Goal: Task Accomplishment & Management: Manage account settings

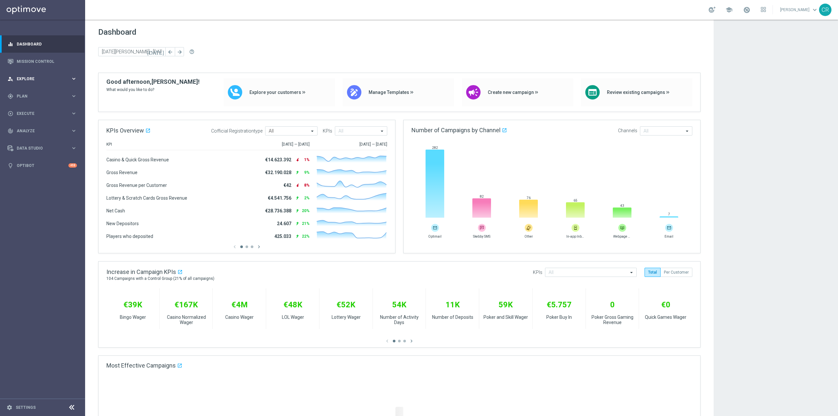
click at [45, 82] on div "person_search Explore keyboard_arrow_right" at bounding box center [42, 78] width 84 height 17
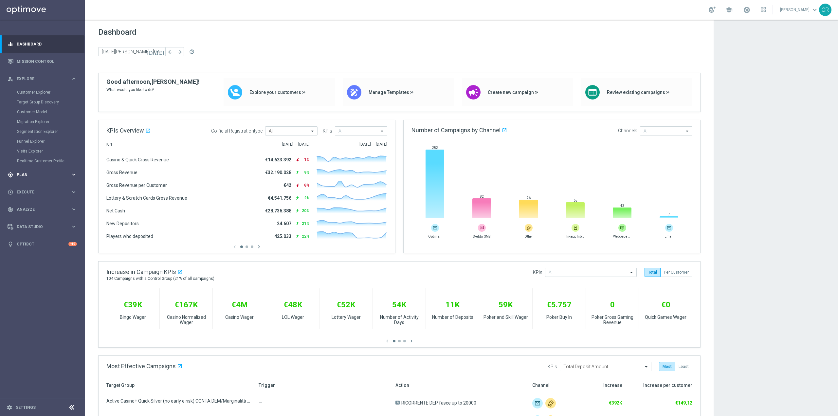
click at [41, 174] on span "Plan" at bounding box center [44, 175] width 54 height 4
click at [36, 161] on span "Execute" at bounding box center [44, 163] width 54 height 4
click at [39, 124] on link "Campaign Builder" at bounding box center [42, 126] width 51 height 5
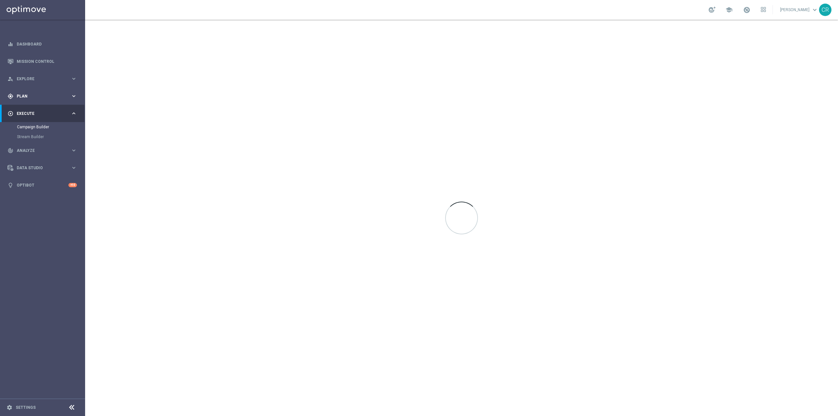
click at [30, 93] on div "gps_fixed Plan keyboard_arrow_right" at bounding box center [42, 95] width 84 height 17
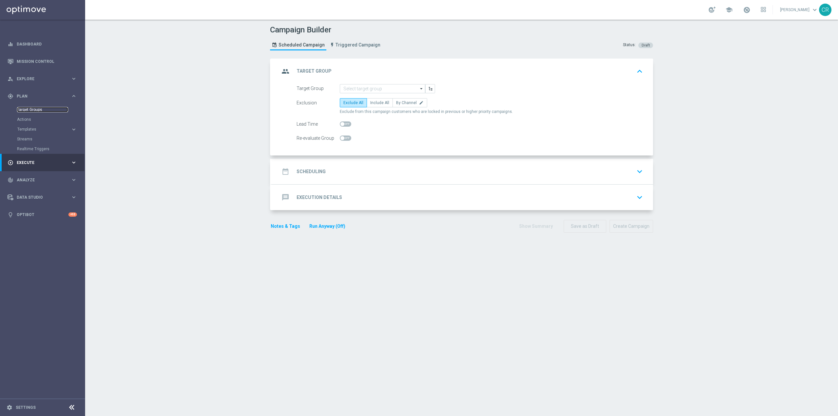
click at [30, 109] on link "Target Groups" at bounding box center [42, 109] width 51 height 5
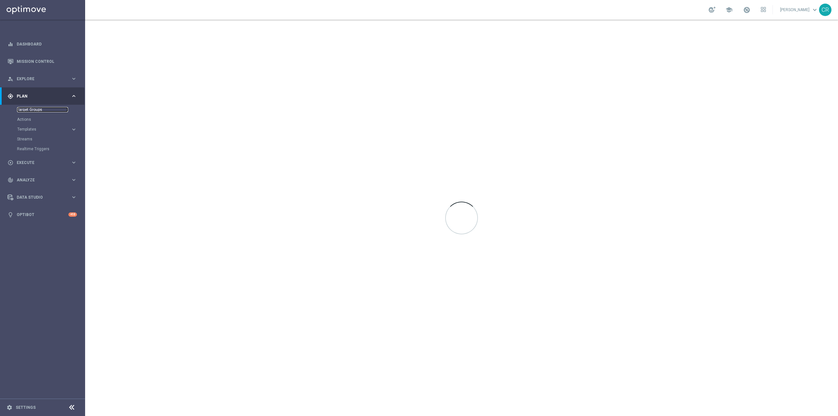
click at [30, 109] on link "Target Groups" at bounding box center [42, 109] width 51 height 5
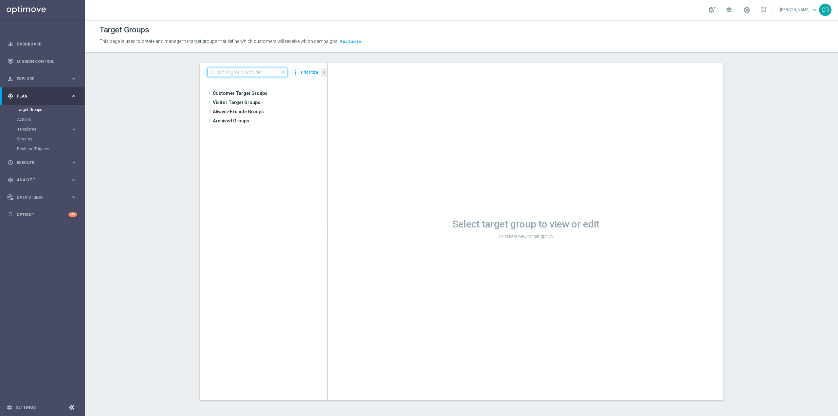
click at [264, 75] on input at bounding box center [247, 72] width 80 height 9
paste input "Multi Talent ggr nb lm > 0 1st Casino"
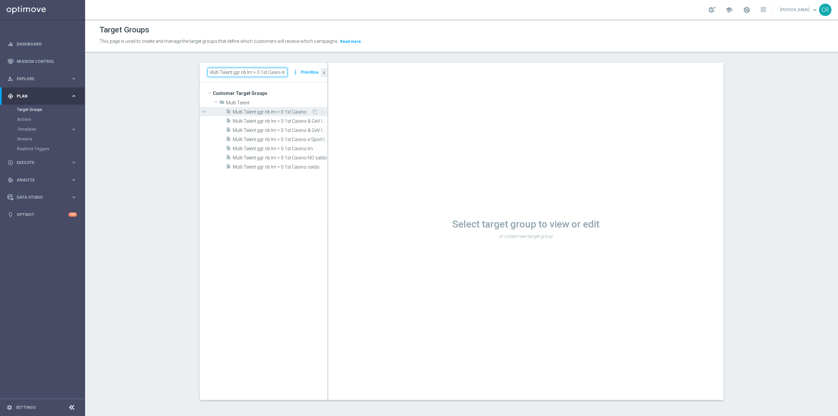
type input "Multi Talent ggr nb lm > 0 1st Casino"
click at [264, 110] on span "Multi Talent ggr nb lm > 0 1st Casino" at bounding box center [272, 112] width 79 height 6
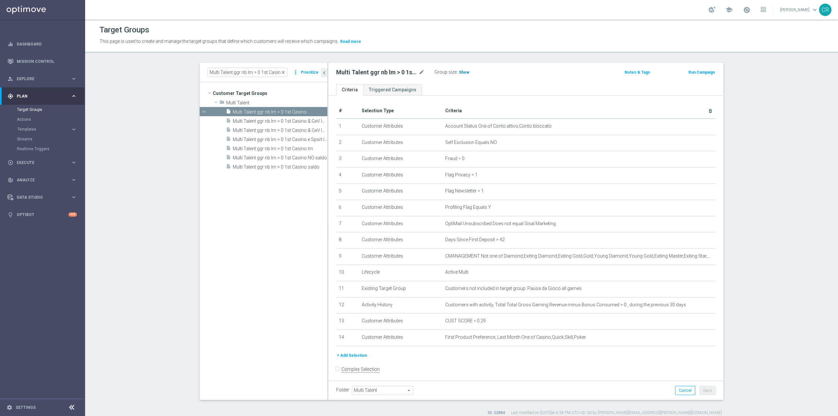
click at [461, 69] on h3 "Show" at bounding box center [464, 72] width 12 height 7
click at [684, 328] on td "CUST SCORE < 0.29 mode_edit delete_forever" at bounding box center [578, 322] width 273 height 16
click at [692, 324] on icon "mode_edit" at bounding box center [694, 320] width 5 height 5
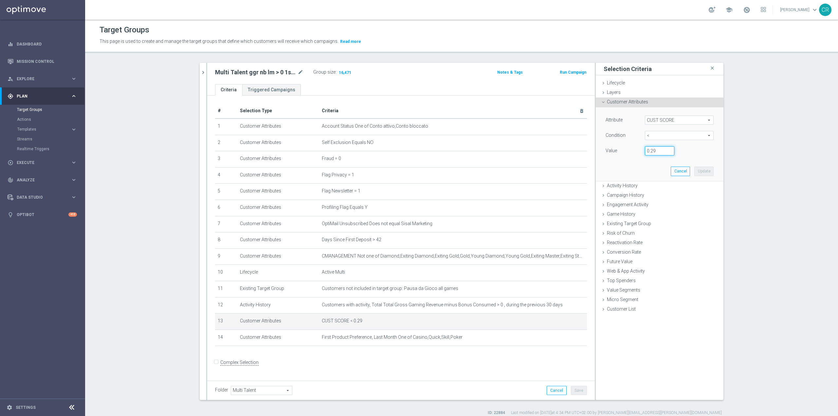
click at [662, 155] on input "0.29" at bounding box center [659, 150] width 29 height 9
type input "0.14"
click at [702, 174] on button "Update" at bounding box center [703, 171] width 19 height 9
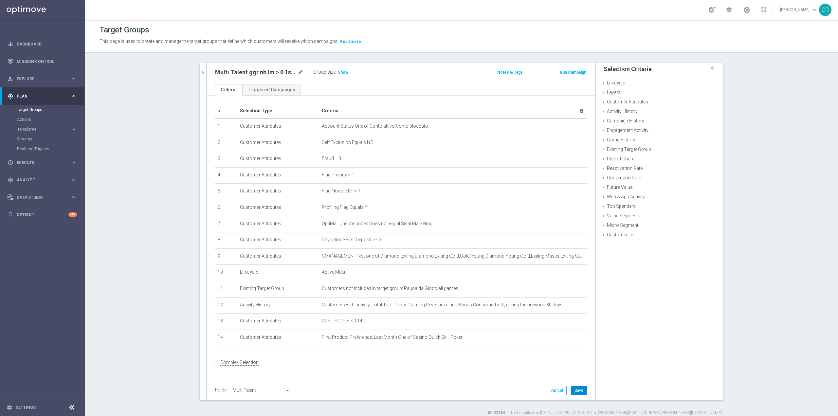
click at [576, 388] on button "Save" at bounding box center [579, 390] width 16 height 9
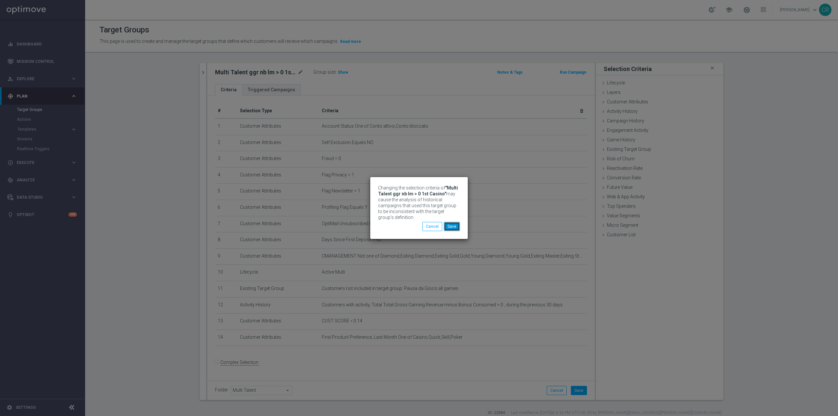
click at [456, 227] on button "Save" at bounding box center [452, 226] width 16 height 9
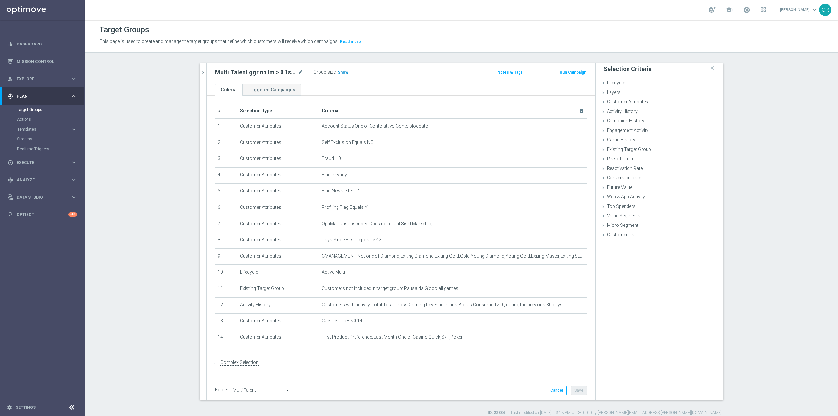
click at [341, 71] on span "Show" at bounding box center [343, 72] width 10 height 5
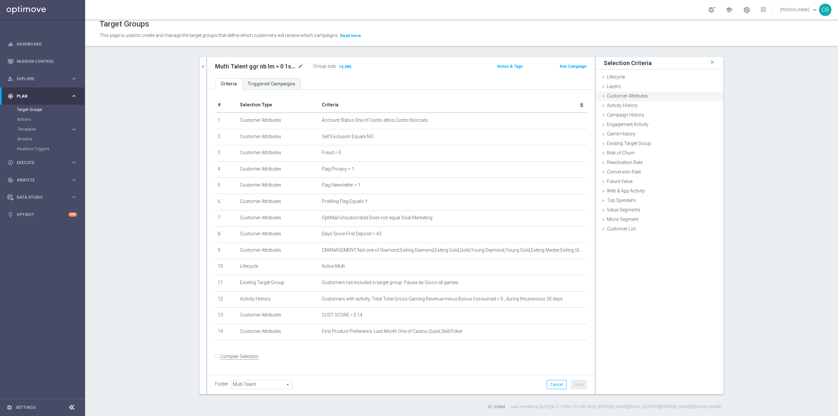
click at [637, 95] on span "Customer Attributes" at bounding box center [627, 95] width 41 height 5
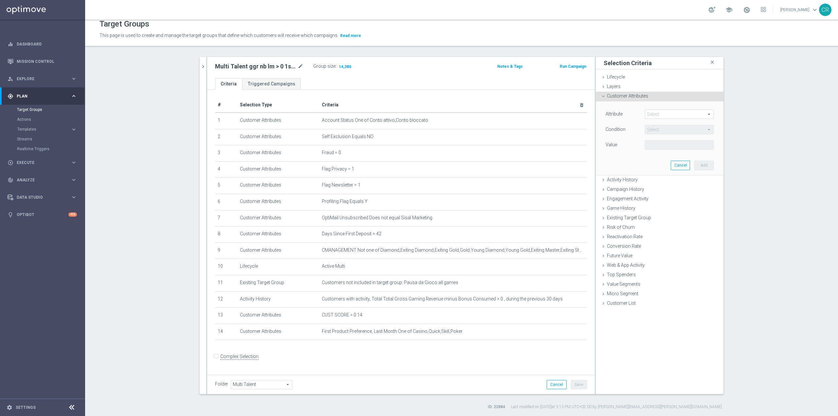
click at [664, 114] on span at bounding box center [679, 114] width 68 height 9
click at [664, 114] on input "search" at bounding box center [679, 114] width 69 height 9
type input "[MEDICAL_DATA]"
click at [664, 120] on label "Available Balance" at bounding box center [679, 124] width 69 height 9
type input "Available Balance"
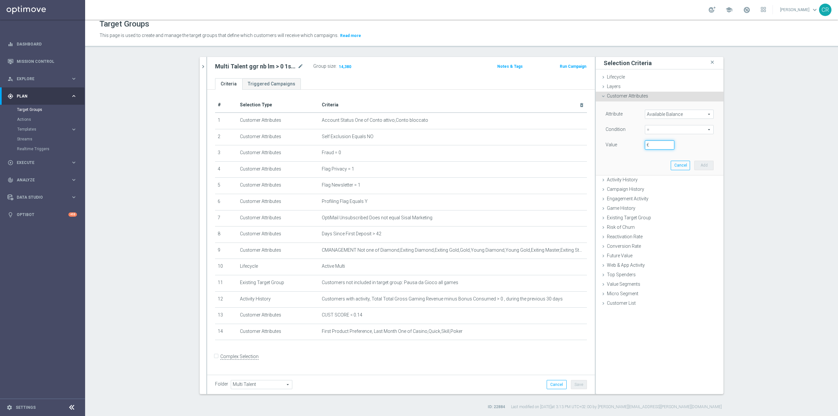
click at [656, 144] on input "€" at bounding box center [659, 144] width 29 height 9
click at [666, 130] on span "=" at bounding box center [679, 129] width 68 height 9
click at [662, 148] on span "<=" at bounding box center [679, 147] width 62 height 5
type input "<="
click at [663, 146] on input "€" at bounding box center [659, 144] width 29 height 9
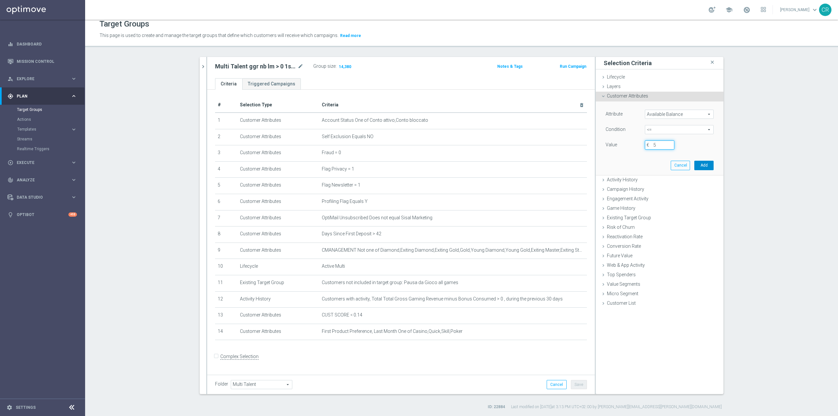
type input "5"
click at [704, 166] on button "Add" at bounding box center [703, 165] width 19 height 9
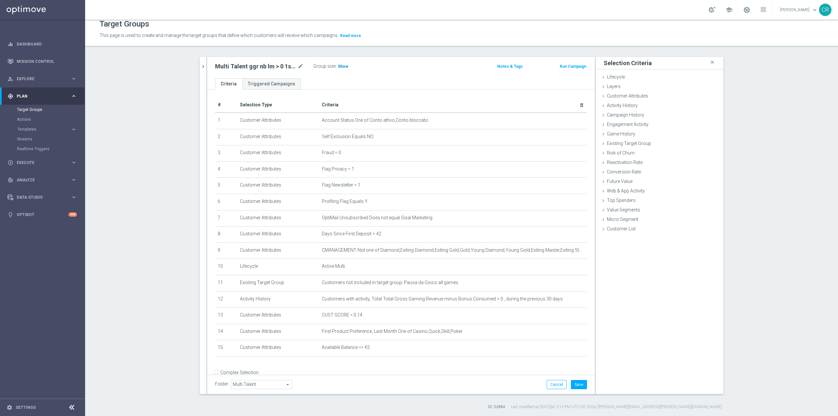
click at [338, 68] on span "Show" at bounding box center [343, 66] width 10 height 5
click at [200, 67] on icon "chevron_right" at bounding box center [203, 66] width 6 height 6
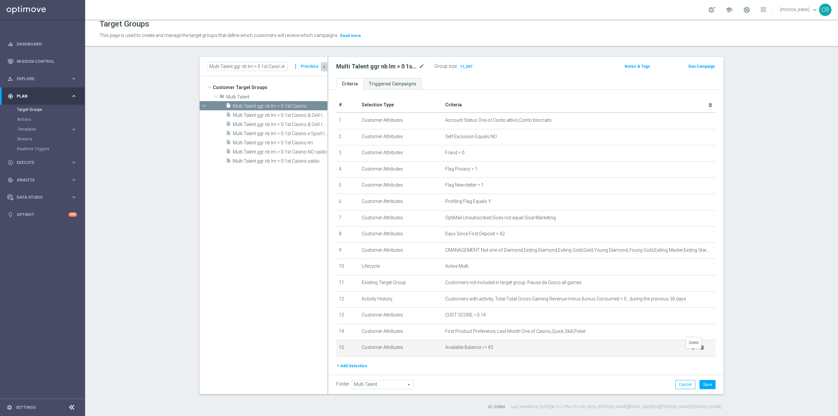
click at [699, 350] on icon "delete_forever" at bounding box center [701, 347] width 5 height 5
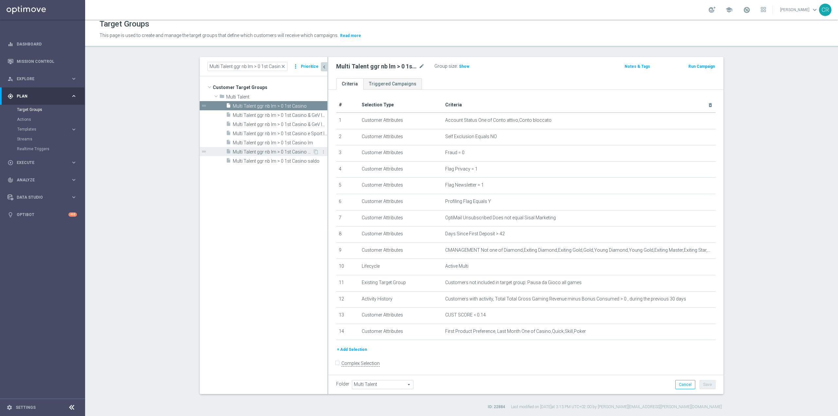
click at [288, 153] on span "Multi Talent ggr nb lm > 0 1st Casino NO saldo" at bounding box center [273, 152] width 80 height 6
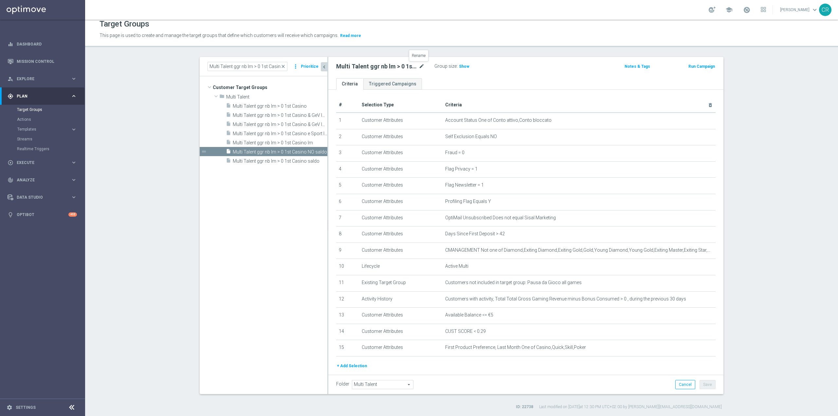
click at [419, 66] on icon "mode_edit" at bounding box center [422, 67] width 6 height 8
type textarea "Multi Talent ggr nb lm > 0 1st Casino NO saldo"
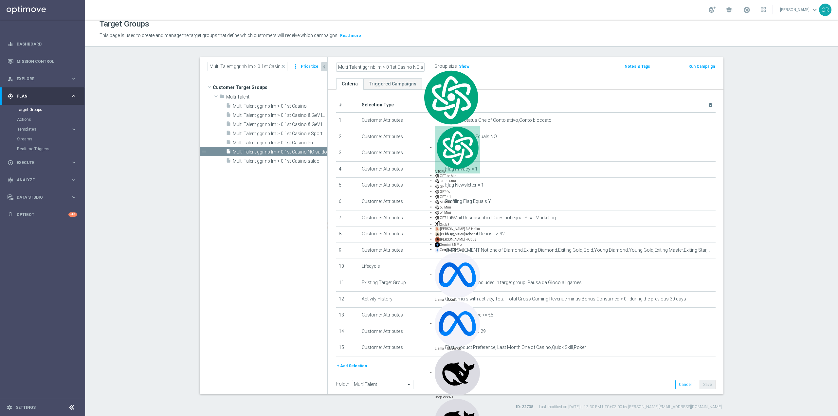
scroll to position [0, 8]
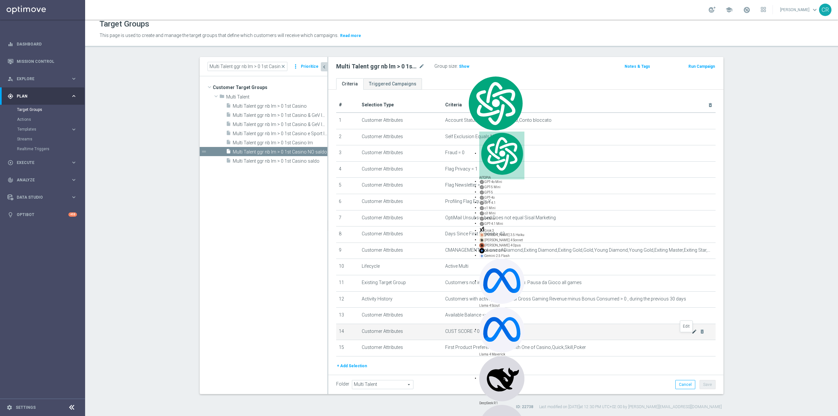
click at [692, 334] on icon "mode_edit" at bounding box center [694, 331] width 5 height 5
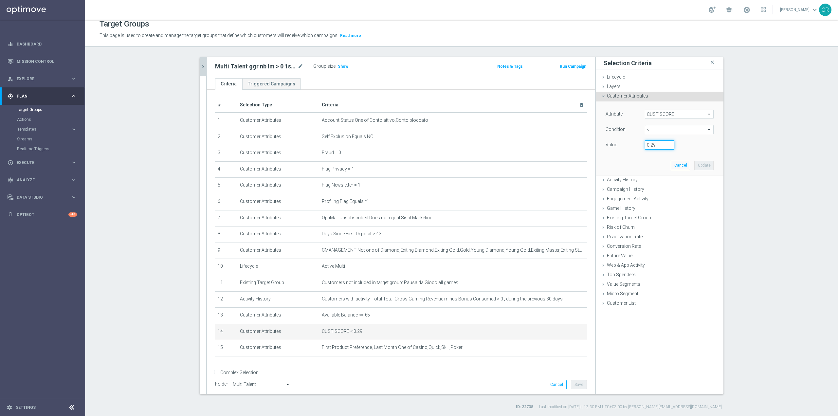
click at [659, 148] on input "0.29" at bounding box center [659, 144] width 29 height 9
type input "0.14"
click at [706, 166] on button "Update" at bounding box center [703, 165] width 19 height 9
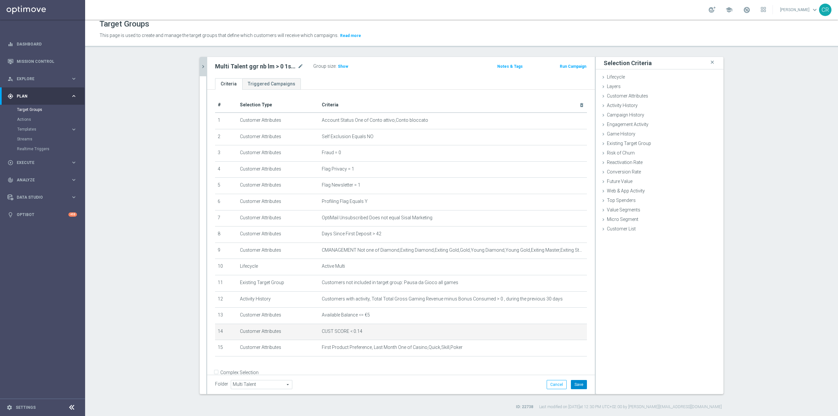
click at [581, 382] on button "Save" at bounding box center [579, 384] width 16 height 9
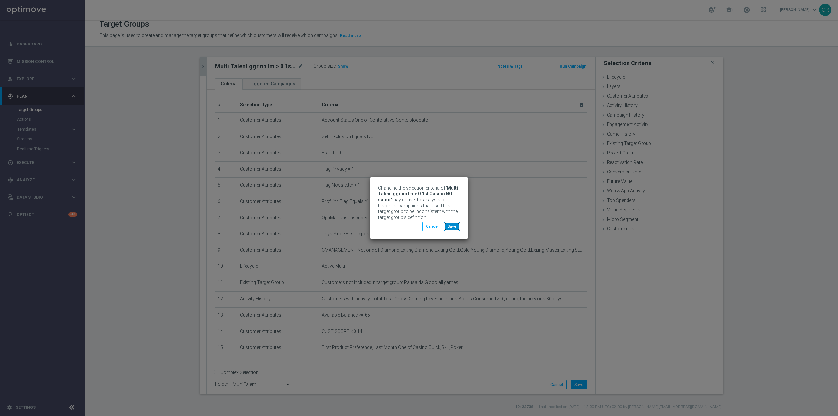
click at [453, 229] on button "Save" at bounding box center [452, 226] width 16 height 9
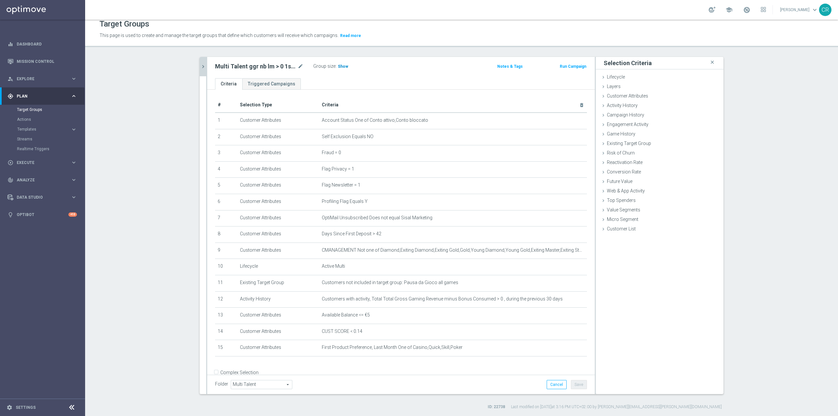
click at [338, 66] on span "Show" at bounding box center [343, 66] width 10 height 5
click at [202, 67] on icon "chevron_right" at bounding box center [203, 66] width 6 height 6
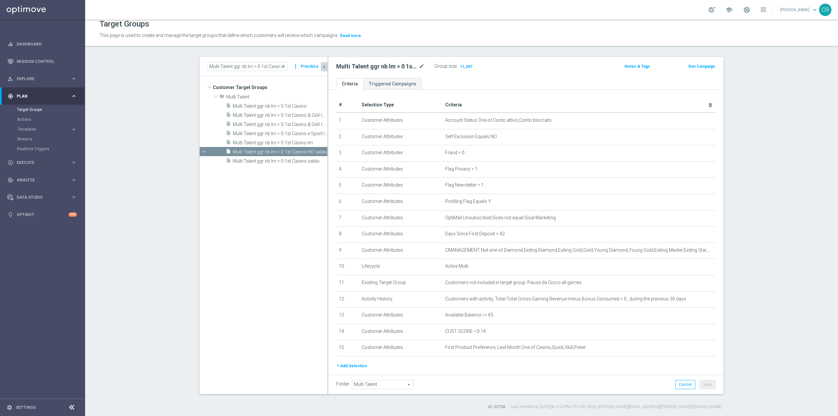
click at [280, 65] on span "close" at bounding box center [282, 66] width 5 height 5
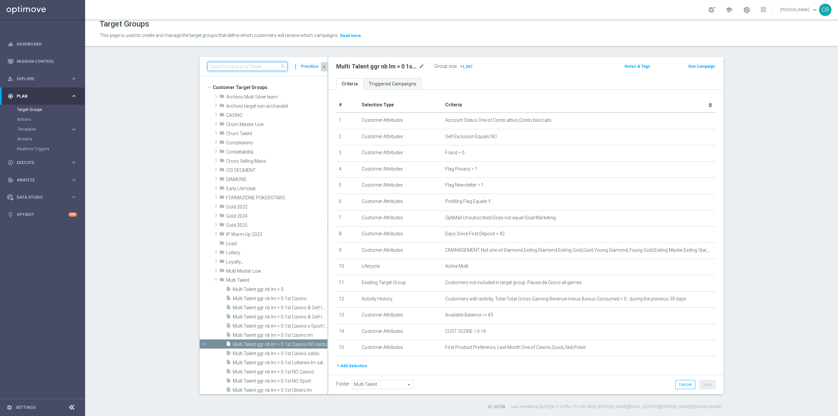
click at [270, 65] on input at bounding box center [247, 66] width 80 height 9
paste input "Multi Talent ggr nb lm > 0 1st Sport NO saldo"
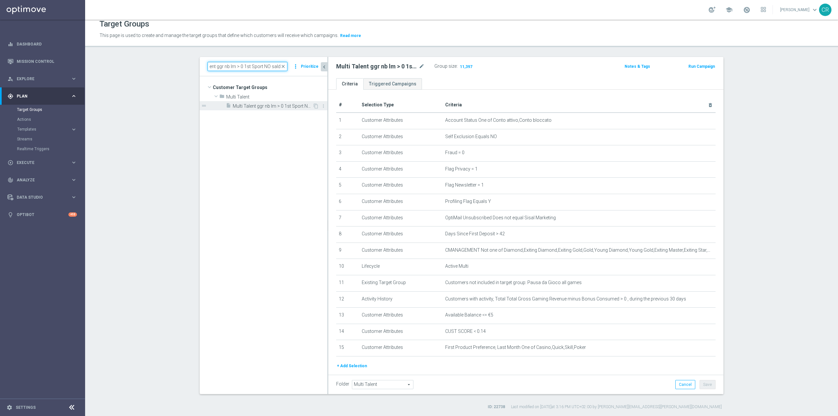
type input "Multi Talent ggr nb lm > 0 1st Sport NO saldo"
click at [284, 108] on span "Multi Talent ggr nb lm > 0 1st Sport NO saldo" at bounding box center [273, 106] width 80 height 6
click at [460, 65] on span "Show" at bounding box center [464, 66] width 10 height 5
click at [271, 66] on input "Multi Talent ggr nb lm > 0 1st Sport NO saldo" at bounding box center [247, 66] width 80 height 9
click at [282, 64] on span "close" at bounding box center [282, 66] width 5 height 5
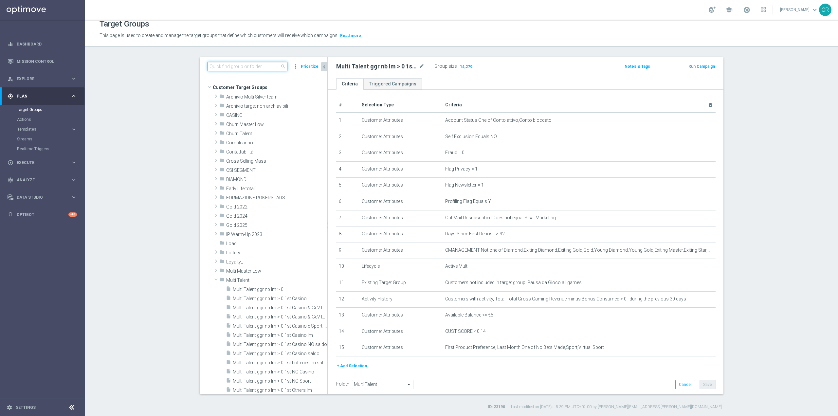
click at [251, 66] on input at bounding box center [247, 66] width 80 height 9
paste input "Multi Talent ggr nb lm > 0 1st Casino NO saldo"
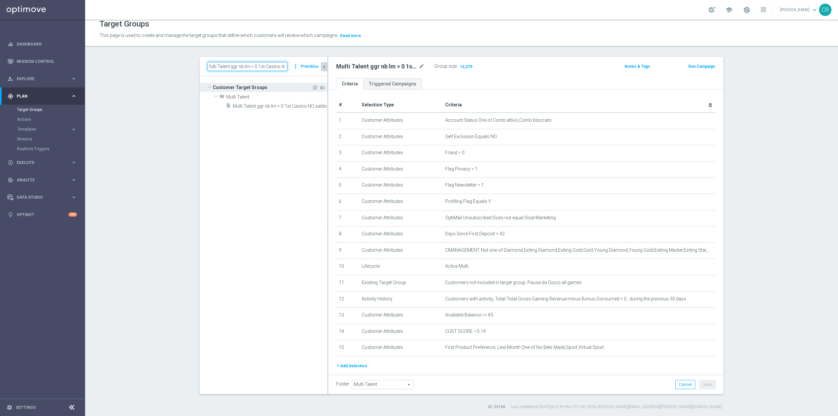
scroll to position [0, 2]
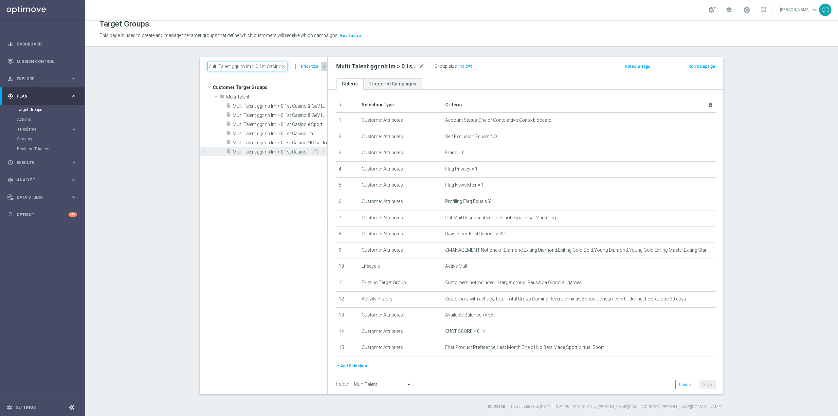
type input "Multi Talent ggr nb lm > 0 1st Casino"
click at [294, 152] on span "Multi Talent ggr nb lm > 0 1st Casino saldo" at bounding box center [273, 152] width 80 height 6
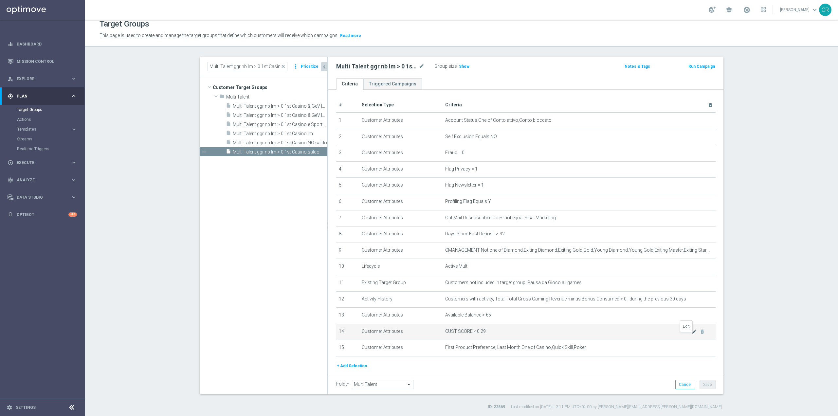
click at [692, 333] on icon "mode_edit" at bounding box center [694, 331] width 5 height 5
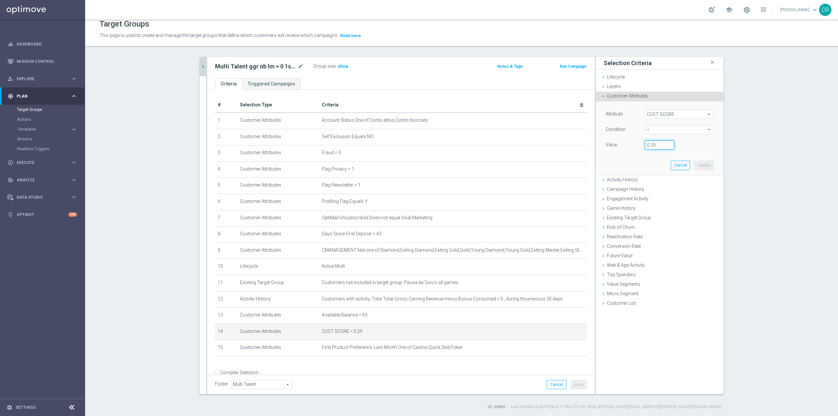
click at [663, 147] on input "0.29" at bounding box center [659, 144] width 29 height 9
type input "0.14"
click at [700, 166] on button "Update" at bounding box center [703, 165] width 19 height 9
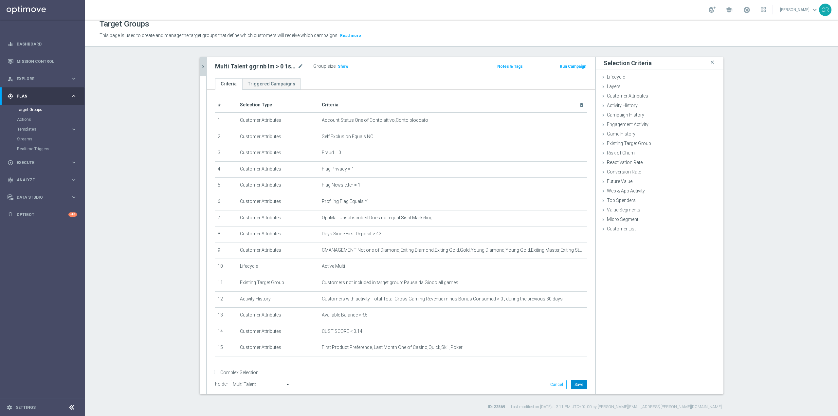
click at [581, 384] on button "Save" at bounding box center [579, 384] width 16 height 9
click at [342, 64] on span "Show" at bounding box center [343, 66] width 10 height 5
click at [297, 66] on icon "mode_edit" at bounding box center [300, 67] width 6 height 8
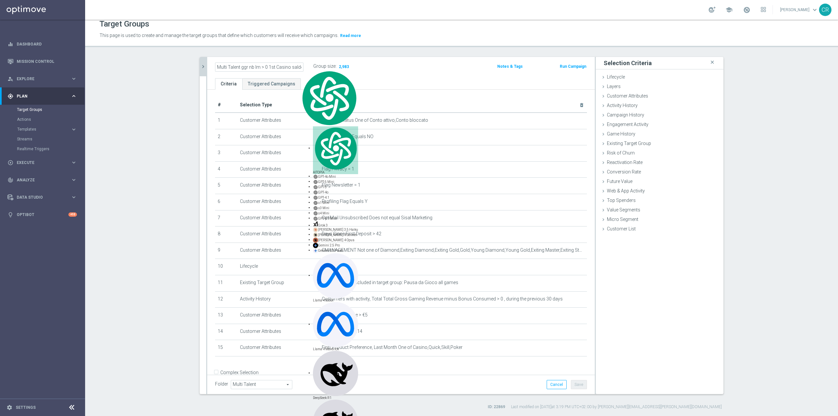
scroll to position [0, 1]
click at [282, 62] on div "Multi Talent ggr nb lm > 0 1st Casino saldo" at bounding box center [264, 66] width 98 height 9
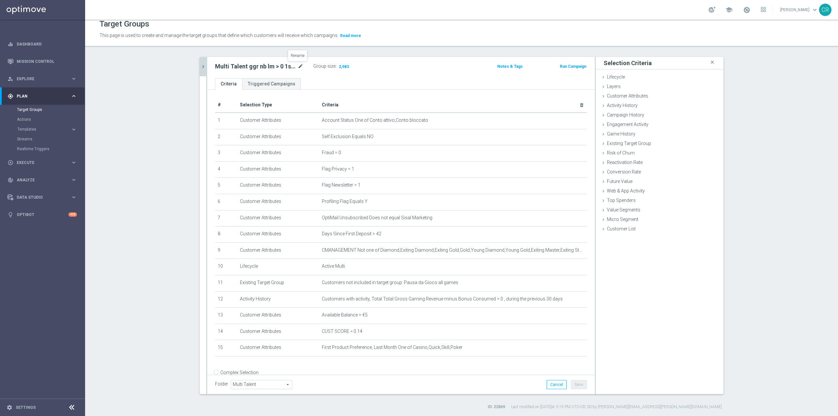
click at [299, 66] on icon "mode_edit" at bounding box center [300, 67] width 6 height 8
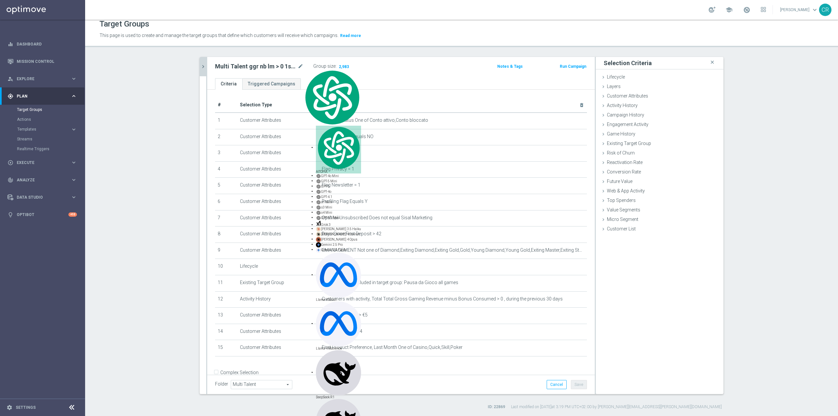
click at [200, 68] on icon "chevron_right" at bounding box center [203, 66] width 6 height 6
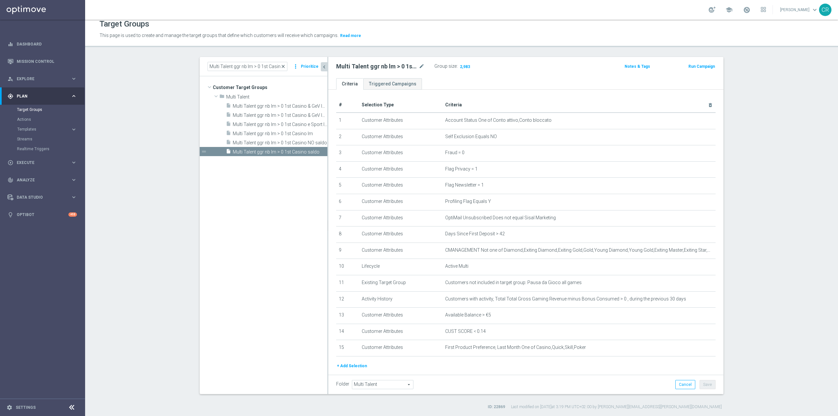
click at [282, 66] on span "close" at bounding box center [282, 66] width 5 height 5
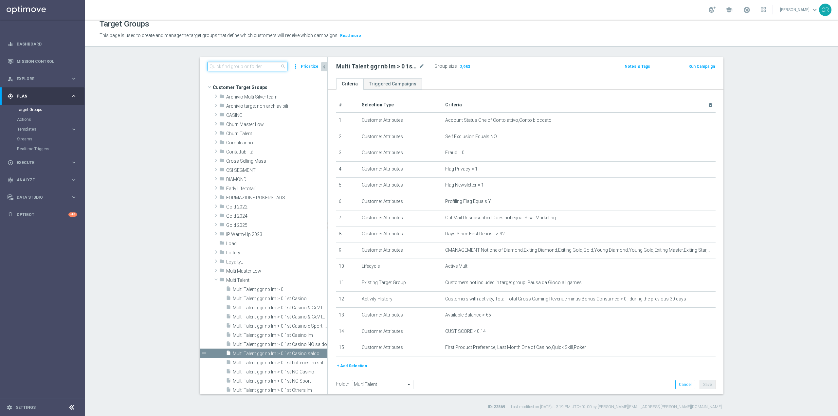
click at [272, 69] on input at bounding box center [247, 66] width 80 height 9
paste input "Multi Talent ggr nb lm > 0 1st Others lm"
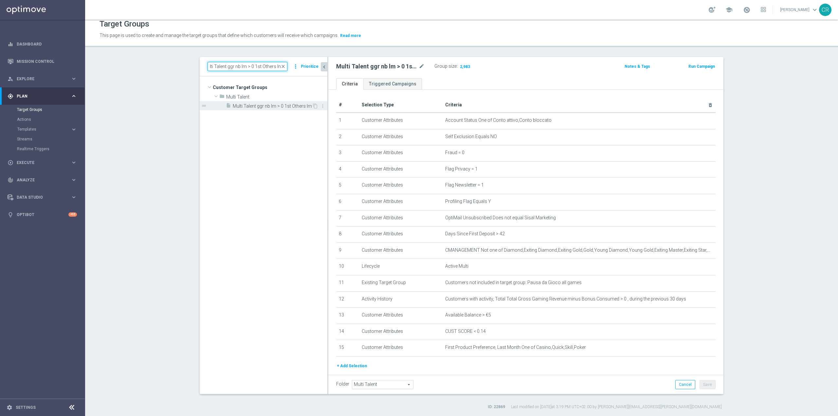
type input "Multi Talent ggr nb lm > 0 1st Others lm"
click at [290, 109] on div "insert_drive_file Multi Talent ggr nb lm > 0 1st Others lm" at bounding box center [269, 105] width 86 height 9
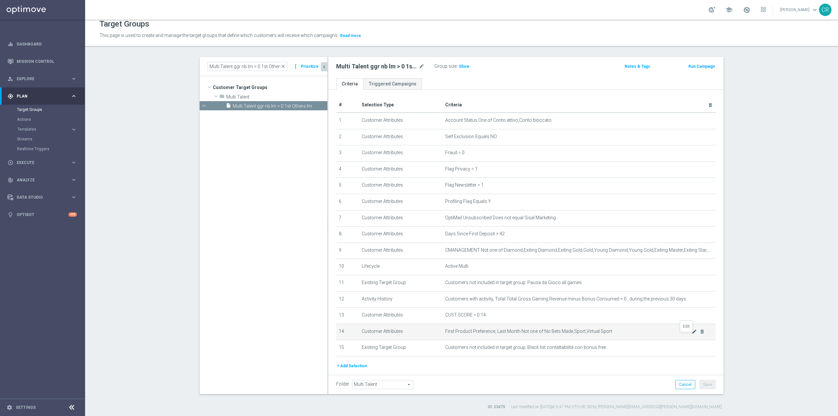
click at [692, 334] on icon "mode_edit" at bounding box center [694, 331] width 5 height 5
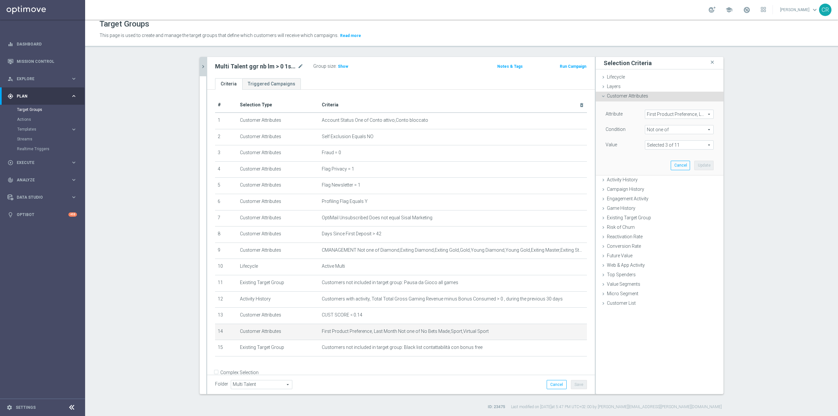
click at [684, 147] on span at bounding box center [679, 145] width 68 height 9
click at [650, 183] on input "Casino" at bounding box center [652, 183] width 4 height 4
checkbox input "true"
type input "Selected 4 of 11"
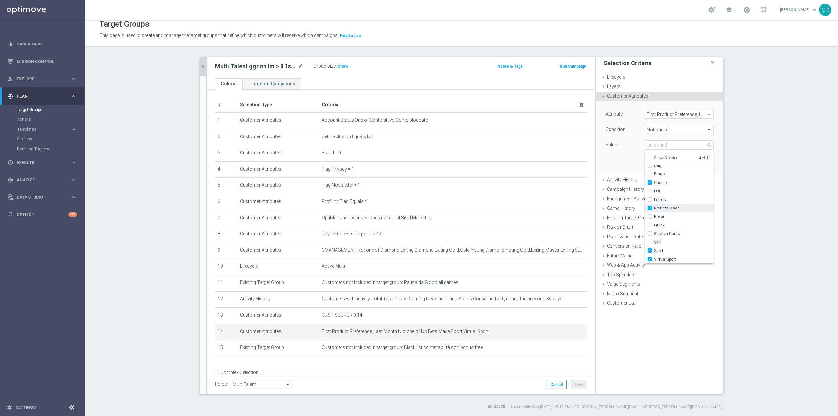
click at [650, 209] on input "No Bets Made" at bounding box center [652, 208] width 4 height 4
checkbox input "false"
type input "Selected 3 of 11"
click at [654, 250] on label "Sport" at bounding box center [684, 250] width 60 height 9
click at [650, 250] on input "Sport" at bounding box center [652, 251] width 4 height 4
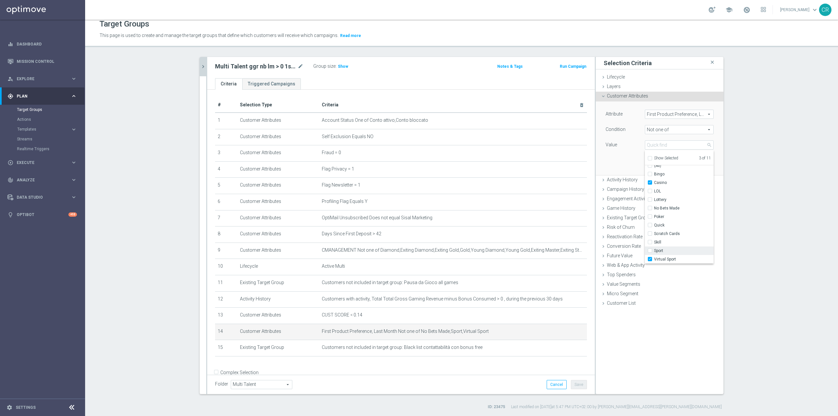
checkbox input "false"
type input "Selected 2 of 11"
click at [654, 258] on label "Virtual Sport" at bounding box center [684, 259] width 60 height 9
click at [650, 258] on input "Virtual Sport" at bounding box center [652, 259] width 4 height 4
checkbox input "false"
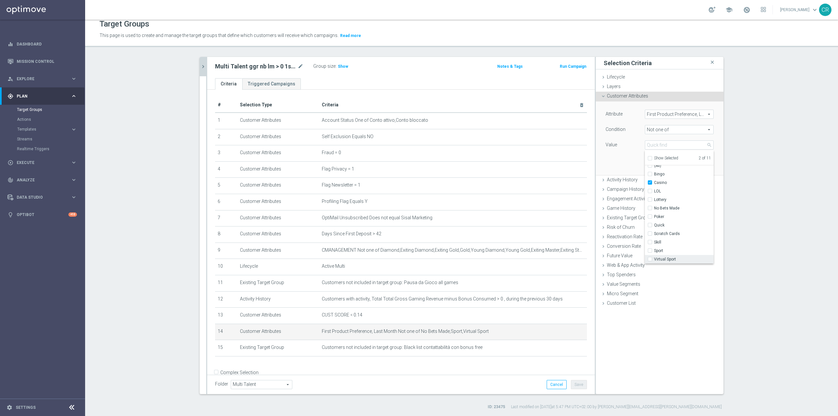
type input "Casino"
click at [650, 225] on input "Quick" at bounding box center [652, 225] width 4 height 4
checkbox input "true"
type input "Selected 2 of 11"
click at [650, 217] on input "Poker" at bounding box center [652, 217] width 4 height 4
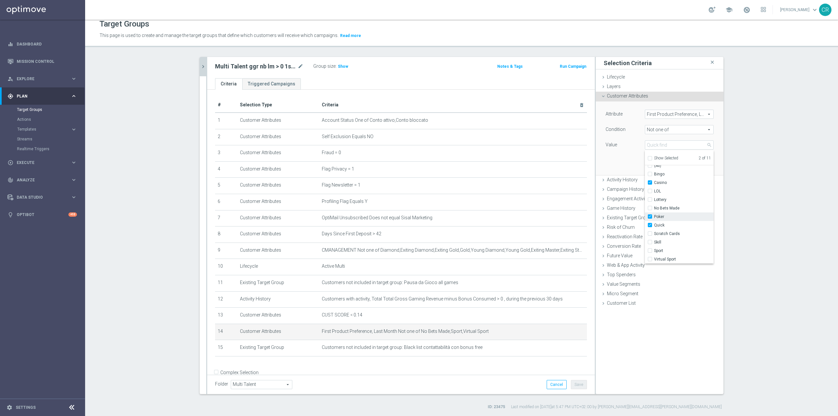
checkbox input "true"
type input "Selected 3 of 11"
click at [650, 241] on input "Skill" at bounding box center [652, 242] width 4 height 4
checkbox input "true"
type input "Selected 4 of 11"
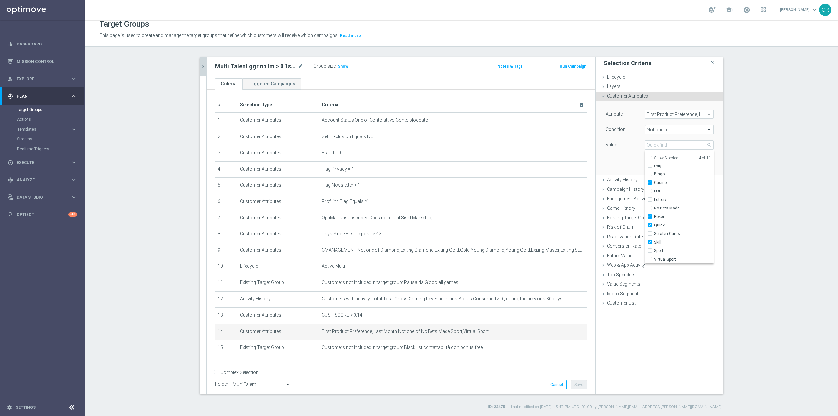
click at [633, 159] on div "Attribute First Product Preference, Last Month First Product Preference, Last M…" at bounding box center [660, 137] width 118 height 73
click at [694, 166] on button "Update" at bounding box center [703, 165] width 19 height 9
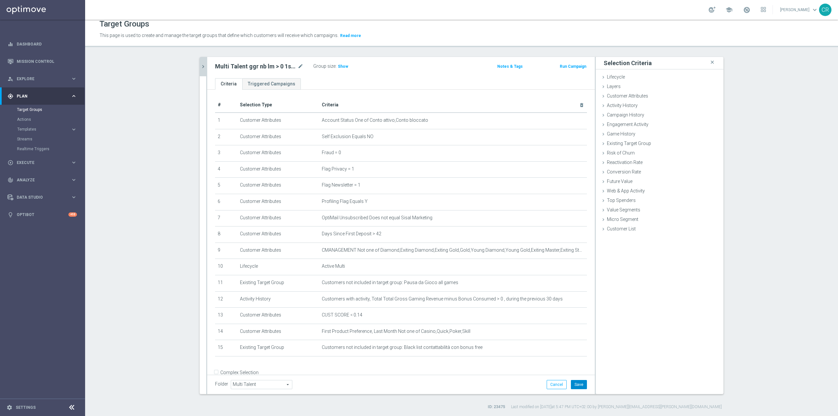
click at [577, 385] on button "Save" at bounding box center [579, 384] width 16 height 9
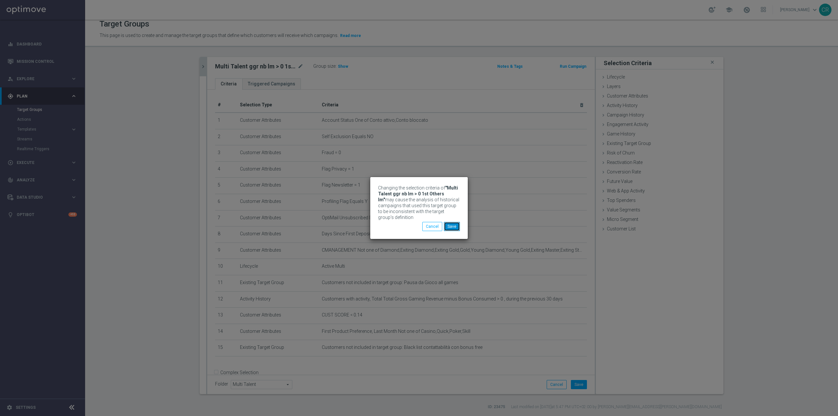
click at [450, 230] on button "Save" at bounding box center [452, 226] width 16 height 9
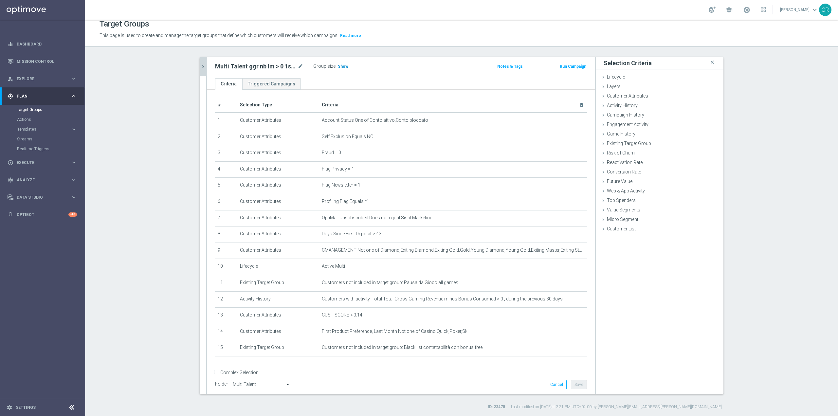
click at [338, 65] on span "Show" at bounding box center [343, 66] width 10 height 5
click at [200, 67] on icon "chevron_right" at bounding box center [203, 66] width 6 height 6
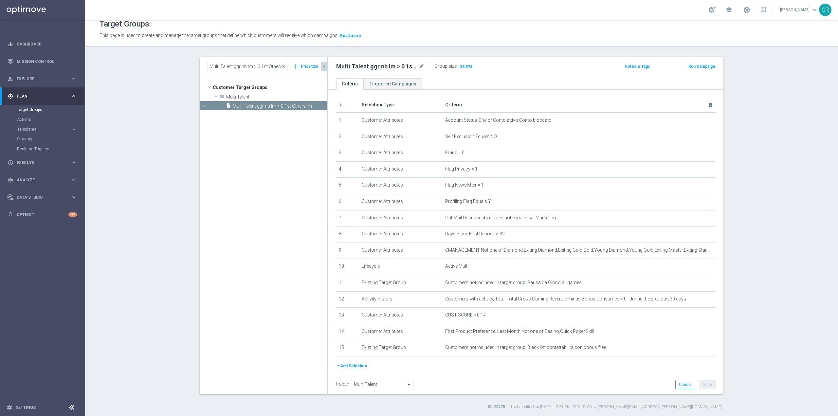
click at [283, 68] on span "close" at bounding box center [282, 66] width 5 height 5
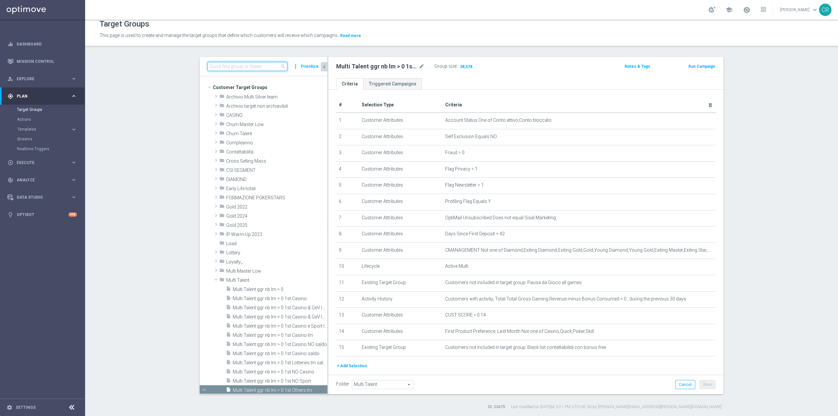
click at [254, 70] on input at bounding box center [247, 66] width 80 height 9
paste input "Multi Master Low 1st Casino lm"
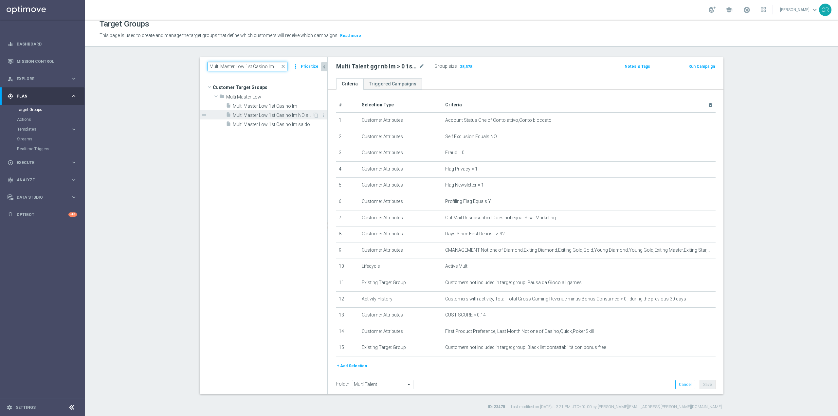
type input "Multi Master Low 1st Casino lm"
click at [282, 115] on span "Multi Master Low 1st Casino lm NO saldo" at bounding box center [273, 116] width 80 height 6
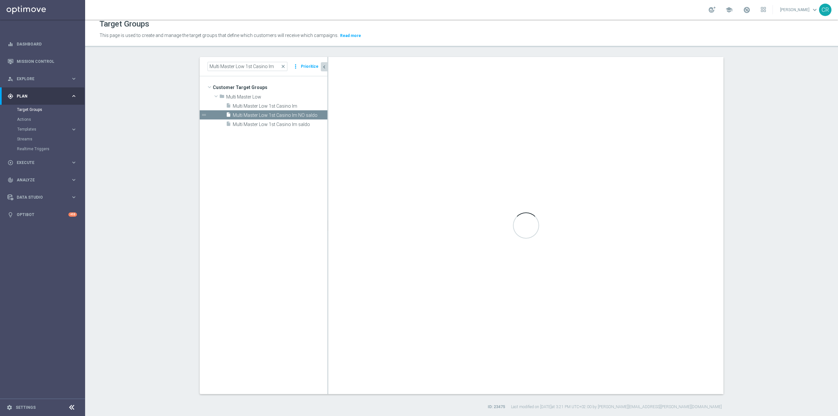
type input "Multi Master Low"
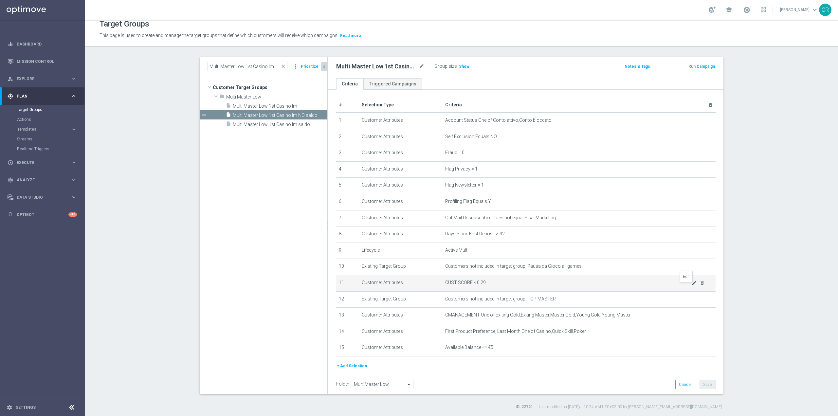
click at [692, 285] on icon "mode_edit" at bounding box center [694, 282] width 5 height 5
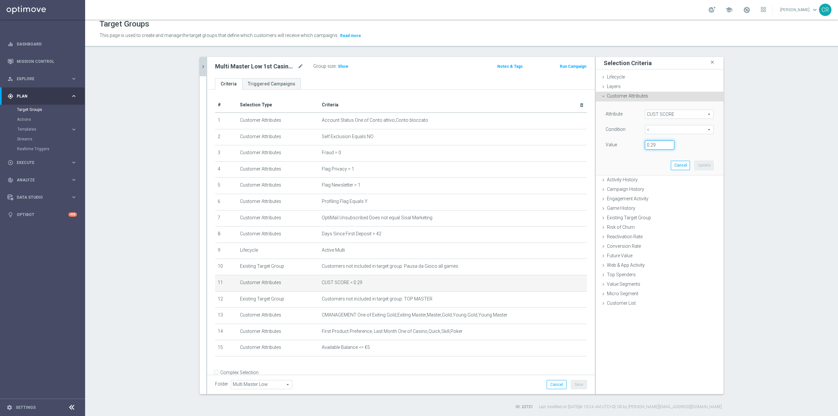
click at [659, 144] on input "0.29" at bounding box center [659, 144] width 29 height 9
type input "0.14"
click at [702, 169] on button "Update" at bounding box center [703, 165] width 19 height 9
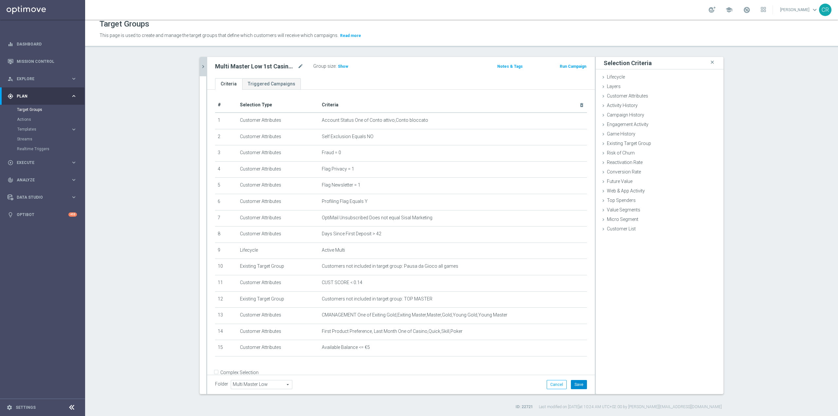
click at [579, 385] on button "Save" at bounding box center [579, 384] width 16 height 9
click at [338, 63] on h3 "Show" at bounding box center [343, 66] width 12 height 7
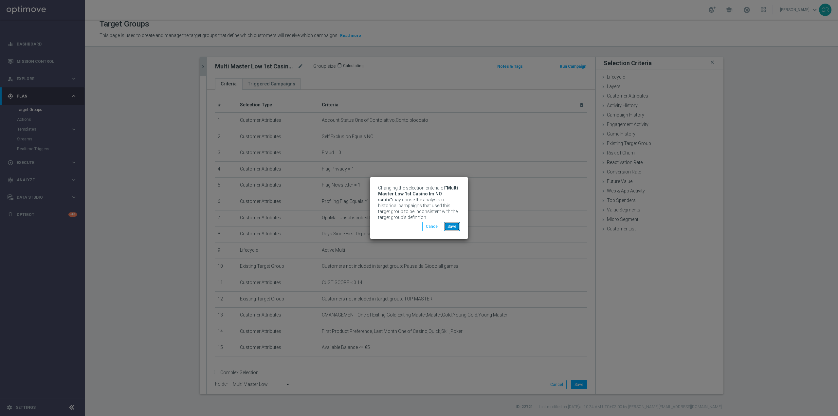
click at [449, 228] on button "Save" at bounding box center [452, 226] width 16 height 9
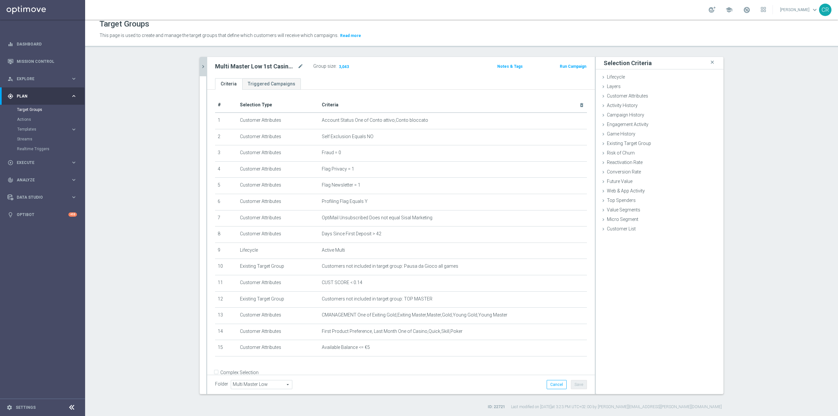
click at [245, 68] on h2 "Multi Master Low 1st Casino lm NO saldo" at bounding box center [255, 67] width 81 height 8
click at [297, 67] on icon "mode_edit" at bounding box center [300, 67] width 6 height 8
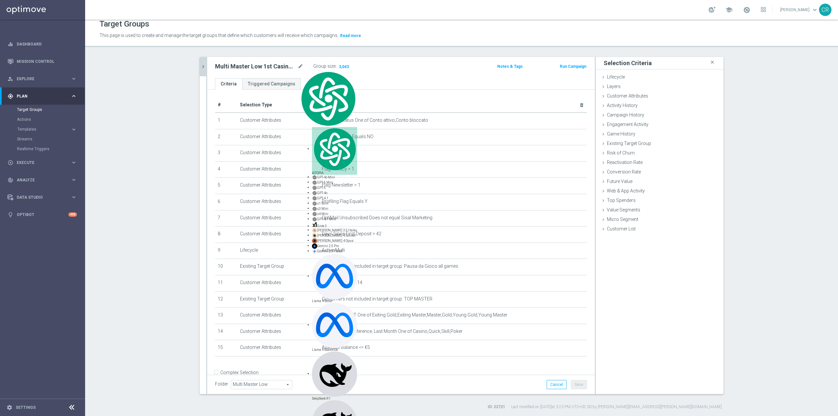
click at [200, 70] on icon "chevron_right" at bounding box center [203, 66] width 6 height 6
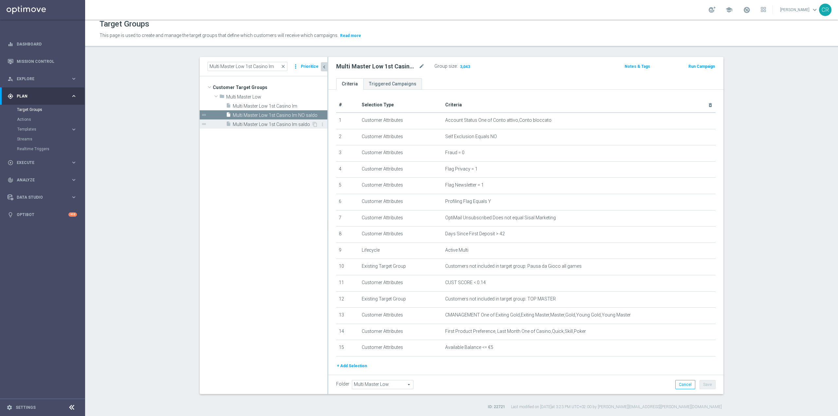
click at [256, 124] on span "Multi Master Low 1st Casino lm saldo" at bounding box center [272, 125] width 79 height 6
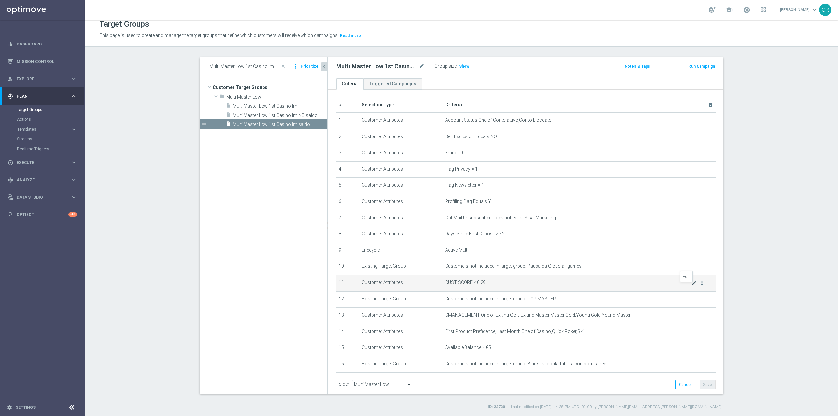
click at [692, 285] on icon "mode_edit" at bounding box center [694, 282] width 5 height 5
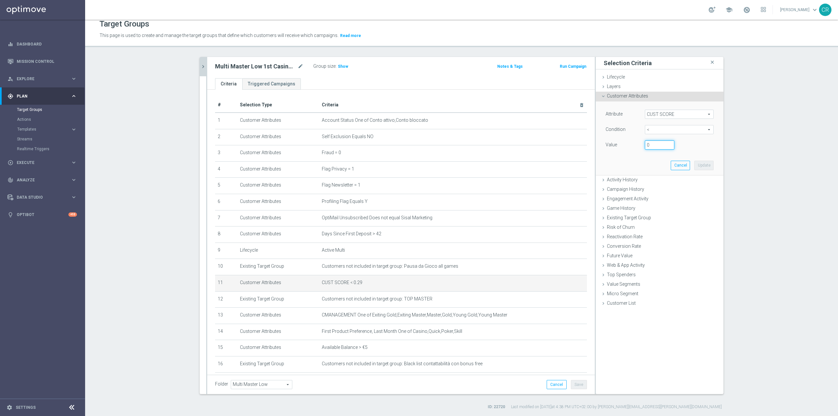
type input "0"
click at [668, 147] on input "0" at bounding box center [659, 144] width 29 height 9
type input "0.14"
click at [700, 162] on button "Update" at bounding box center [703, 165] width 19 height 9
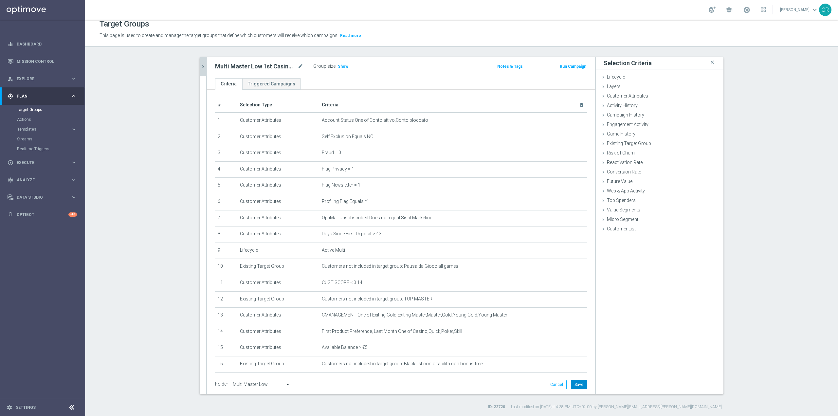
click at [580, 382] on button "Save" at bounding box center [579, 384] width 16 height 9
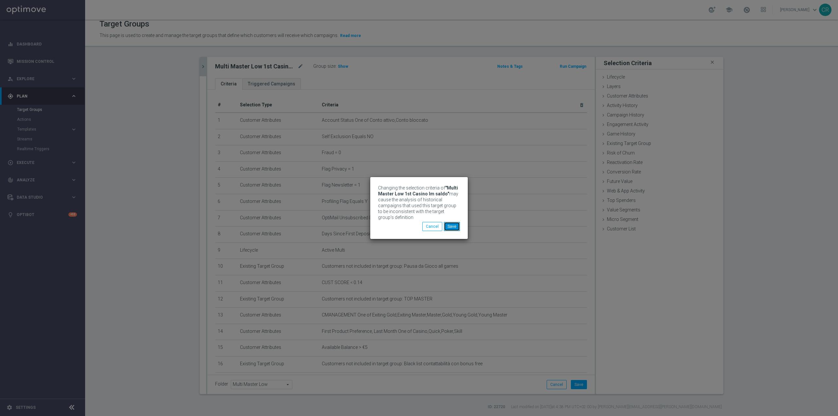
click at [456, 223] on button "Save" at bounding box center [452, 226] width 16 height 9
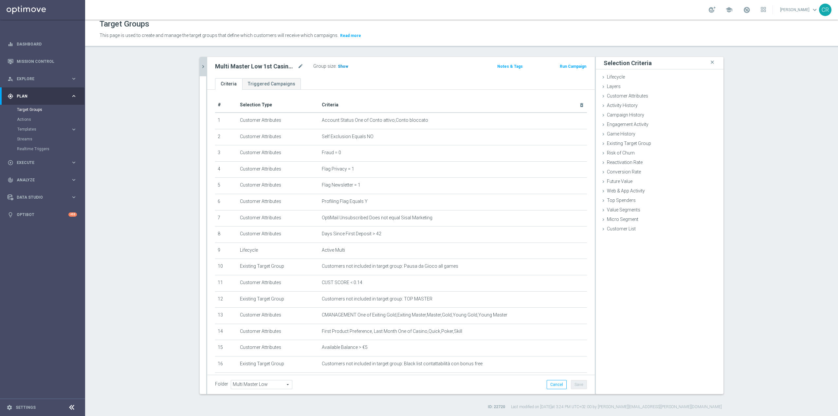
click at [338, 65] on span "Show" at bounding box center [343, 66] width 10 height 5
click at [258, 67] on h2 "Multi Master Low 1st Casino lm saldo" at bounding box center [255, 67] width 81 height 8
click at [297, 66] on icon "mode_edit" at bounding box center [300, 67] width 6 height 8
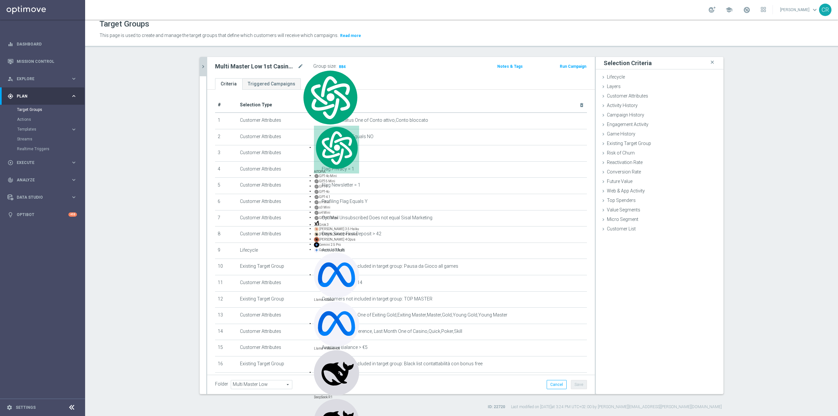
click at [200, 70] on button "chevron_right" at bounding box center [203, 66] width 7 height 19
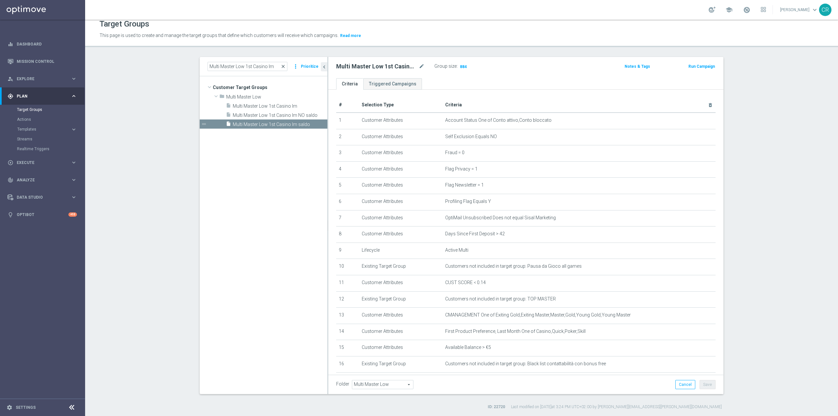
click at [280, 64] on span "close" at bounding box center [282, 66] width 5 height 5
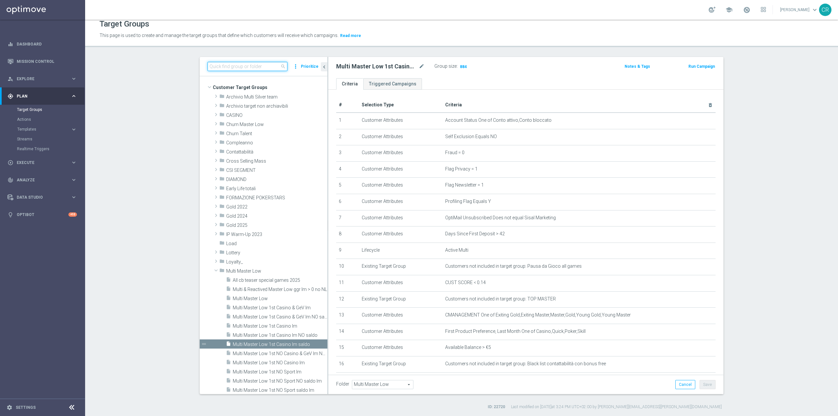
click at [257, 67] on input at bounding box center [247, 66] width 80 height 9
paste input "Multi Master Low 1st Others lm"
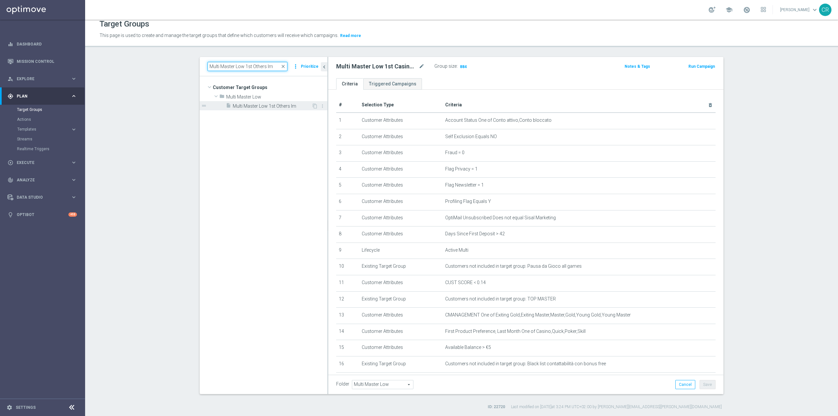
type input "Multi Master Low 1st Others lm"
click at [261, 108] on span "Multi Master Low 1st Others lm" at bounding box center [272, 106] width 79 height 6
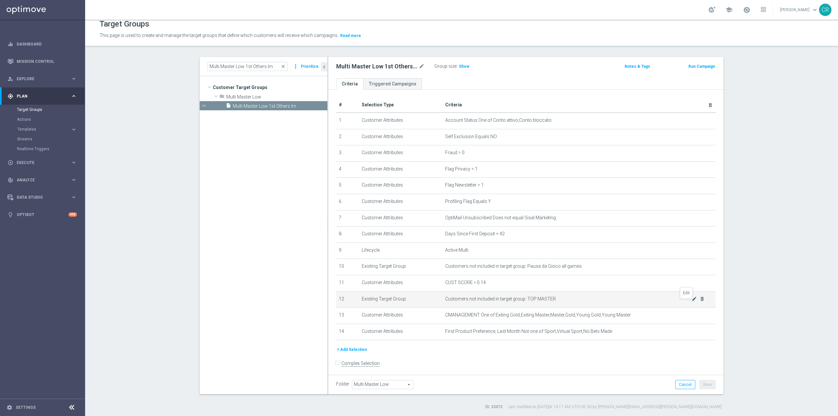
click at [692, 301] on icon "mode_edit" at bounding box center [694, 298] width 5 height 5
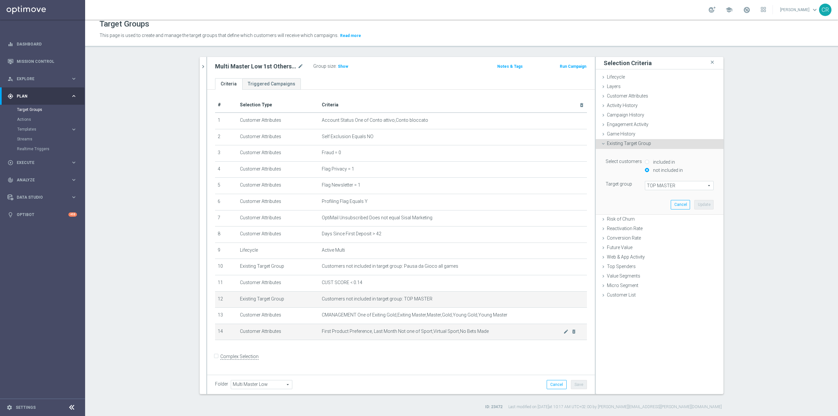
click at [521, 333] on span "First Product Preference, Last Month Not one of Sport,Virtual Sport,No Bets Made" at bounding box center [443, 332] width 242 height 6
click at [563, 334] on icon "mode_edit" at bounding box center [565, 331] width 5 height 5
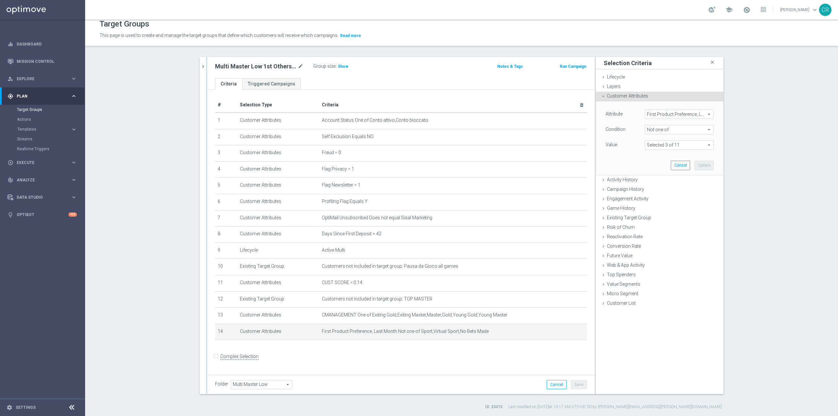
click at [707, 146] on span at bounding box center [679, 145] width 68 height 9
click at [650, 207] on input "No Bets Made" at bounding box center [652, 208] width 4 height 4
checkbox input "false"
type input "Selected 2 of 11"
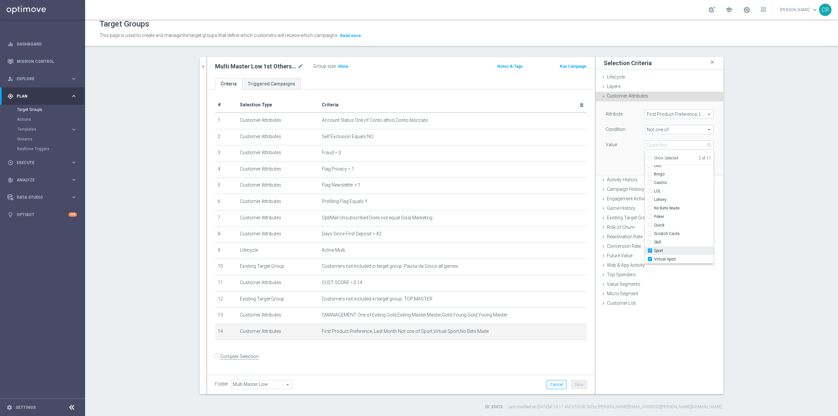
click at [650, 252] on input "Sport" at bounding box center [652, 251] width 4 height 4
checkbox input "false"
type input "Virtual Sport"
click at [650, 258] on input "Virtual Sport" at bounding box center [652, 259] width 4 height 4
checkbox input "false"
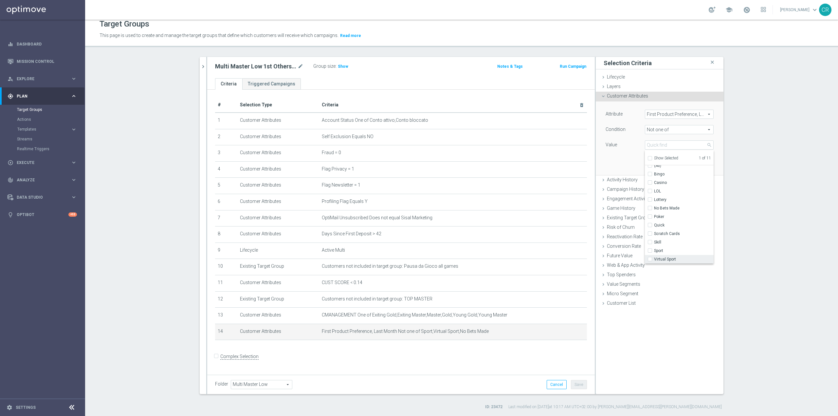
type input "Select"
click at [650, 225] on input "Quick" at bounding box center [652, 225] width 4 height 4
checkbox input "true"
type input "Quick"
click at [650, 217] on input "Poker" at bounding box center [652, 217] width 4 height 4
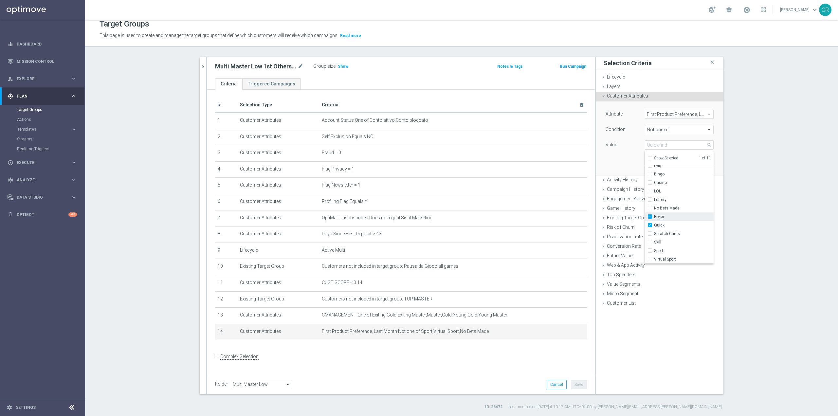
checkbox input "true"
type input "Selected 2 of 11"
click at [654, 243] on label "Skill" at bounding box center [684, 242] width 60 height 9
click at [650, 243] on input "Skill" at bounding box center [652, 242] width 4 height 4
checkbox input "true"
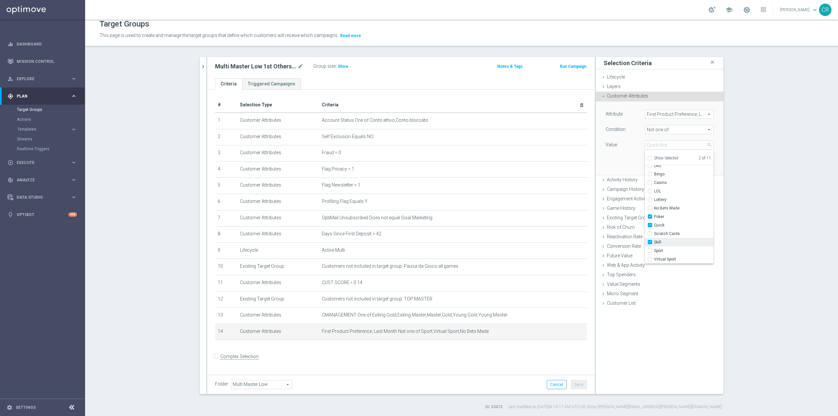
type input "Selected 3 of 11"
click at [650, 182] on input "Casino" at bounding box center [652, 183] width 4 height 4
checkbox input "true"
type input "Selected 4 of 11"
click at [682, 337] on div "Selection Criteria close Lifecycle done Cancel Update Layers done Cancel Update…" at bounding box center [660, 225] width 128 height 337
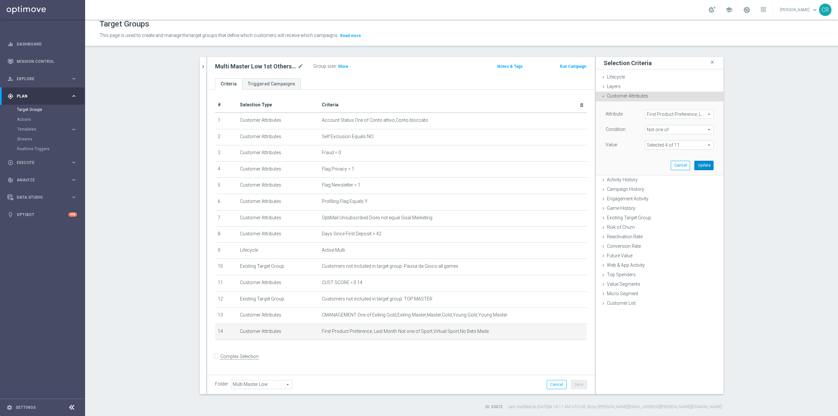
click at [697, 165] on button "Update" at bounding box center [703, 165] width 19 height 9
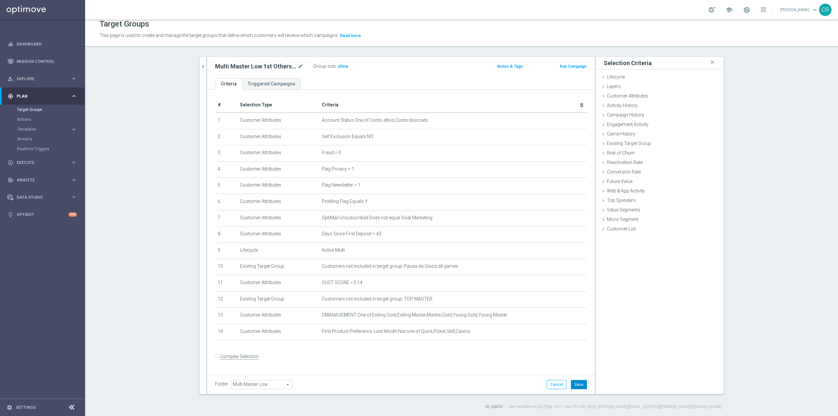
click at [575, 386] on button "Save" at bounding box center [579, 384] width 16 height 9
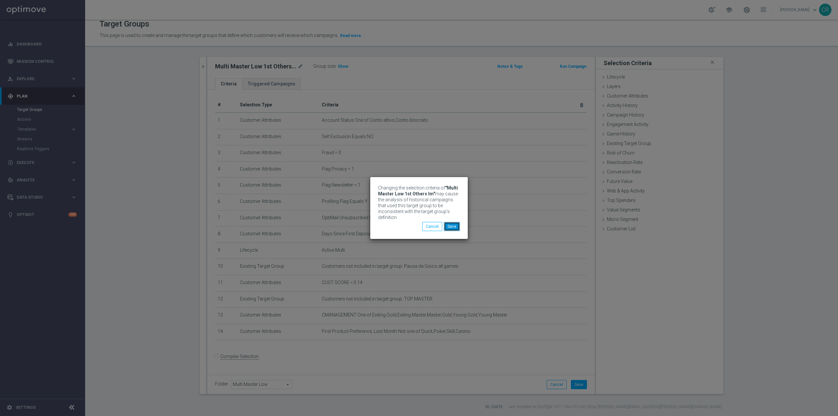
click at [452, 223] on button "Save" at bounding box center [452, 226] width 16 height 9
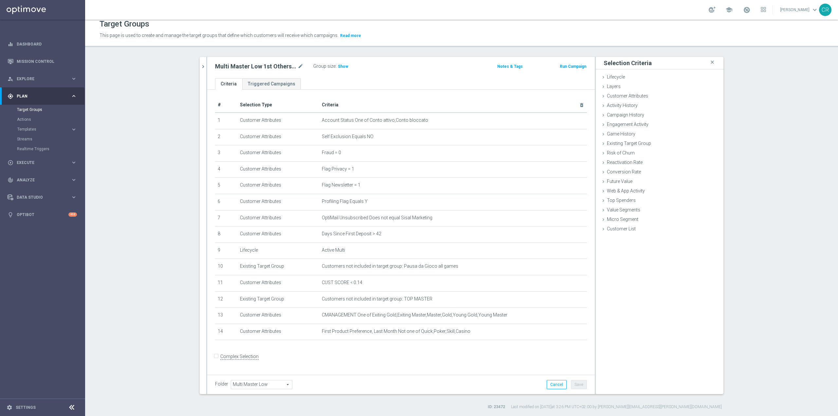
click at [340, 62] on div "Group size : Show" at bounding box center [345, 66] width 65 height 8
click at [340, 67] on span "Show" at bounding box center [343, 66] width 10 height 5
click at [200, 70] on icon "chevron_right" at bounding box center [203, 66] width 6 height 6
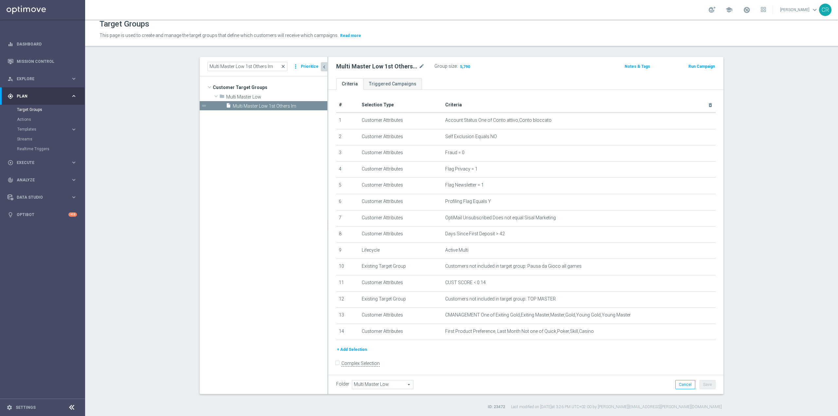
click at [281, 66] on span "close" at bounding box center [282, 66] width 5 height 5
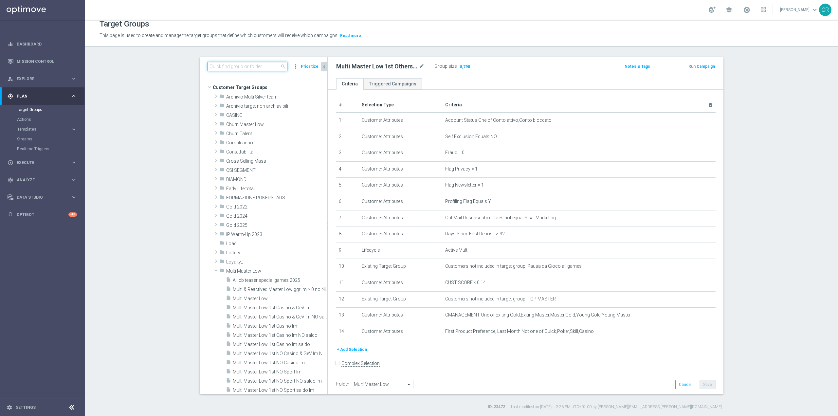
click at [271, 66] on input at bounding box center [247, 66] width 80 height 9
paste input "Reactivated Silver ggr nb lm > 0 1st Sport lm"
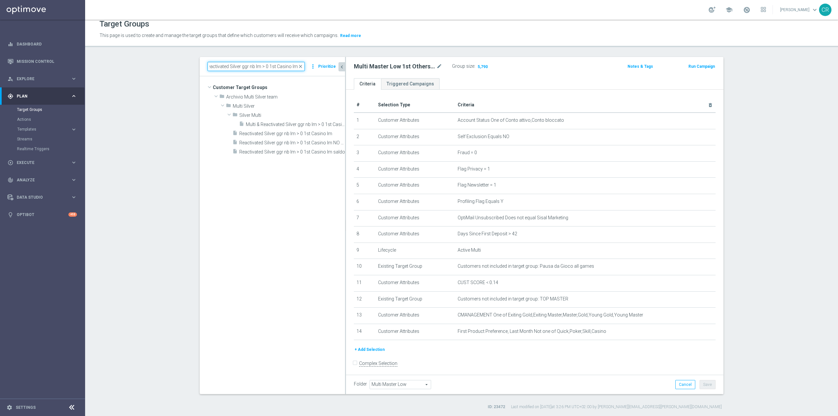
scroll to position [0, 0]
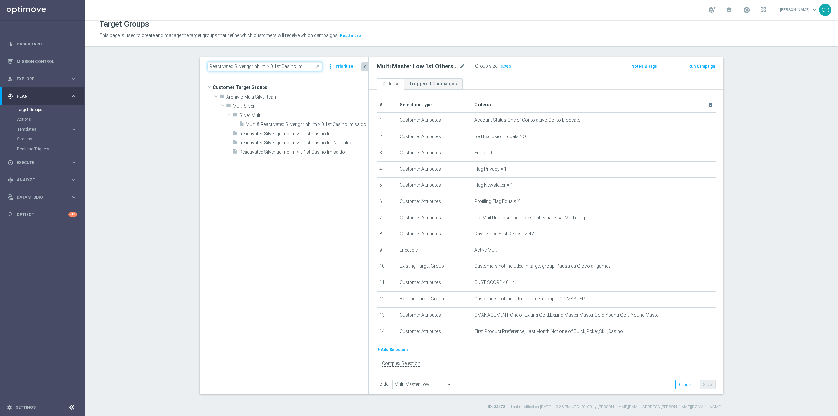
drag, startPoint x: 325, startPoint y: 167, endPoint x: 366, endPoint y: 167, distance: 41.2
click at [368, 167] on div at bounding box center [368, 225] width 1 height 337
type input "Reactivated Silver ggr nb lm > 0 1st Casino lm"
click at [305, 132] on span "Reactivated Silver ggr nb lm > 0 1st Casino lm" at bounding box center [296, 134] width 114 height 6
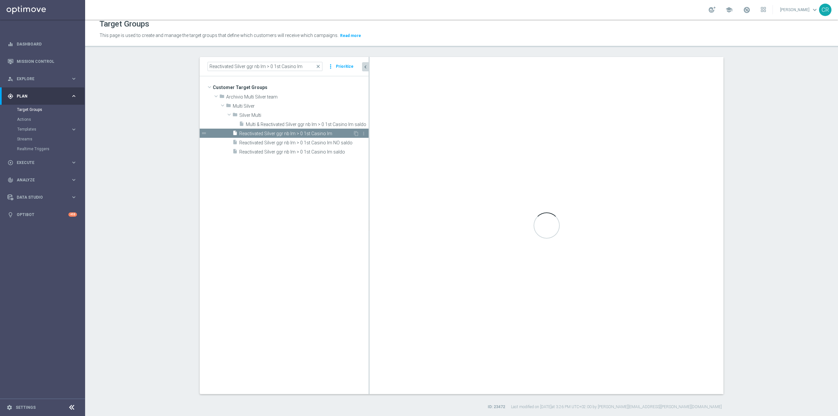
type input "Multi Silver"
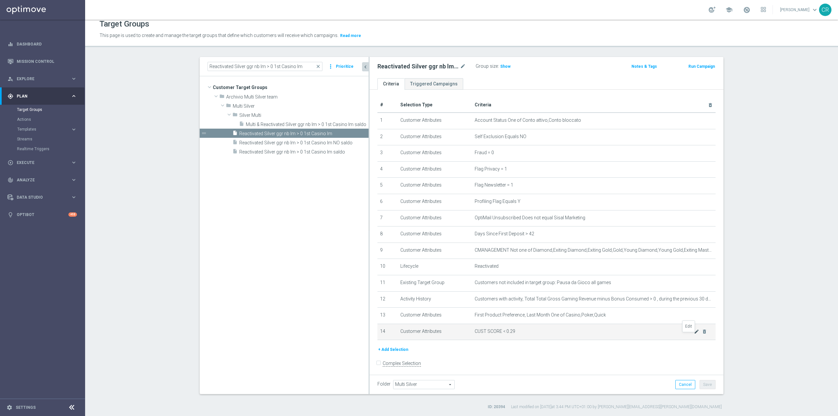
click at [694, 334] on icon "mode_edit" at bounding box center [696, 331] width 5 height 5
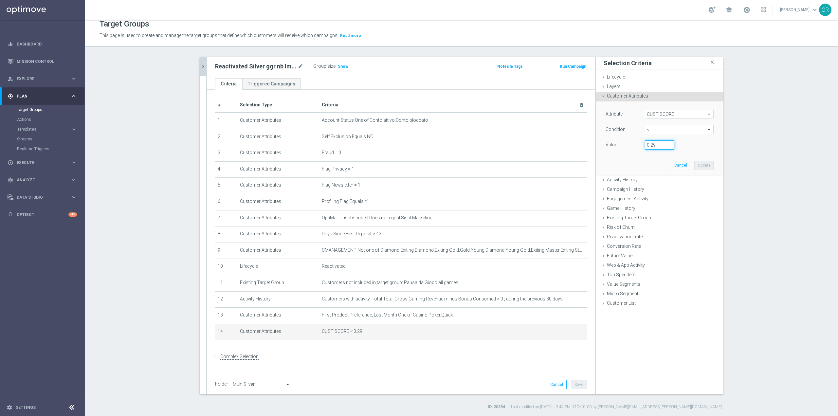
click at [658, 146] on input "0.29" at bounding box center [659, 144] width 29 height 9
type input "0.14"
click at [710, 163] on button "Update" at bounding box center [703, 165] width 19 height 9
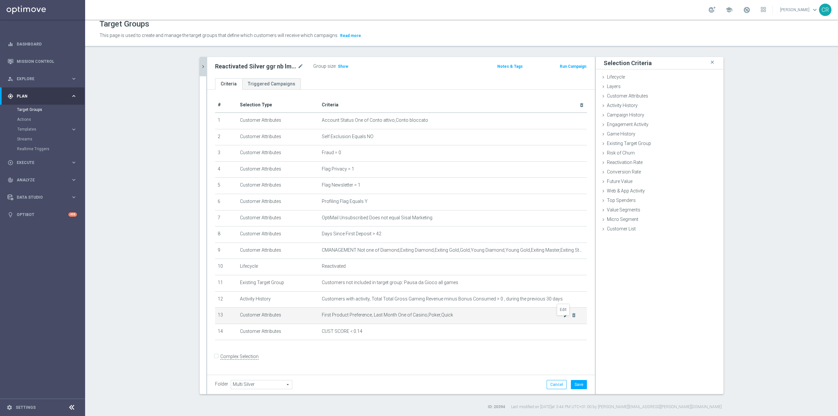
click at [564, 318] on icon "mode_edit" at bounding box center [565, 315] width 5 height 5
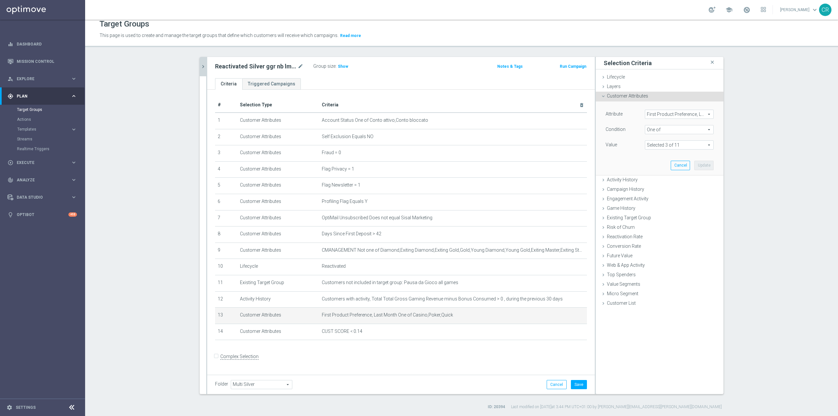
click at [707, 143] on span at bounding box center [679, 145] width 68 height 9
click at [650, 245] on input "Skill" at bounding box center [652, 246] width 4 height 4
checkbox input "true"
type input "Selected 4 of 11"
click at [621, 161] on div "Attribute First Product Preference, Last Month First Product Preference, Last M…" at bounding box center [660, 137] width 118 height 73
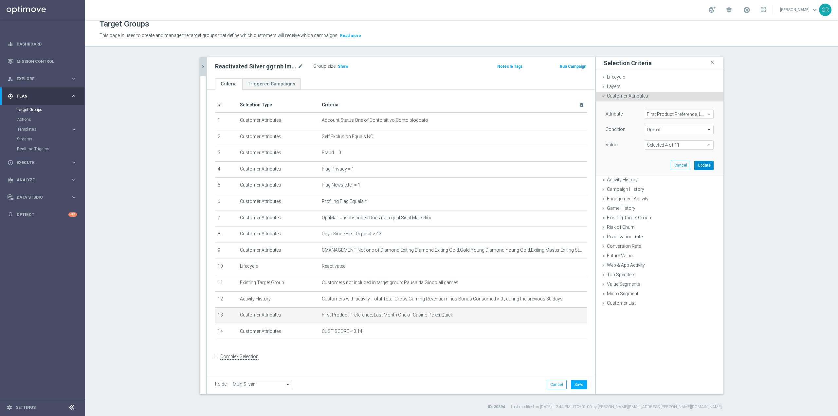
click at [702, 163] on button "Update" at bounding box center [703, 165] width 19 height 9
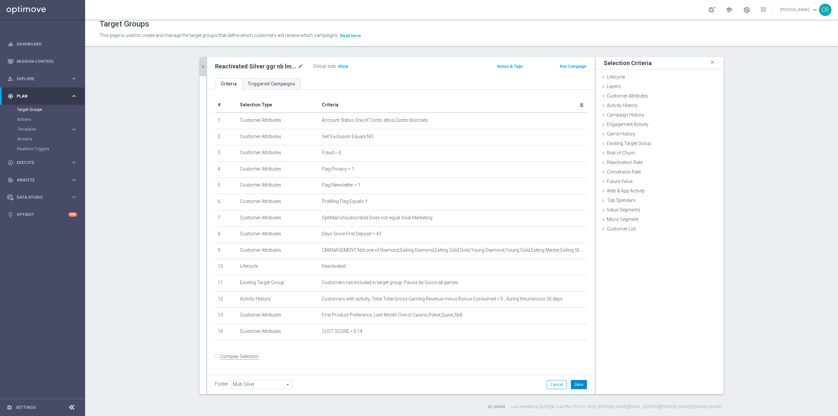
click at [582, 389] on button "Save" at bounding box center [579, 384] width 16 height 9
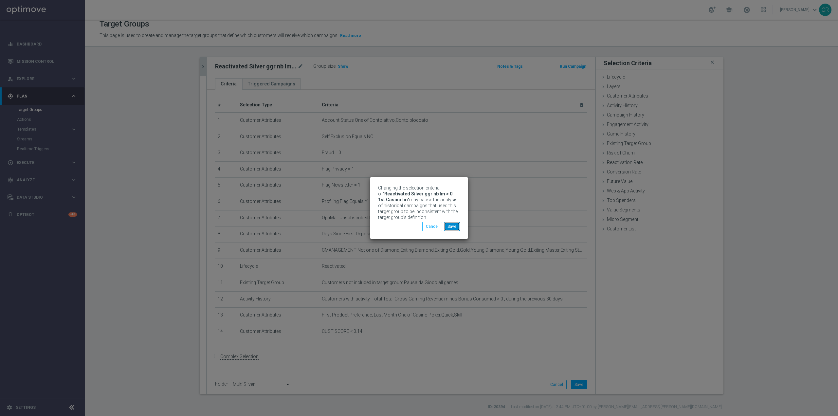
click at [459, 226] on button "Save" at bounding box center [452, 226] width 16 height 9
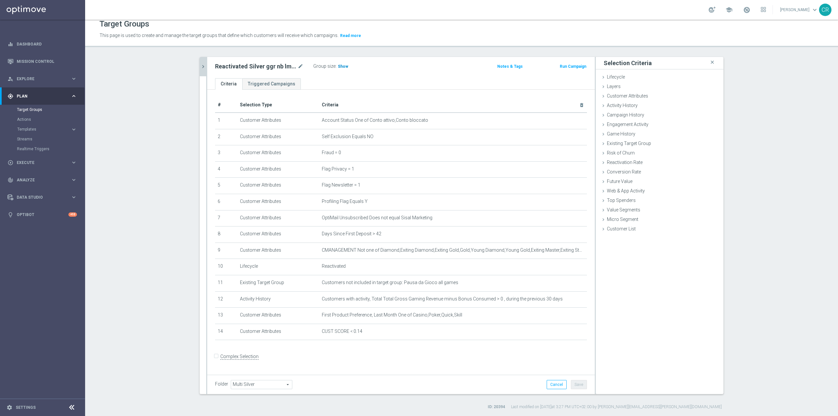
click at [341, 65] on span "Show" at bounding box center [343, 66] width 10 height 5
click at [297, 64] on icon "mode_edit" at bounding box center [300, 67] width 6 height 8
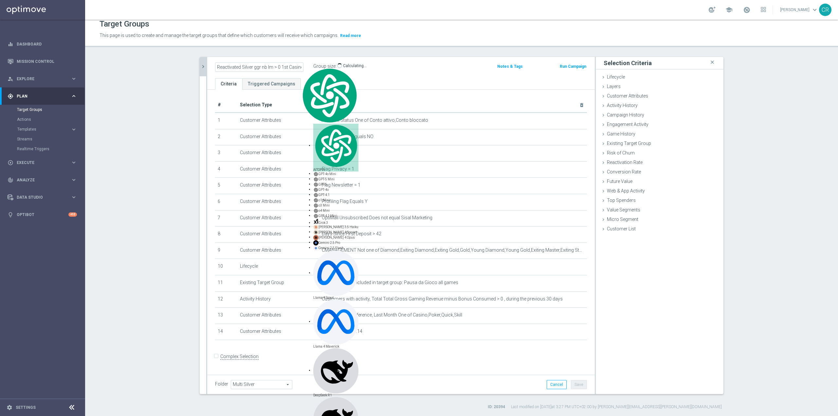
scroll to position [0, 7]
click at [434, 75] on div "Reactivated Silver ggr nb lm > 0 1st Casino lm mode_edit Group size : 9,706 Not…" at bounding box center [400, 67] width 387 height 21
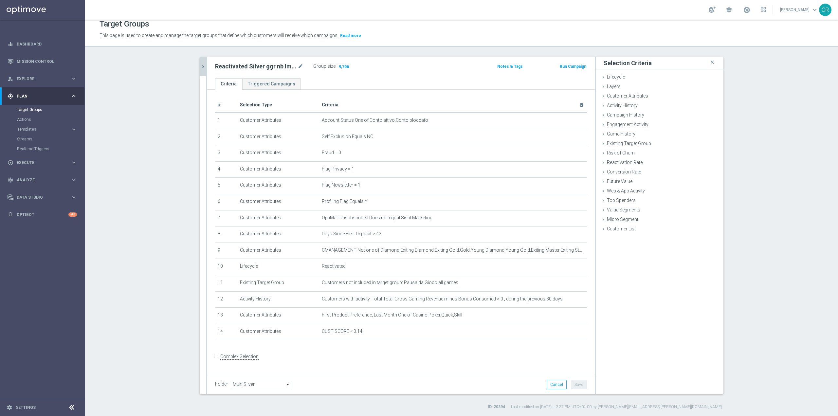
click at [200, 69] on icon "chevron_right" at bounding box center [203, 66] width 6 height 6
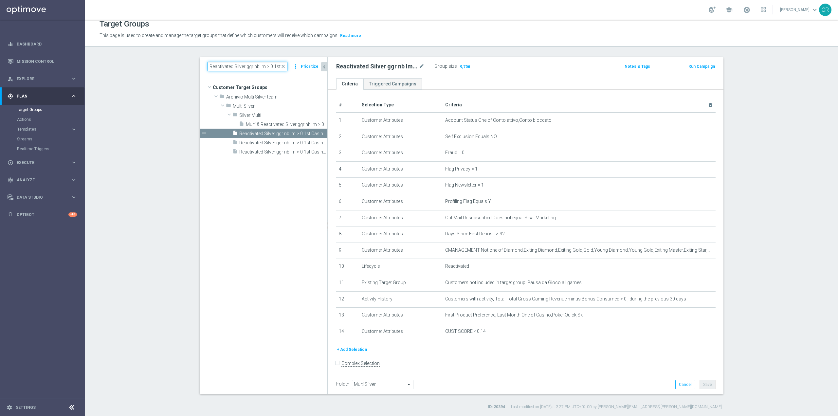
click at [242, 66] on input "Reactivated Silver ggr nb lm > 0 1st Casino lm" at bounding box center [247, 66] width 80 height 9
click at [381, 69] on h2 "Reactivated Silver ggr nb lm > 0 1st Casino lm" at bounding box center [376, 67] width 81 height 8
click at [419, 65] on icon "mode_edit" at bounding box center [422, 67] width 6 height 8
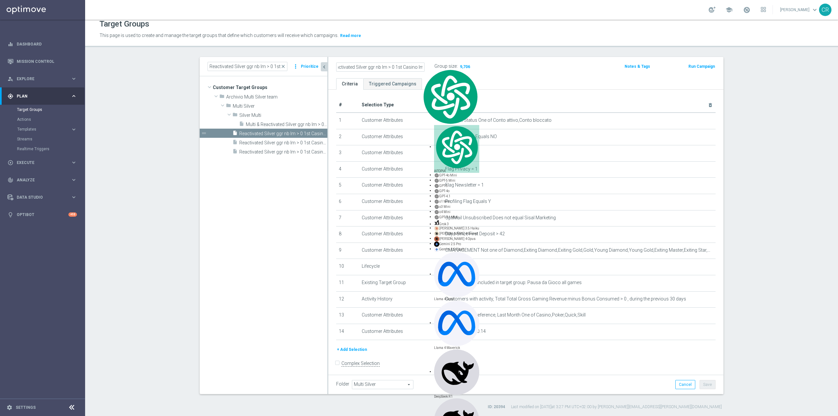
click at [362, 68] on input "Reactivated Silver ggr nb lm > 0 1st Casino lm" at bounding box center [380, 67] width 88 height 9
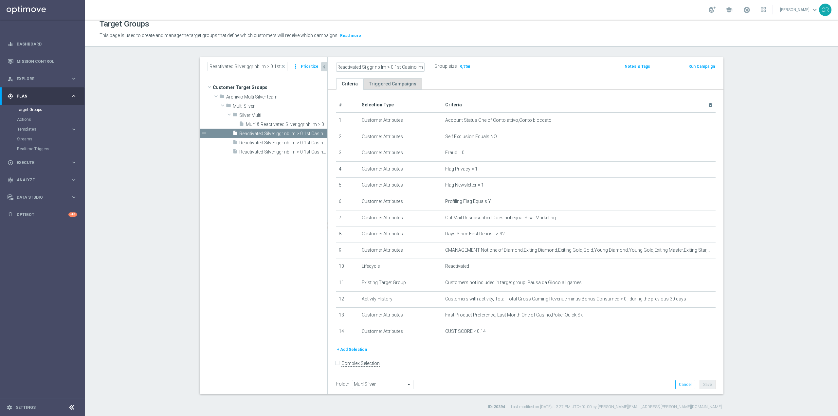
scroll to position [0, 0]
type input "Reactivated Talent ggr nb lm > 0 1st Casino lm"
click at [419, 66] on icon "mode_edit" at bounding box center [422, 67] width 6 height 8
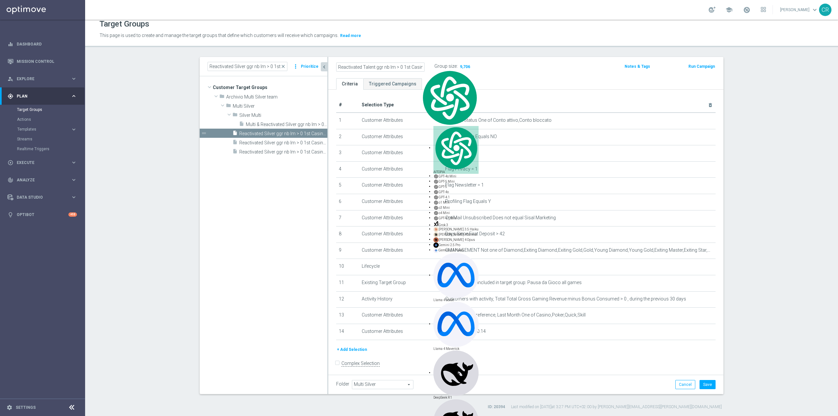
scroll to position [0, 9]
click at [710, 387] on button "Save" at bounding box center [707, 384] width 16 height 9
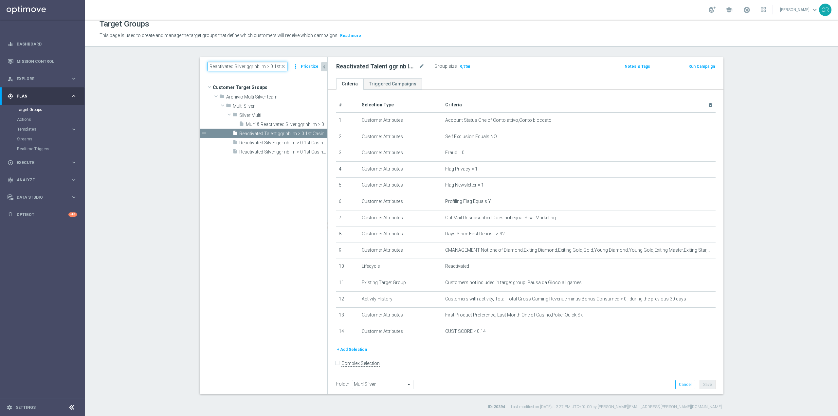
click at [245, 67] on input "Reactivated Silver ggr nb lm > 0 1st Casino lm" at bounding box center [247, 66] width 80 height 9
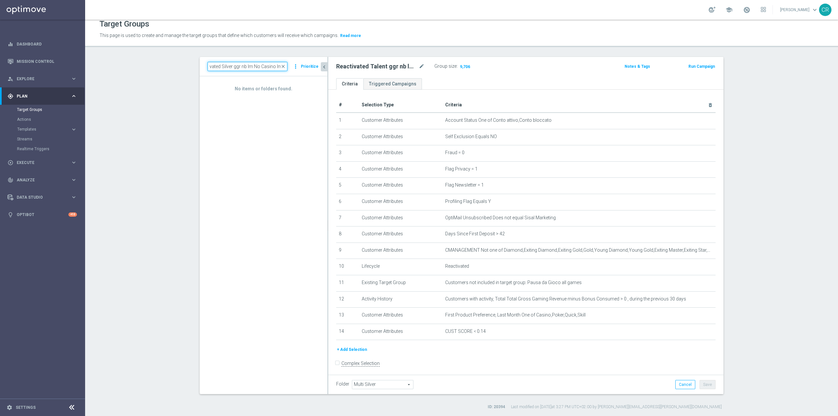
scroll to position [0, 11]
click at [282, 63] on input "Reactivated Silver ggr nb lm No Casino lm" at bounding box center [247, 66] width 80 height 9
type input "Reactivated Silver ggr nb lm No Casino lm"
click at [282, 66] on span "close" at bounding box center [282, 66] width 5 height 5
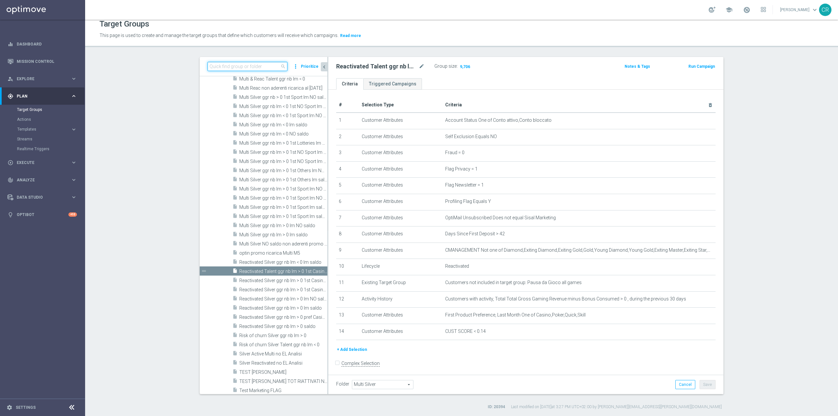
click at [252, 64] on input at bounding box center [247, 66] width 80 height 9
paste input "Reactivated Talent ggr nb lm > 0 1st Casino lm"
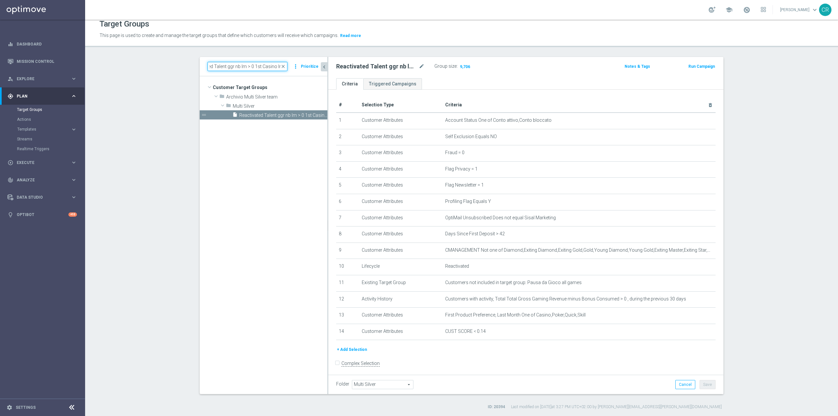
scroll to position [0, 0]
click at [256, 115] on span "Reactivated Talent ggr nb lm > 0 1st Casino lm" at bounding box center [275, 116] width 73 height 6
click at [247, 106] on span "Multi Silver" at bounding box center [265, 106] width 64 height 6
click at [274, 64] on input "Reactivated Talent ggr nb lm > 0 1st Casino lm" at bounding box center [247, 66] width 80 height 9
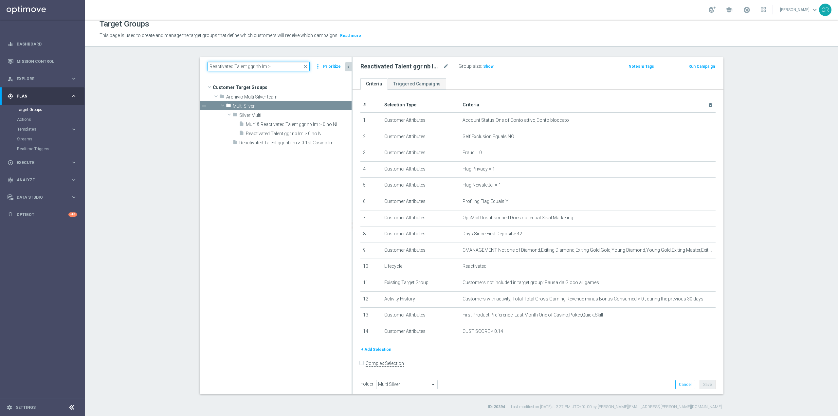
drag, startPoint x: 325, startPoint y: 232, endPoint x: 349, endPoint y: 233, distance: 24.3
click at [351, 233] on div at bounding box center [351, 225] width 1 height 337
click at [242, 66] on input "Reactivated Talent ggr nb lm >" at bounding box center [258, 66] width 102 height 9
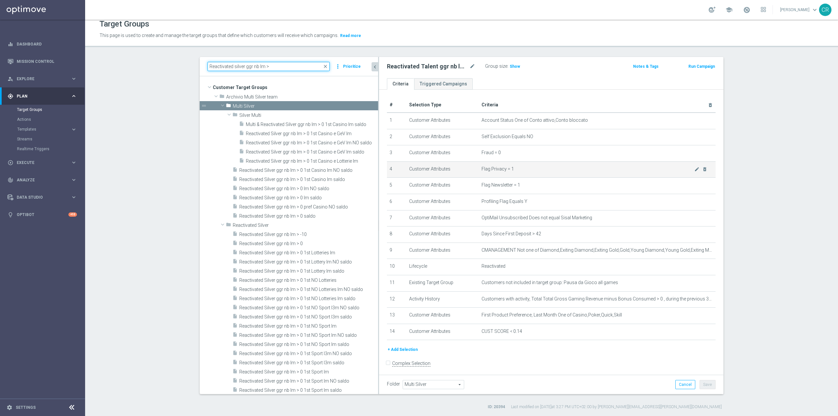
drag, startPoint x: 349, startPoint y: 161, endPoint x: 414, endPoint y: 163, distance: 65.5
click at [414, 163] on as-split "Reactivated silver ggr nb lm > close more_vert Prioritize Customer Target Group…" at bounding box center [462, 225] width 524 height 337
type input "Reactivated silver ggr nb lm >"
click at [323, 65] on span "close" at bounding box center [325, 66] width 5 height 5
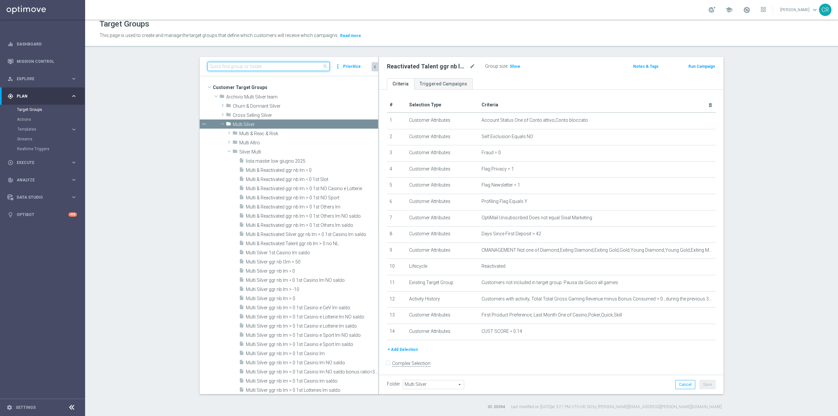
click at [278, 63] on input at bounding box center [268, 66] width 122 height 9
paste input "Reactivated Talent ggr nb lm > 0 1st Casino lm"
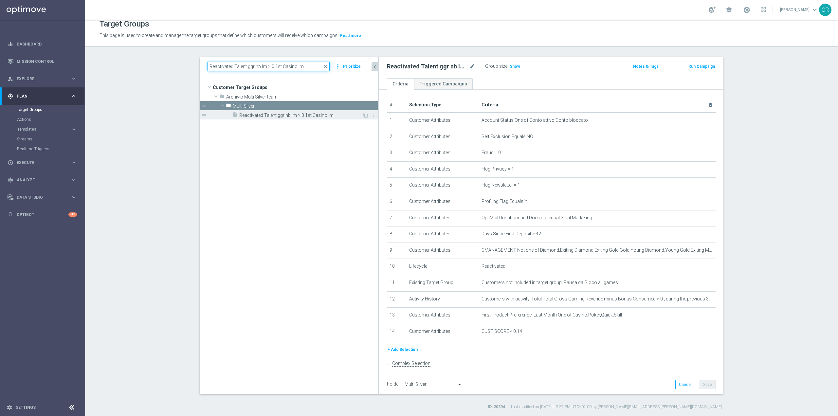
type input "Reactivated Talent ggr nb lm > 0 1st Casino lm"
click at [288, 116] on span "Reactivated Talent ggr nb lm > 0 1st Casino lm" at bounding box center [300, 116] width 123 height 6
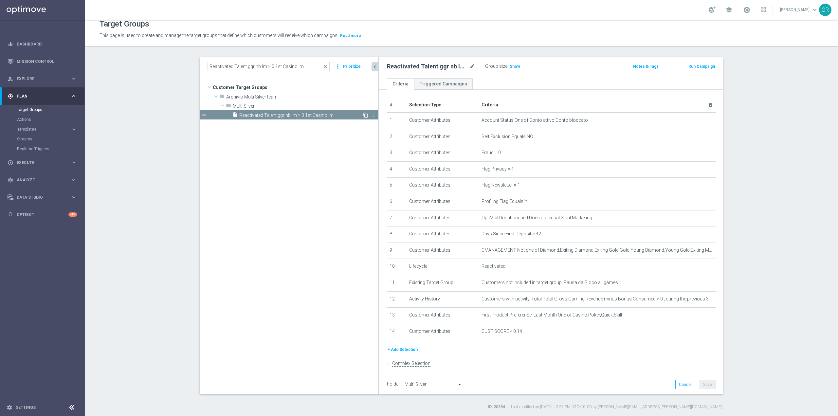
click at [363, 115] on icon "content_copy" at bounding box center [365, 115] width 5 height 5
click at [405, 67] on h2 "Copy of Reactivated Talent ggr nb lm > 0 1st Casino lm" at bounding box center [427, 67] width 81 height 8
click at [469, 67] on div "Copy of Reactivated Talent ggr nb lm > 0 1st Casino lm mode_edit" at bounding box center [436, 66] width 98 height 9
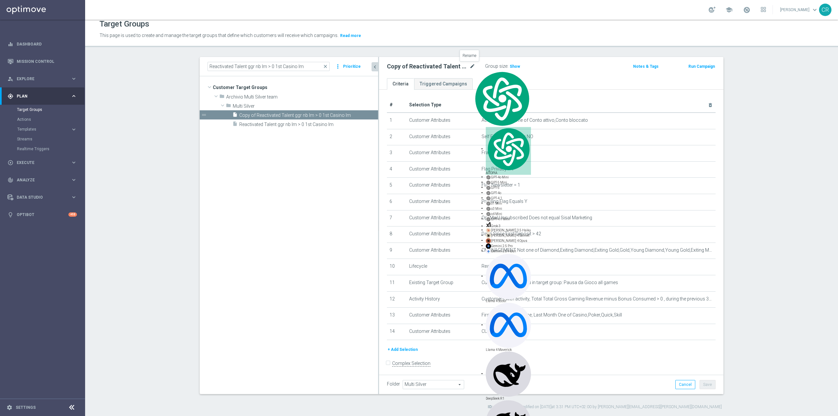
click at [469, 67] on icon "mode_edit" at bounding box center [472, 67] width 6 height 8
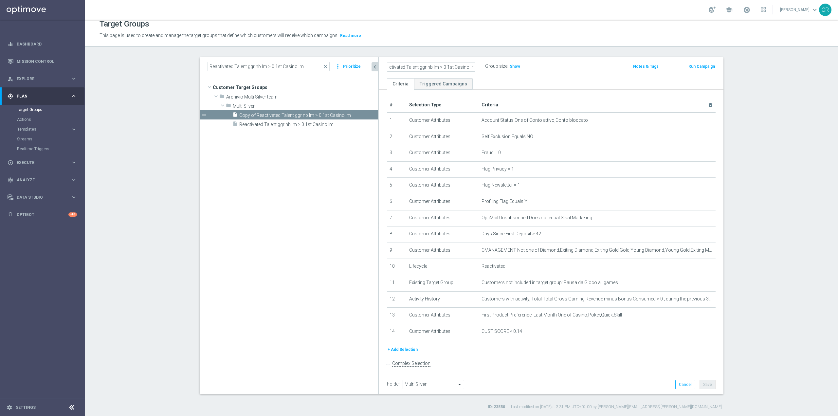
click at [392, 69] on input "Copy of Reactivated Talent ggr nb lm > 0 1st Casino lm" at bounding box center [431, 67] width 88 height 9
type input "Reactivated Talent ggr nb lm No Casino lm"
click at [539, 90] on div "# Selection Type Criteria delete_forever 1 Customer Attributes Account Status O…" at bounding box center [551, 236] width 344 height 293
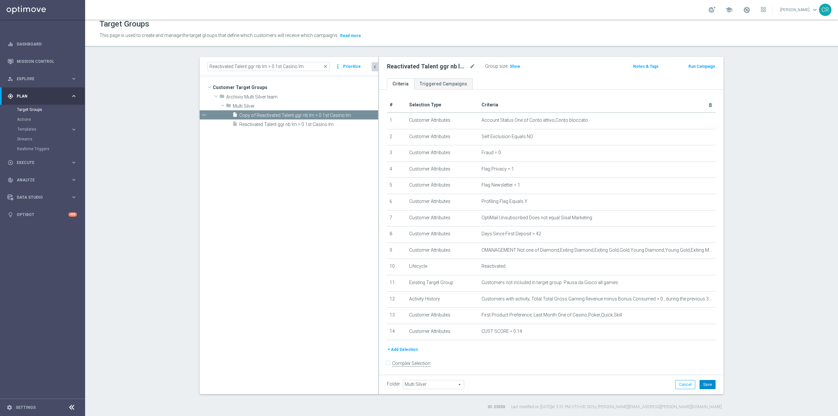
click at [710, 382] on button "Save" at bounding box center [707, 384] width 16 height 9
click at [694, 318] on icon "mode_edit" at bounding box center [696, 315] width 5 height 5
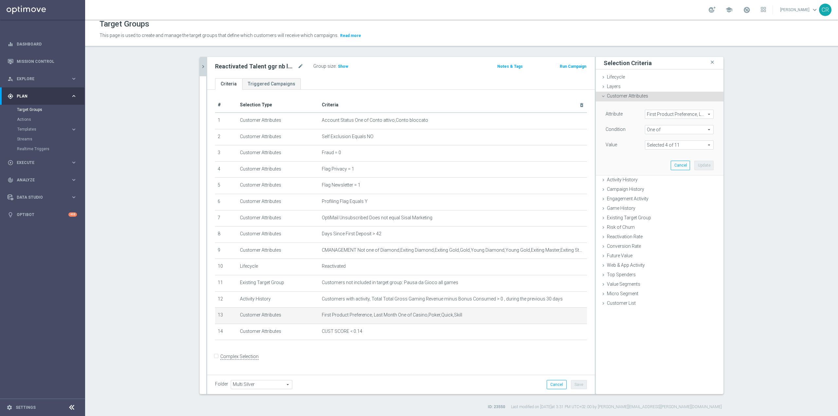
click at [694, 145] on span at bounding box center [679, 145] width 68 height 9
click at [611, 160] on div "Attribute First Product Preference, Last Month First Product Preference, Last M…" at bounding box center [660, 137] width 118 height 73
click at [664, 127] on span "One of" at bounding box center [679, 129] width 68 height 9
click at [663, 208] on span "Not one of" at bounding box center [679, 207] width 62 height 5
type input "Not one of"
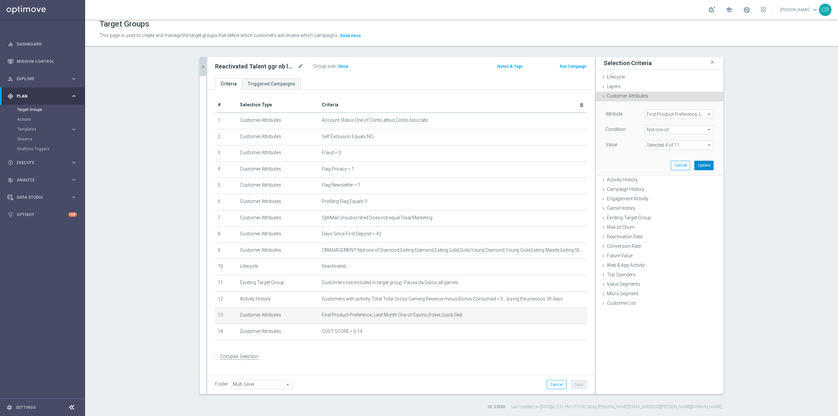
click at [704, 163] on button "Update" at bounding box center [703, 165] width 19 height 9
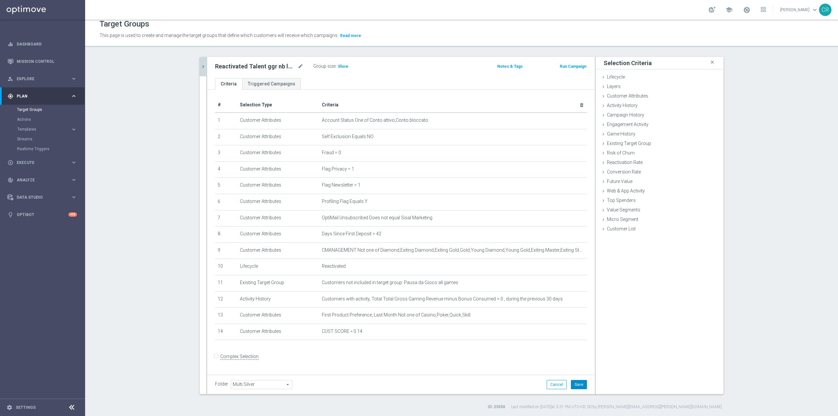
click at [575, 386] on button "Save" at bounding box center [579, 384] width 16 height 9
click at [338, 64] on span "Show" at bounding box center [343, 66] width 10 height 5
click at [297, 65] on icon "mode_edit" at bounding box center [300, 67] width 6 height 8
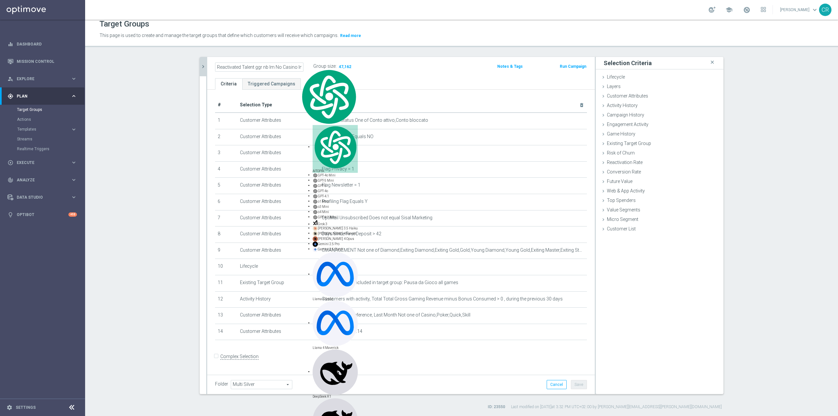
scroll to position [0, 1]
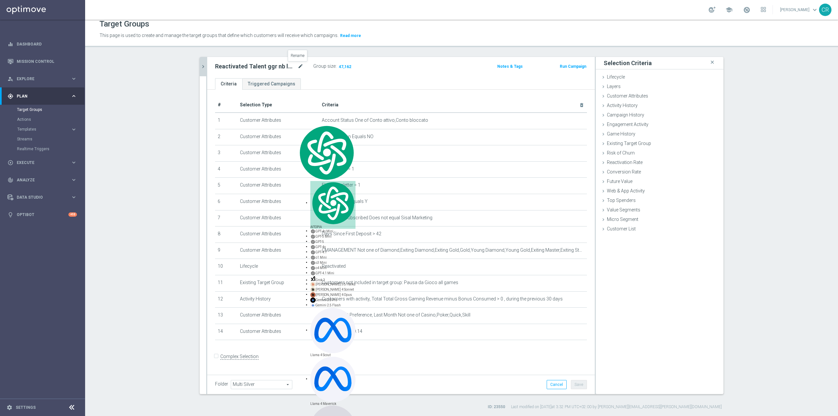
click at [297, 64] on icon "mode_edit" at bounding box center [300, 67] width 6 height 8
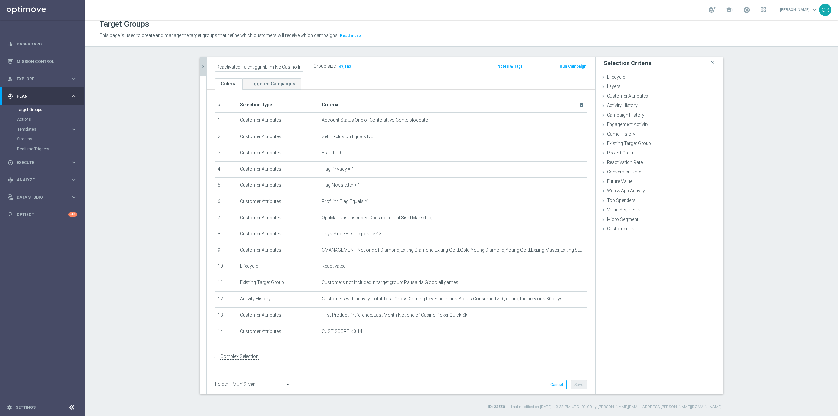
scroll to position [0, 0]
type input "Reactivated Talent ggr nb lm >0 No Casino lm"
click at [368, 86] on ul "Criteria Triggered Campaigns" at bounding box center [400, 83] width 387 height 11
click at [580, 387] on button "Save" at bounding box center [579, 384] width 16 height 9
click at [297, 65] on icon "mode_edit" at bounding box center [300, 67] width 6 height 8
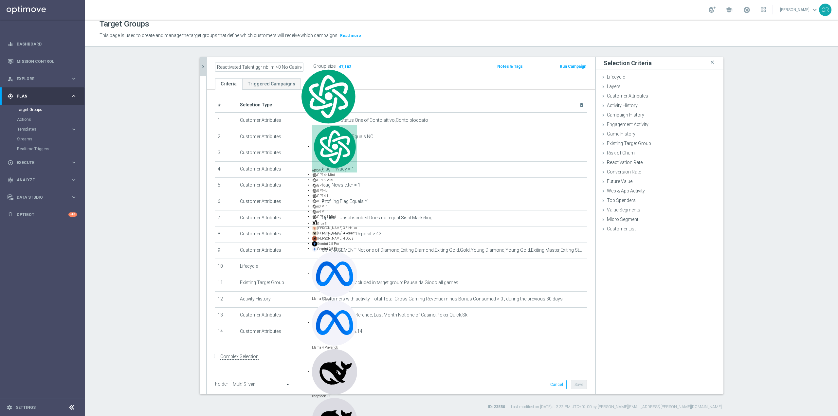
scroll to position [0, 7]
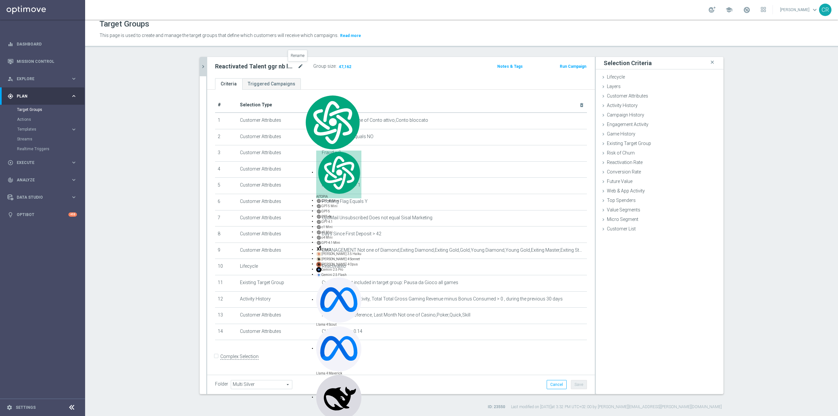
click at [297, 66] on icon "mode_edit" at bounding box center [300, 67] width 6 height 8
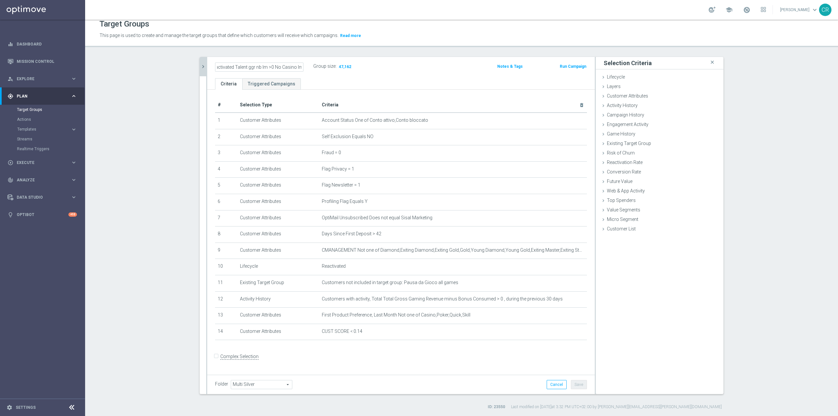
click at [267, 65] on input "Reactivated Talent ggr nb lm >0 No Casino lm" at bounding box center [259, 67] width 88 height 9
type input "Reactivated Talent ggr nb lm > 0 No Casino lm"
click at [331, 77] on div "Reactivated Talent ggr nb lm > 0 No Casino lm Group size : 47,162 Notes & Tags …" at bounding box center [400, 67] width 387 height 21
click at [576, 387] on button "Save" at bounding box center [579, 384] width 16 height 9
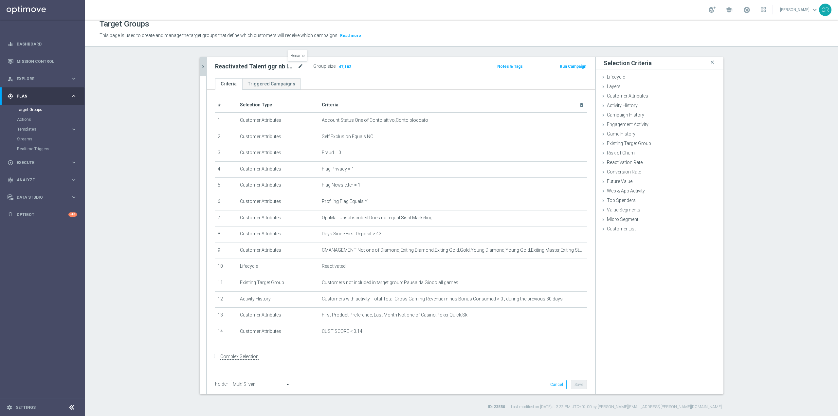
click at [297, 67] on icon "mode_edit" at bounding box center [300, 67] width 6 height 8
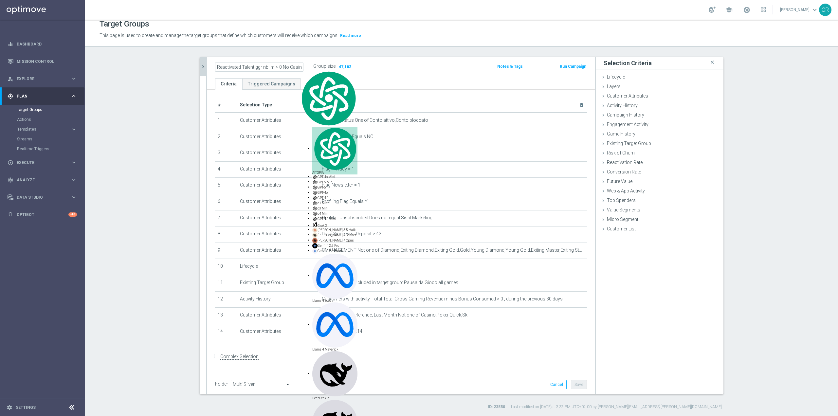
scroll to position [0, 8]
click at [200, 67] on icon "chevron_right" at bounding box center [203, 66] width 6 height 6
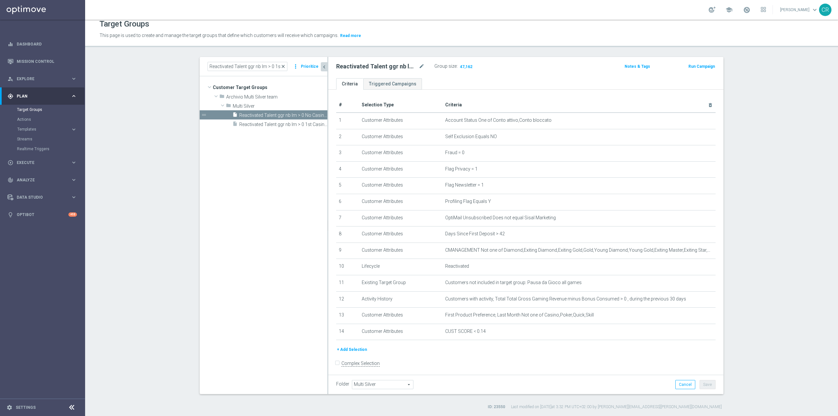
click at [280, 66] on span "close" at bounding box center [282, 66] width 5 height 5
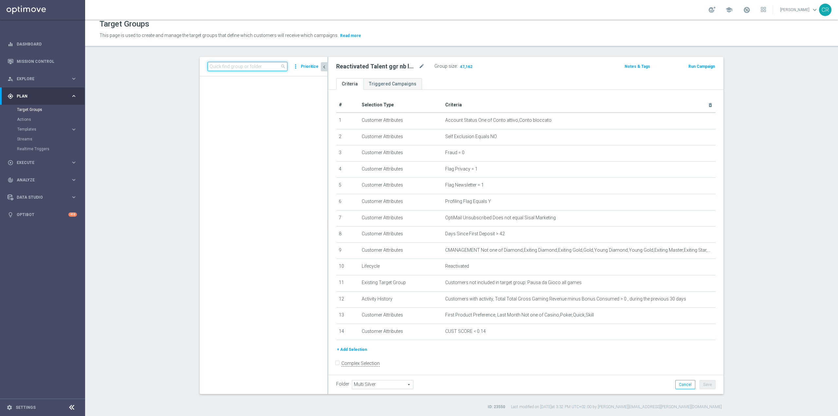
click at [258, 65] on input at bounding box center [247, 66] width 80 height 9
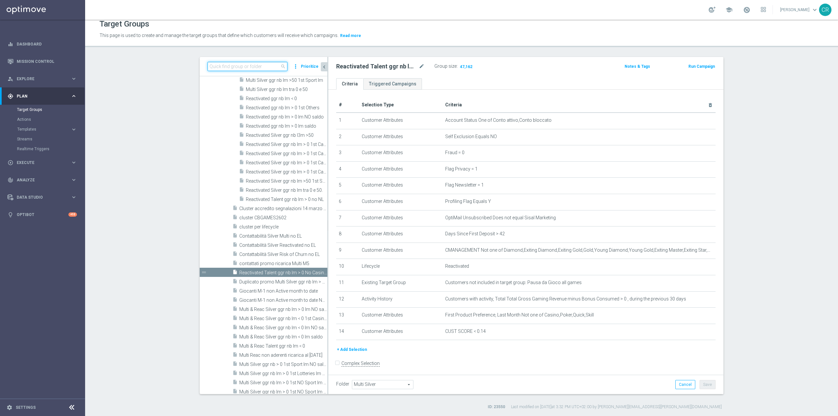
paste input "Churn 0-12M Talent ggr nb > 500 lf time 1st Sport"
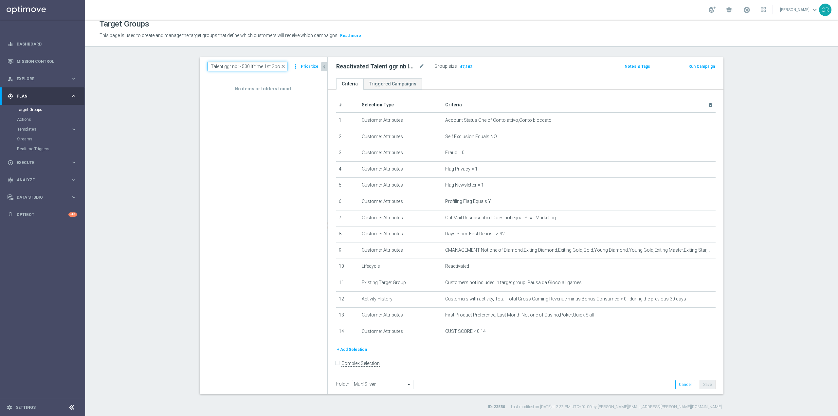
type input "Churn 0-12M Talent ggr nb > 500 lf time 1st Sport"
click at [282, 66] on span "close" at bounding box center [282, 66] width 5 height 5
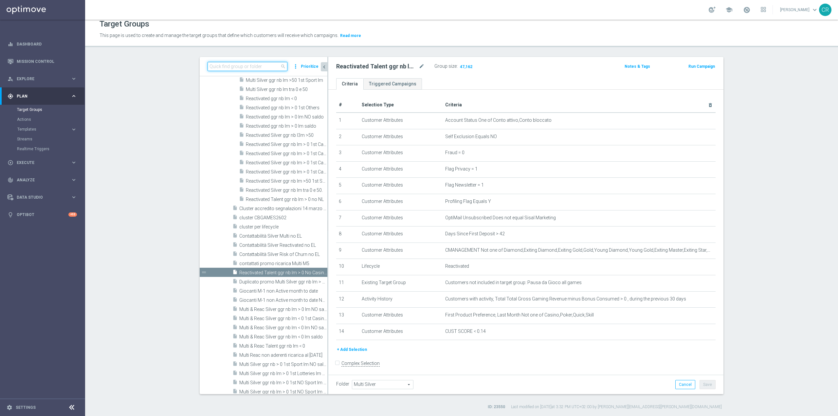
click at [252, 65] on input at bounding box center [247, 66] width 80 height 9
paste input "Churn 0-12M Talent ggr nb > 500 lf time 1st Sport"
type input "Churn 0-12M Talent ggr nb > 500 lf time 1st Sport"
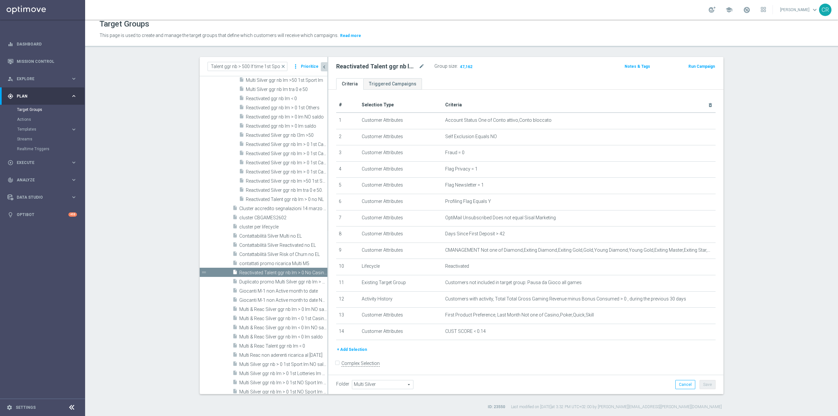
scroll to position [0, 0]
click at [281, 66] on span "close" at bounding box center [282, 66] width 5 height 5
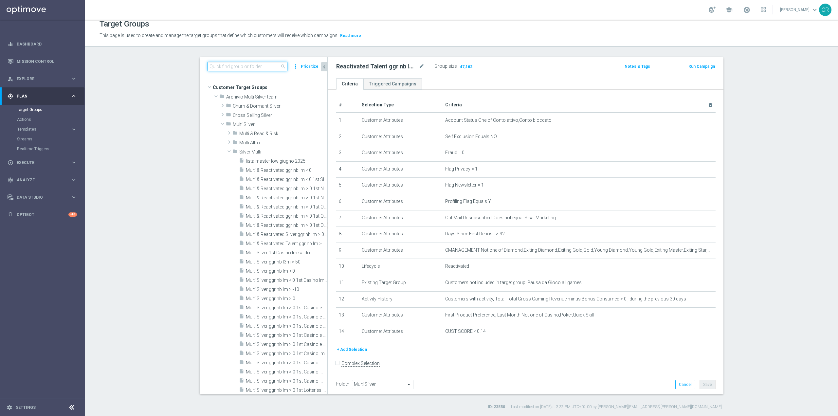
click at [243, 67] on input at bounding box center [247, 66] width 80 height 9
paste input "Churn 0-12M Talent ggr nb > 500 lf time 1st Sport"
type input "Churn 0-12M Talent ggr nb > 500 lf time 1st Sport"
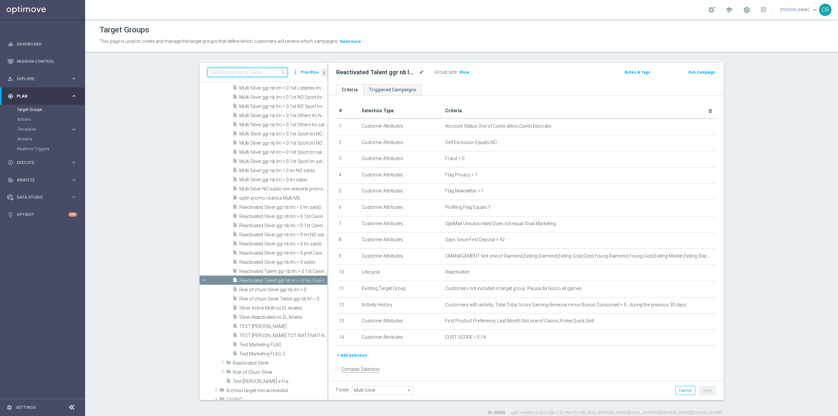
click at [229, 71] on input at bounding box center [247, 72] width 80 height 9
paste input "Churn 0-12M Talent ggr nb > 500 lf time 1st Sport"
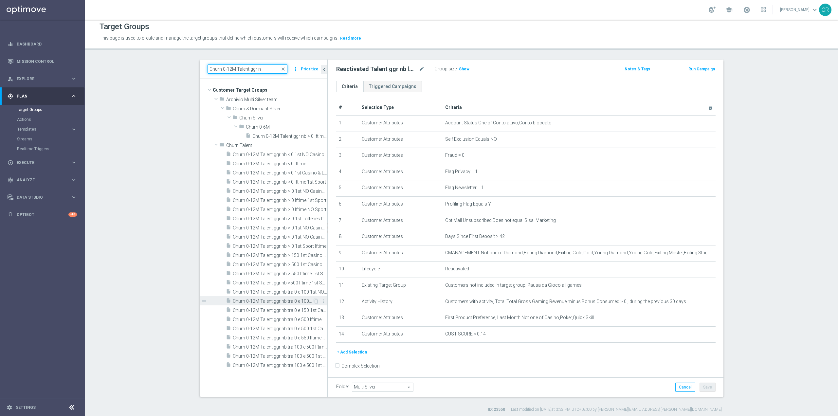
scroll to position [6, 0]
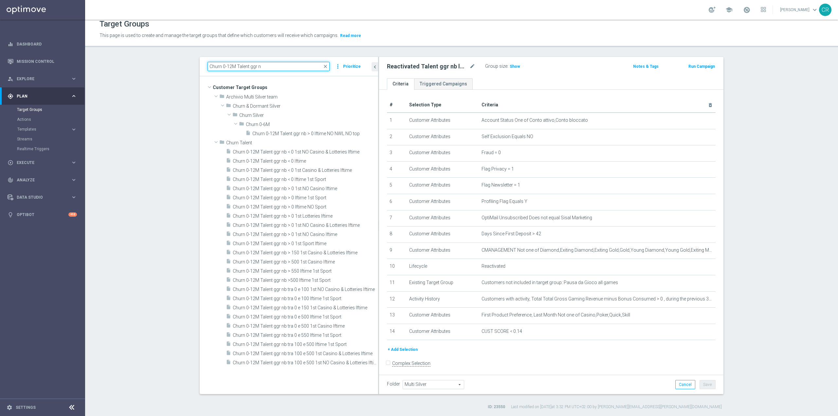
drag, startPoint x: 325, startPoint y: 374, endPoint x: 401, endPoint y: 373, distance: 75.6
click at [401, 373] on as-split "Churn 0-12M Talent ggr n close more_vert Prioritize Customer Target Groups libr…" at bounding box center [462, 225] width 524 height 337
type input "Churn 0-12M Talent ggr n"
click at [335, 261] on span "Churn 0-12M Talent ggr nb > 500 1st Casino lftime" at bounding box center [298, 262] width 130 height 6
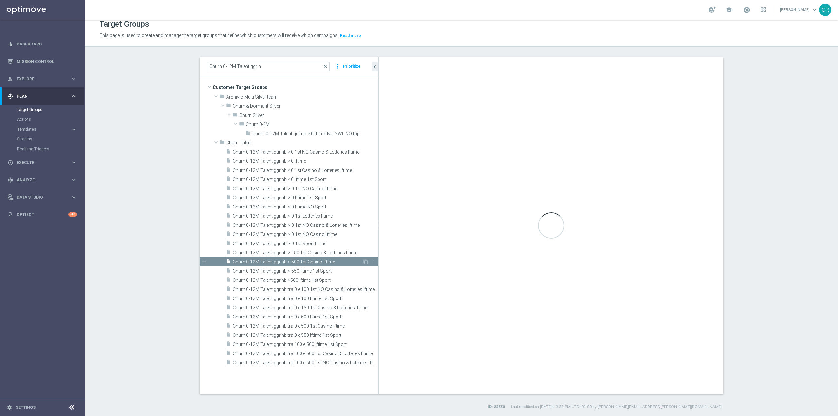
type input "Churn Talent"
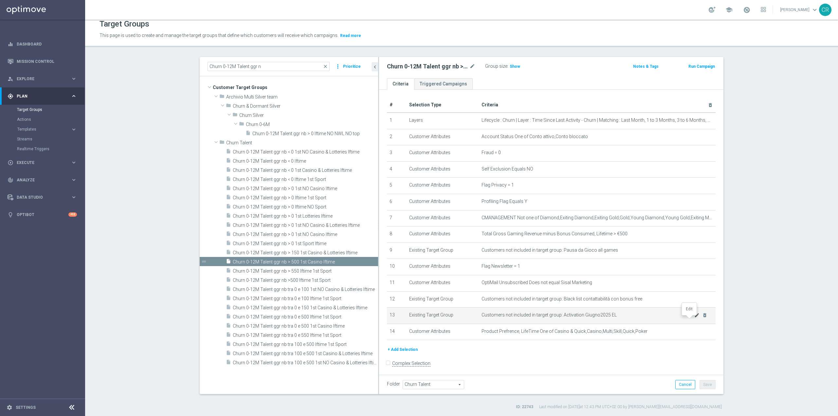
click at [694, 318] on icon "mode_edit" at bounding box center [696, 315] width 5 height 5
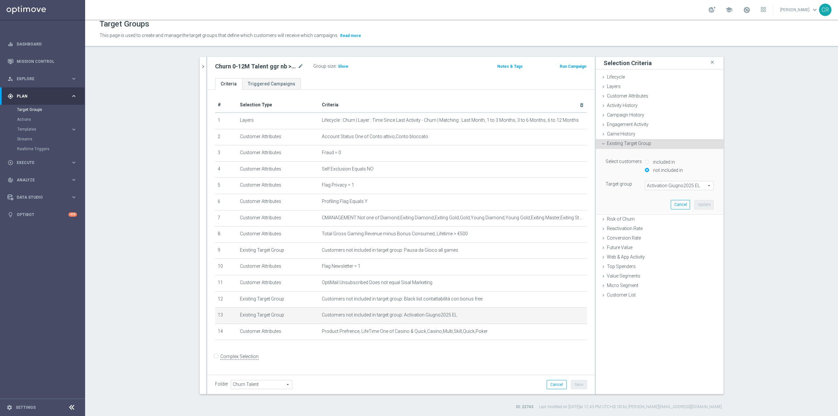
click at [707, 185] on span "Activation Giugno2025 EL" at bounding box center [679, 185] width 68 height 9
click at [711, 163] on div "included in not included in" at bounding box center [679, 166] width 79 height 16
click at [692, 184] on span "Activation Giugno2025 EL" at bounding box center [679, 185] width 68 height 9
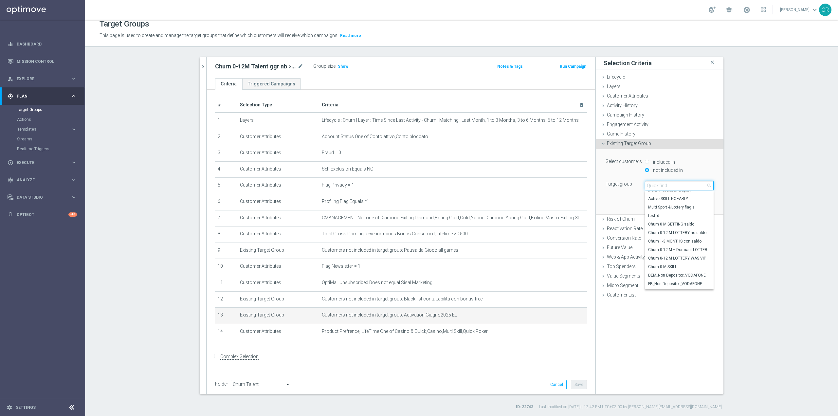
click at [656, 185] on input "search" at bounding box center [679, 185] width 69 height 9
type input "activatio"
click at [683, 222] on span "Activation Luglio2025 EL" at bounding box center [679, 224] width 62 height 5
type input "Activation Luglio2025 EL"
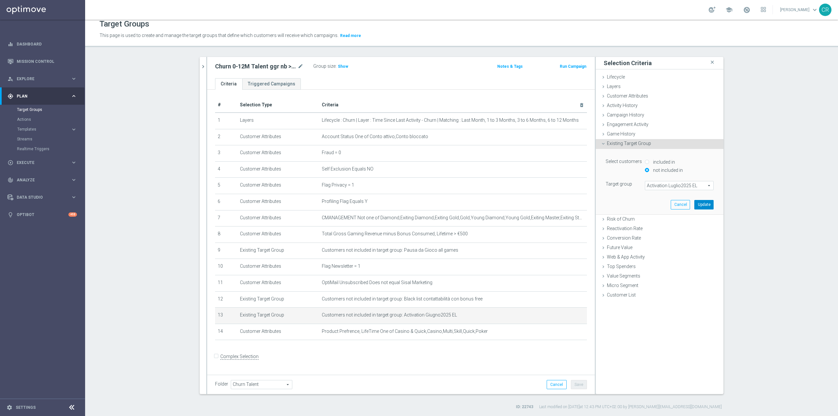
click at [705, 207] on button "Update" at bounding box center [703, 204] width 19 height 9
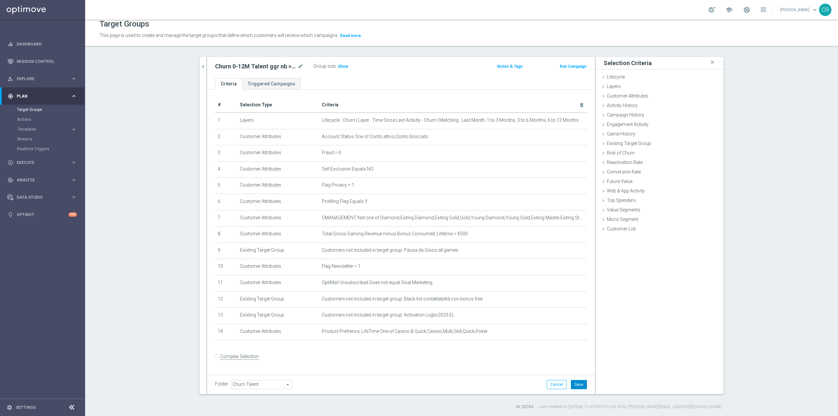
click at [576, 385] on button "Save" at bounding box center [579, 384] width 16 height 9
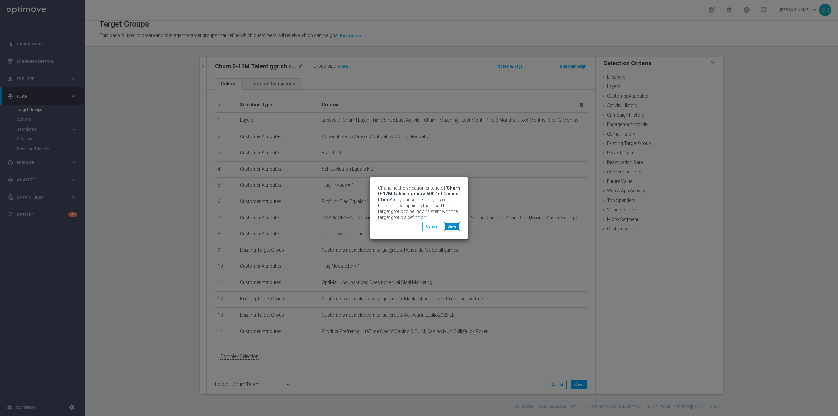
click at [448, 225] on button "Save" at bounding box center [452, 226] width 16 height 9
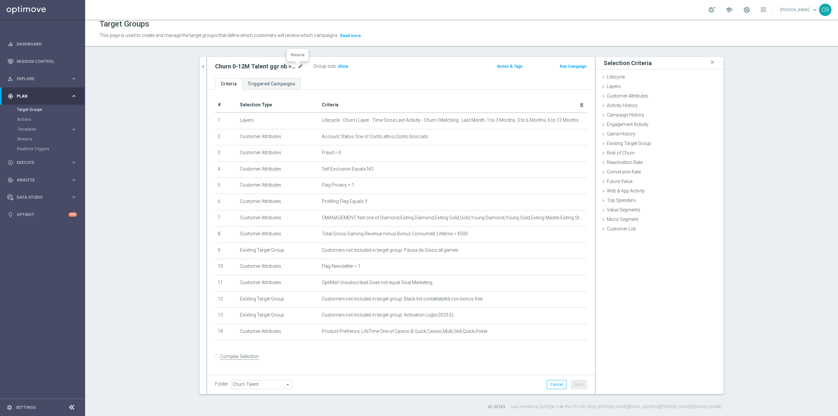
click at [298, 65] on icon "mode_edit" at bounding box center [300, 67] width 6 height 8
type textarea "Churn 0-12M Talent ggr nb > 500 1st Casino lftime"
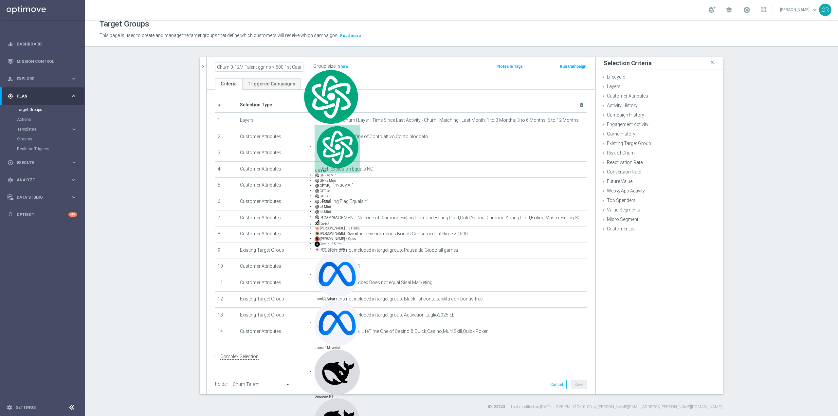
scroll to position [0, 16]
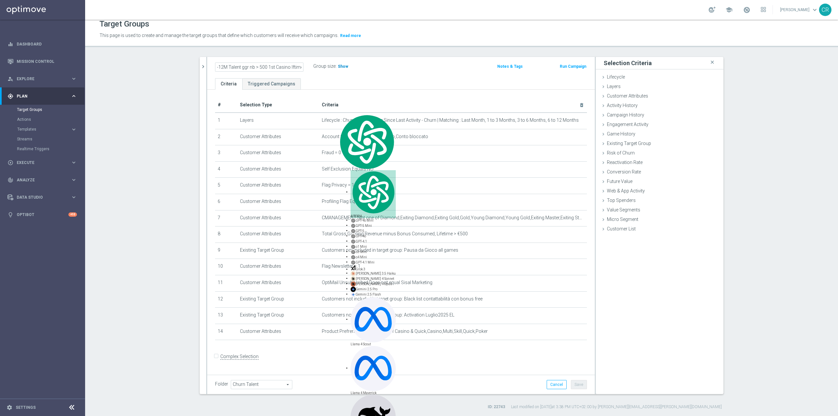
click at [342, 66] on span "Show" at bounding box center [343, 66] width 10 height 5
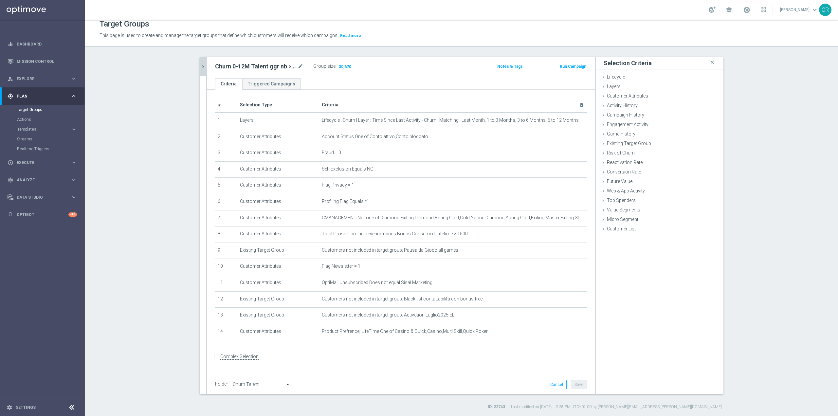
click at [200, 66] on icon "chevron_right" at bounding box center [203, 66] width 6 height 6
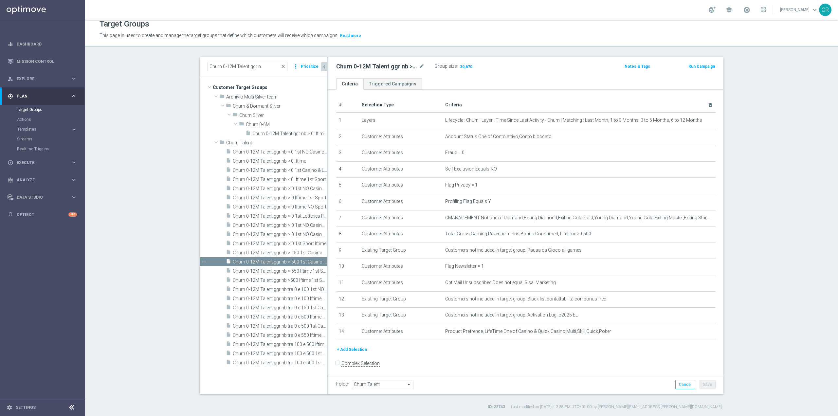
click at [280, 66] on span "close" at bounding box center [282, 66] width 5 height 5
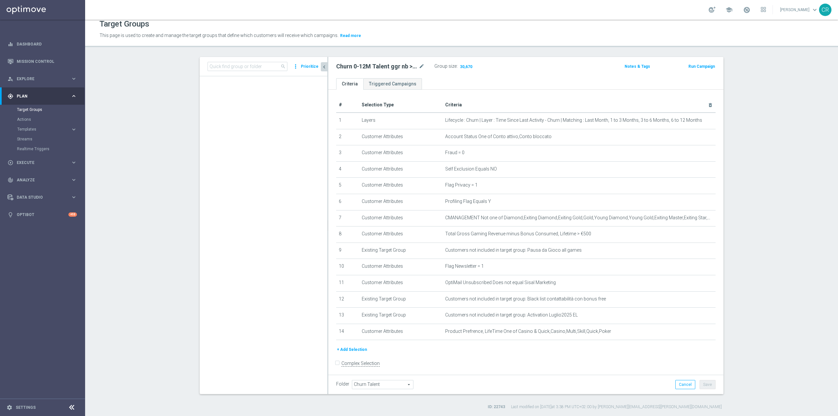
scroll to position [1730, 0]
click at [263, 68] on input at bounding box center [247, 66] width 80 height 9
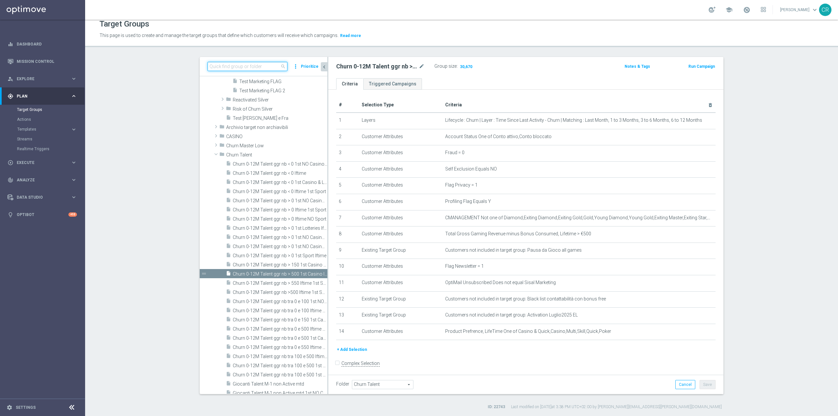
paste input "Churn 0-12M Talent ggr nb tra 100 e 500 lftime 1st Sport"
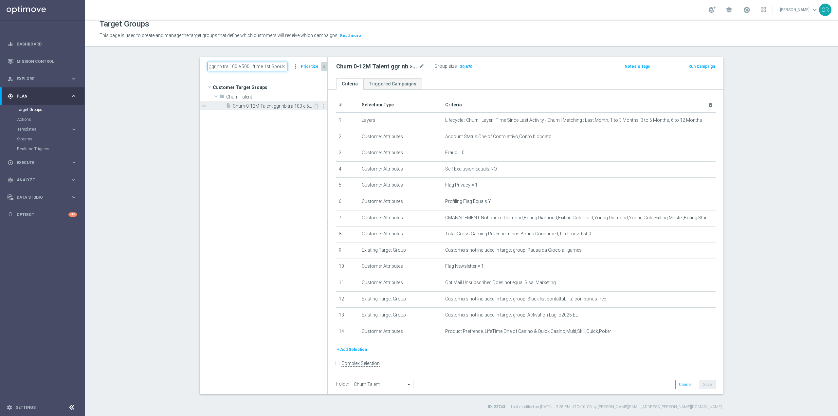
type input "Churn 0-12M Talent ggr nb tra 100 e 500 lftime 1st Sport"
click at [290, 108] on span "Churn 0-12M Talent ggr nb tra 100 e 500 lftime 1st Sport" at bounding box center [273, 106] width 80 height 6
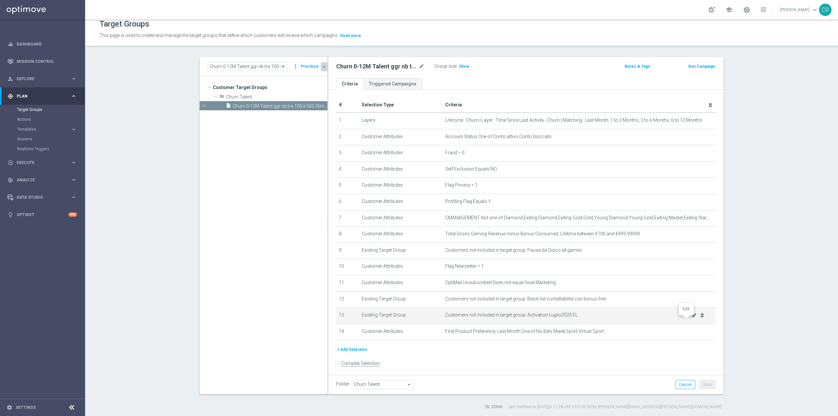
click at [692, 318] on icon "mode_edit" at bounding box center [694, 315] width 5 height 5
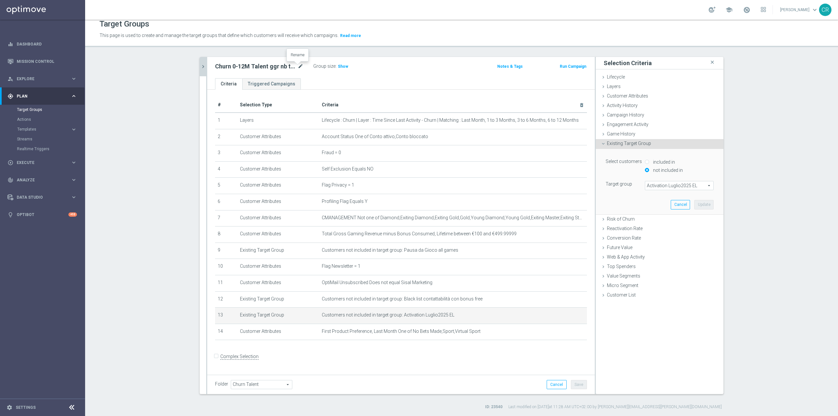
click at [299, 65] on icon "mode_edit" at bounding box center [300, 67] width 6 height 8
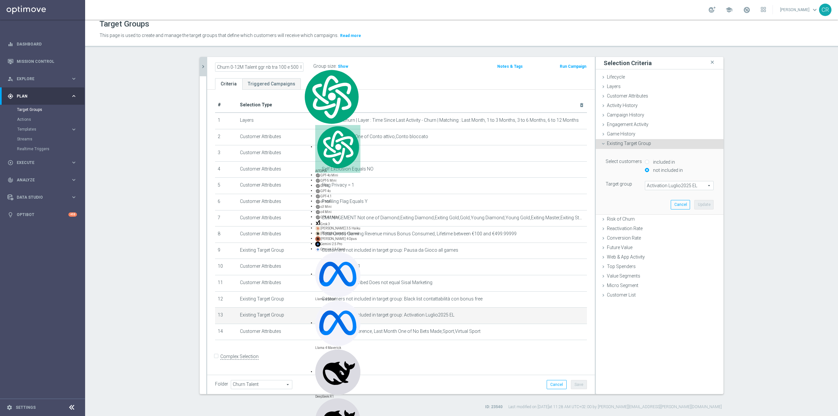
scroll to position [0, 30]
click at [278, 68] on input "Churn 0-12M Talent ggr nb tra 100 e 500 lftime 1st Sport" at bounding box center [259, 67] width 88 height 9
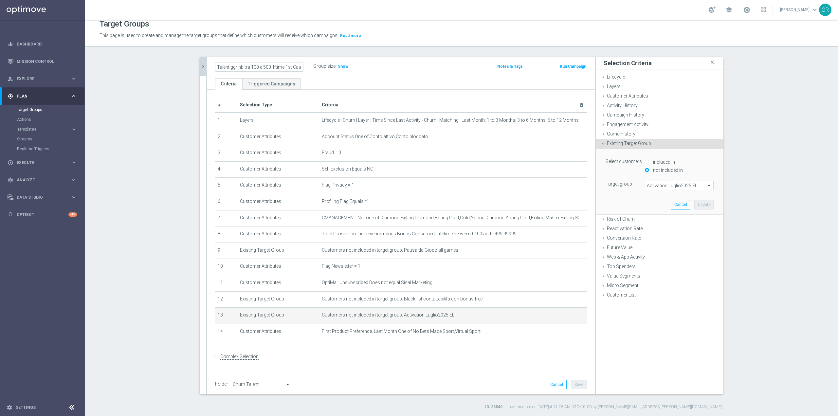
scroll to position [0, 32]
type input "Churn 0-12M Talent ggr nb tra 100 e 500 lftime 1st Casino"
click at [385, 70] on div "Churn 0-12M Talent ggr nb tra 100 e 500 lftime 1st Casino Group size : Show" at bounding box center [337, 67] width 254 height 10
click at [579, 382] on button "Save" at bounding box center [579, 384] width 16 height 9
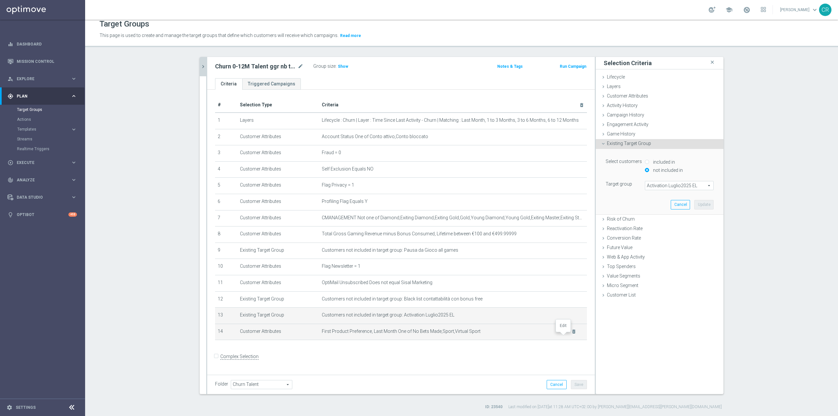
click at [563, 334] on icon "mode_edit" at bounding box center [565, 331] width 5 height 5
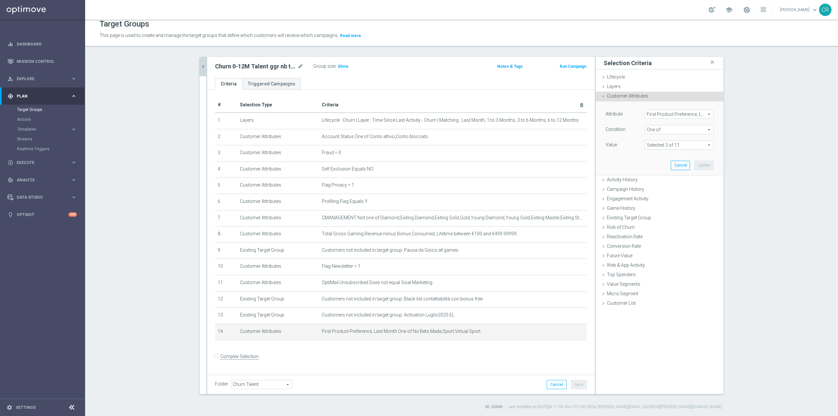
click at [705, 145] on span at bounding box center [679, 145] width 68 height 9
click at [650, 207] on input "No Bets Made" at bounding box center [652, 208] width 4 height 4
checkbox input "false"
type input "Selected 2 of 11"
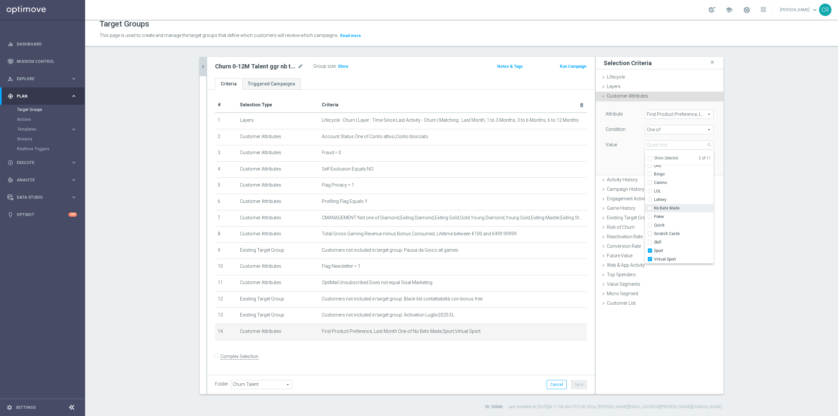
click at [650, 208] on input "No Bets Made" at bounding box center [652, 208] width 4 height 4
checkbox input "true"
type input "Selected 3 of 11"
click at [694, 113] on span "First Product Preference, Last Month" at bounding box center [679, 114] width 68 height 9
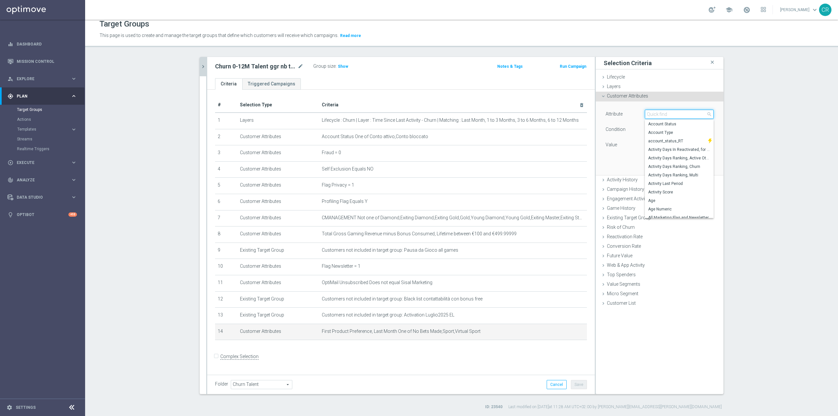
click at [690, 114] on input "search" at bounding box center [679, 114] width 69 height 9
type input "p"
type input "l"
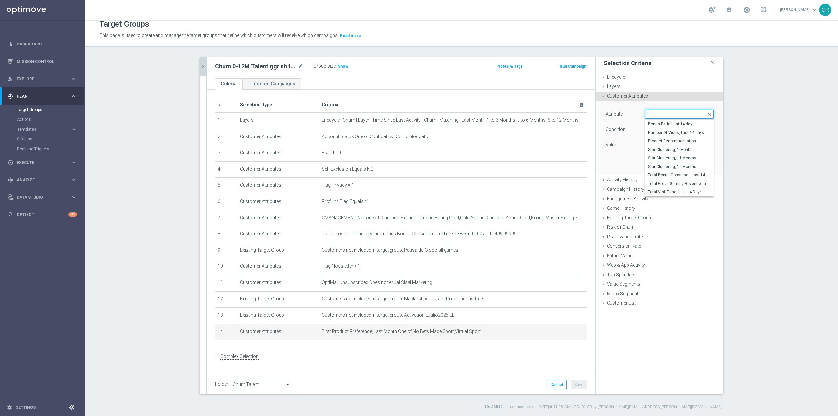
type input "1"
type input "f"
click at [683, 112] on input "product" at bounding box center [679, 114] width 69 height 9
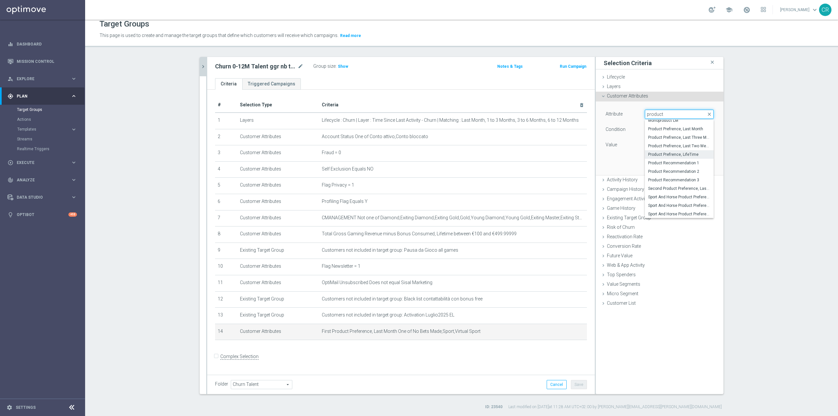
type input "product"
click at [677, 155] on span "Product Prefrence, LifeTime" at bounding box center [679, 154] width 62 height 5
type input "Product Prefrence, LifeTime"
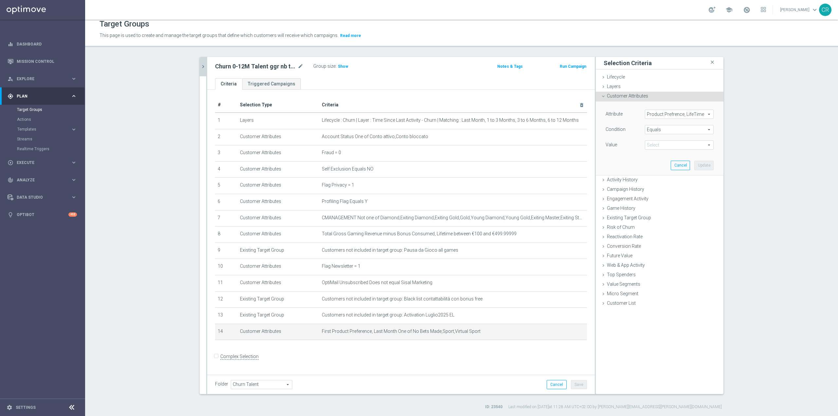
click at [664, 148] on span at bounding box center [679, 145] width 68 height 9
click at [677, 128] on span "Equals" at bounding box center [679, 129] width 68 height 9
click at [668, 215] on span "One of" at bounding box center [679, 215] width 62 height 5
type input "One of"
click at [690, 146] on span at bounding box center [679, 145] width 68 height 9
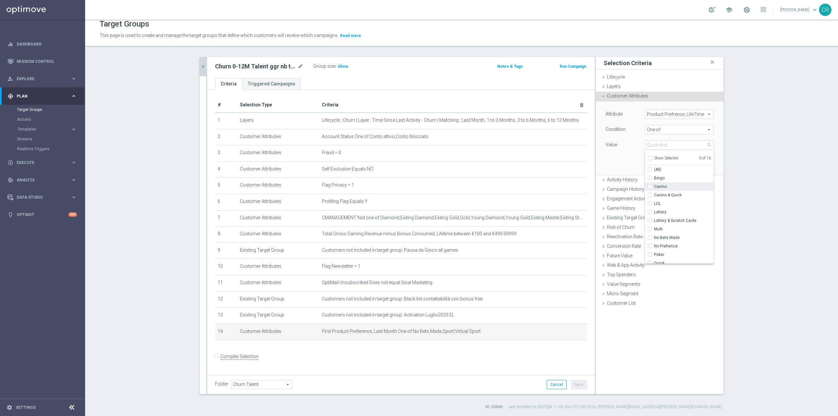
click at [650, 188] on input "Casino" at bounding box center [652, 187] width 4 height 4
checkbox input "true"
type input "Casino"
click at [650, 255] on input "Poker" at bounding box center [652, 255] width 4 height 4
checkbox input "true"
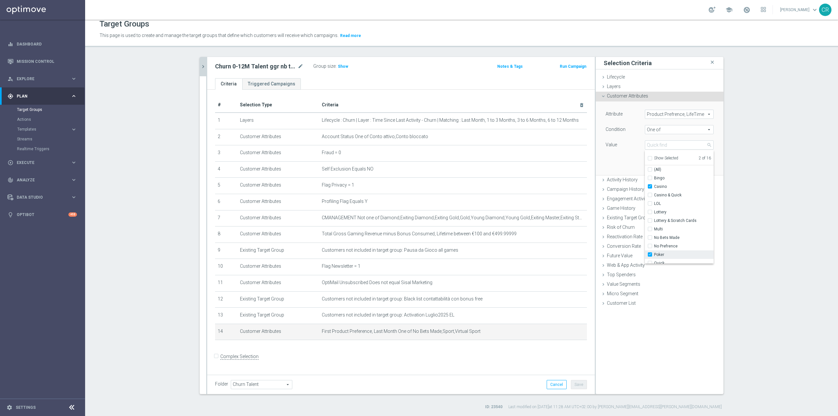
type input "Selected 2 of 16"
click at [650, 232] on input "Skill" at bounding box center [652, 234] width 4 height 4
checkbox input "true"
type input "Selected 3 of 16"
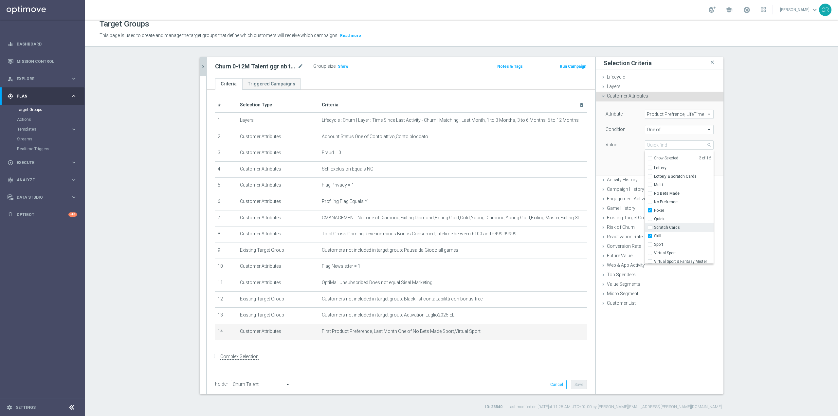
scroll to position [44, 0]
click at [666, 221] on span "Quick" at bounding box center [684, 219] width 60 height 5
click at [654, 221] on input "Quick" at bounding box center [652, 219] width 4 height 4
checkbox input "true"
type input "Selected 4 of 16"
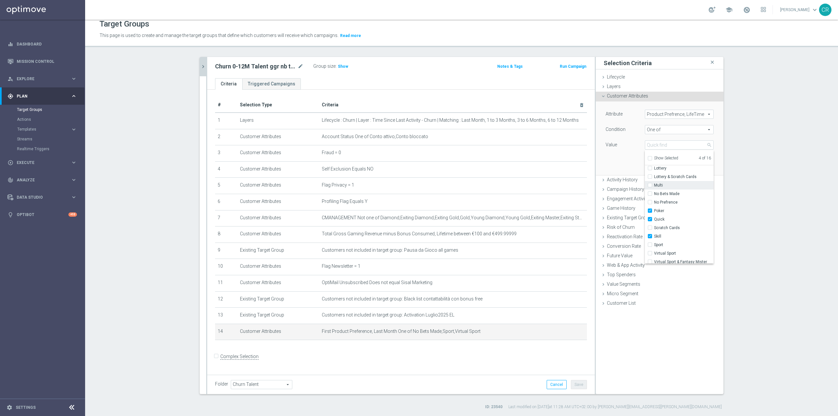
click at [650, 187] on input "Multi" at bounding box center [652, 185] width 4 height 4
checkbox input "true"
type input "Selected 5 of 16"
click at [671, 197] on span "Casino & Quick" at bounding box center [684, 194] width 60 height 5
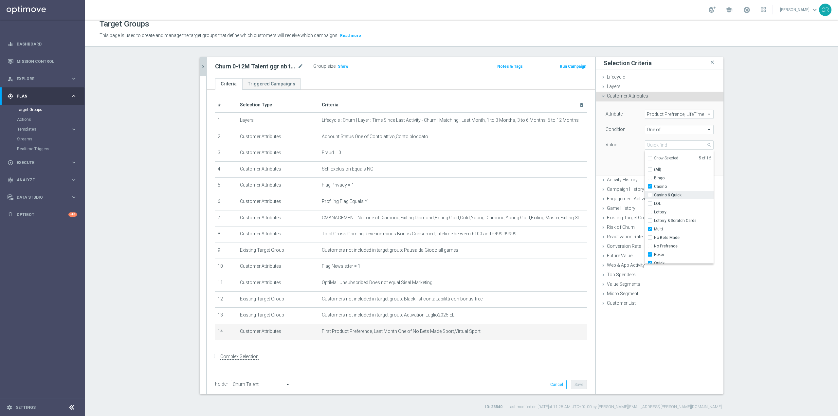
click at [654, 197] on input "Casino & Quick" at bounding box center [652, 195] width 4 height 4
checkbox input "true"
type input "Selected 6 of 16"
click at [608, 153] on div "Attribute Product Prefrence, LifeTime Product Prefrence, LifeTime arrow_drop_do…" at bounding box center [660, 137] width 118 height 73
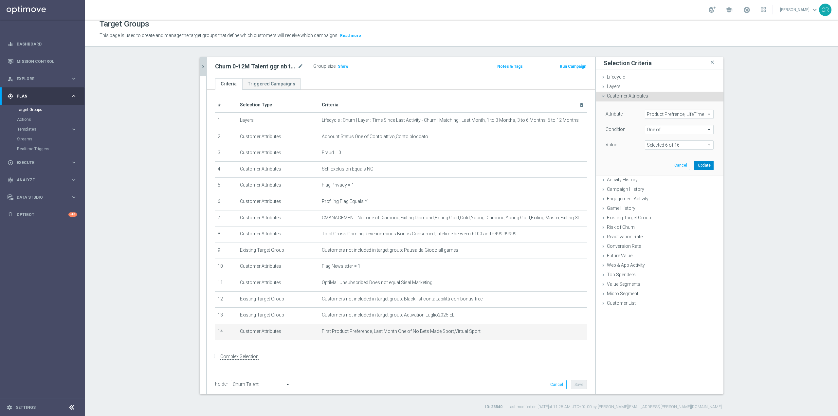
click at [703, 164] on button "Update" at bounding box center [703, 165] width 19 height 9
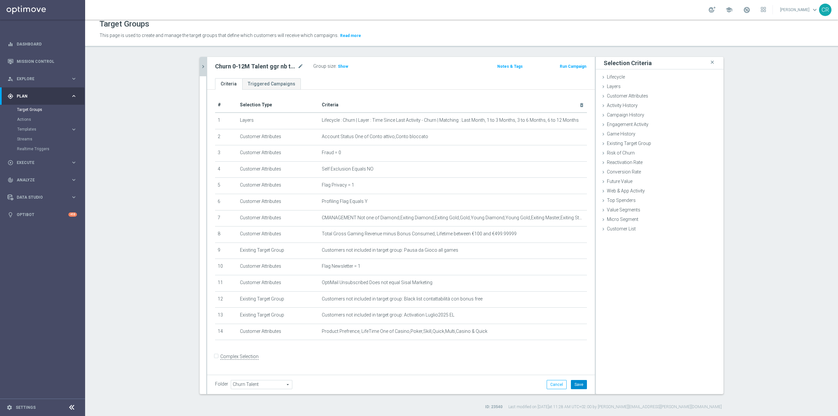
click at [571, 388] on button "Save" at bounding box center [579, 384] width 16 height 9
click at [341, 66] on span "Show" at bounding box center [343, 66] width 10 height 5
click at [297, 68] on icon "mode_edit" at bounding box center [300, 67] width 6 height 8
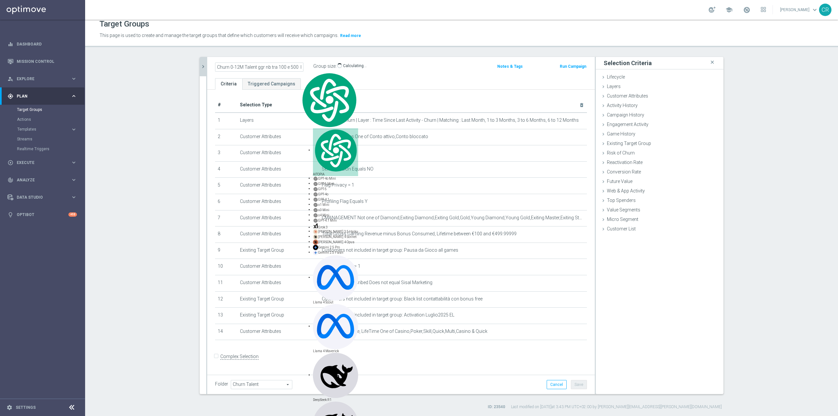
scroll to position [0, 32]
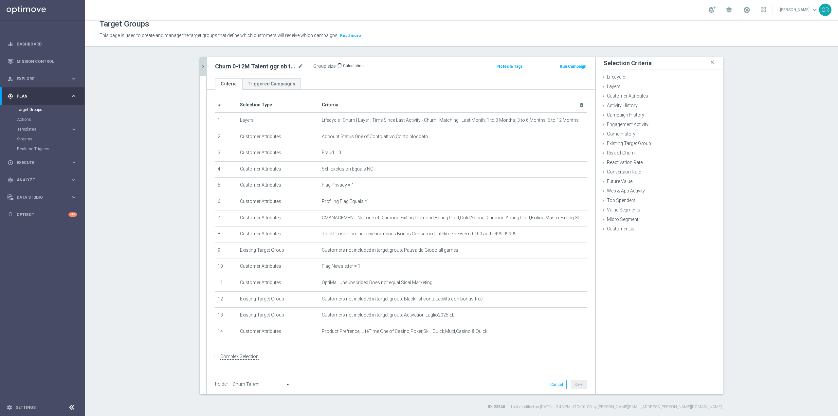
click at [419, 74] on div "Churn 0-12M Talent ggr nb tra 100 e 500 lftime 1st Casino mode_edit Group size …" at bounding box center [400, 67] width 387 height 21
click at [200, 68] on icon "chevron_right" at bounding box center [203, 66] width 6 height 6
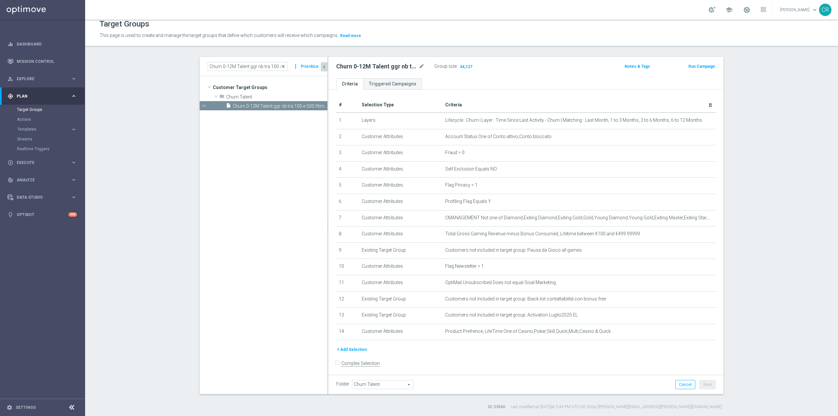
click at [282, 67] on span "close" at bounding box center [282, 66] width 5 height 5
click at [255, 65] on input at bounding box center [247, 66] width 80 height 9
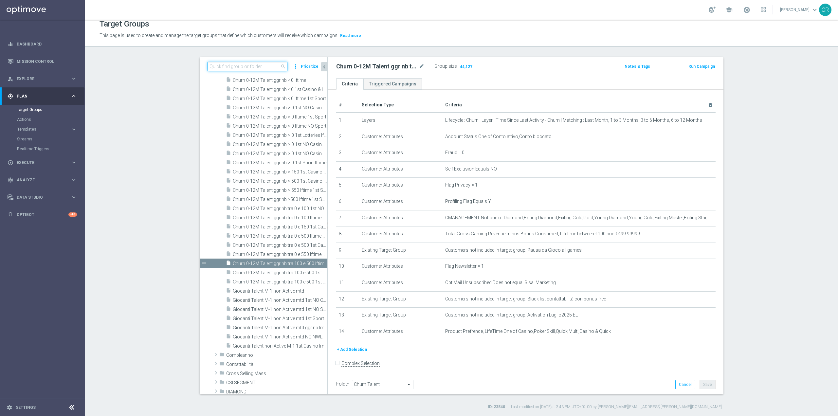
paste input "Churn 0-12M Talent ggr nb tra 0 e 100 lftime 1st Sport"
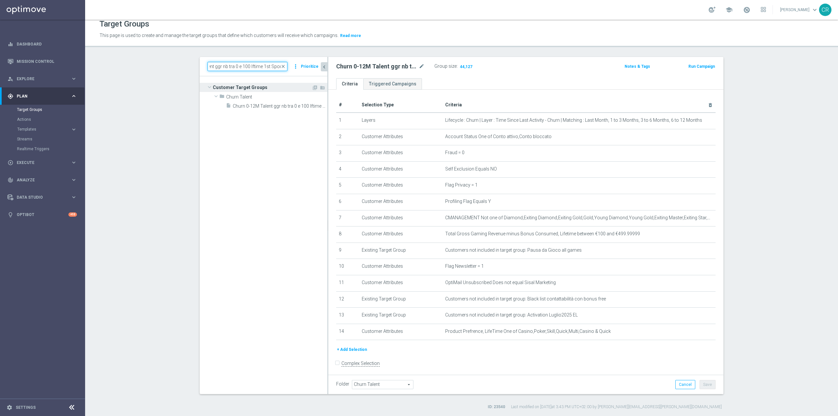
scroll to position [0, 0]
type input "Churn 0-12M Talent ggr nb tra 0 e 100 lftime 1st Sport"
click at [275, 108] on span "Churn 0-12M Talent ggr nb tra 0 e 100 lftime 1st Sport" at bounding box center [273, 106] width 80 height 6
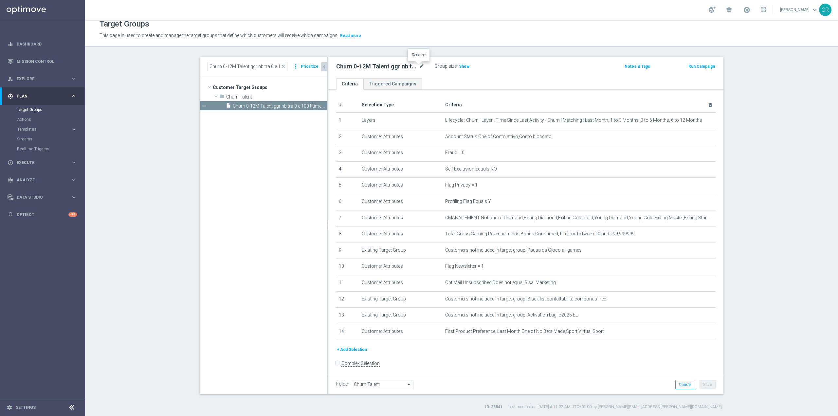
click at [419, 66] on icon "mode_edit" at bounding box center [422, 67] width 6 height 8
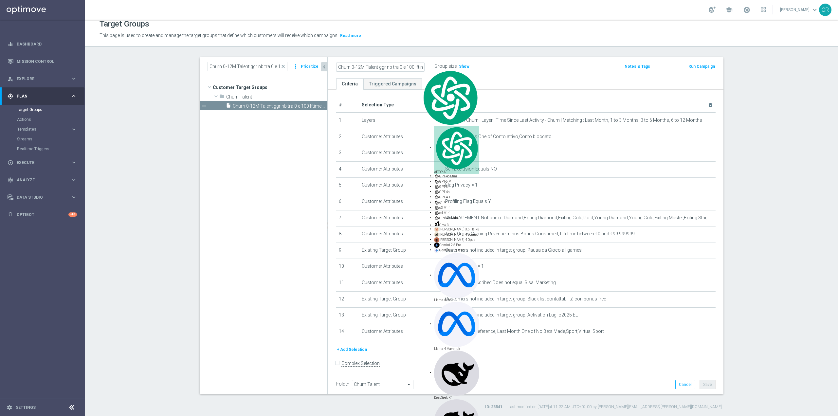
scroll to position [0, 24]
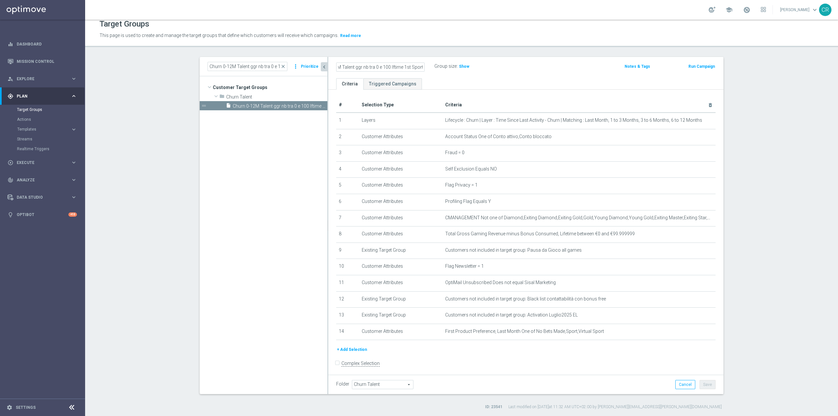
click at [418, 66] on input "Churn 0-12M Talent ggr nb tra 0 e 100 lftime 1st Sport" at bounding box center [380, 67] width 88 height 9
type input "Churn 0-12M Talent ggr nb tra 0 e 100 lftime 1st Casino"
click at [542, 65] on div "Churn 0-12M Talent ggr nb tra 0 e 100 lftime 1st Casino Group size : Show" at bounding box center [461, 67] width 260 height 10
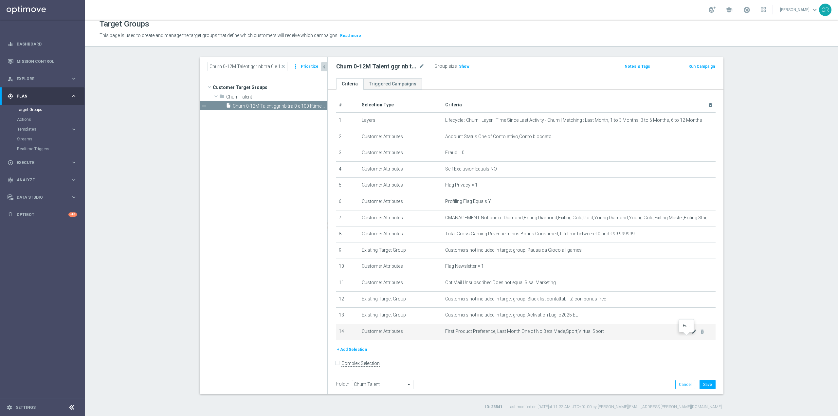
click at [692, 334] on icon "mode_edit" at bounding box center [694, 331] width 5 height 5
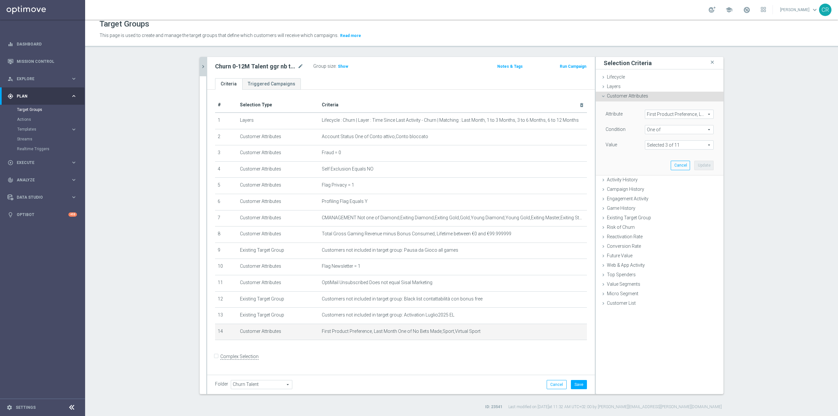
click at [707, 116] on span "First Product Preference, Last Month" at bounding box center [679, 114] width 68 height 9
click at [691, 116] on input "search" at bounding box center [679, 114] width 69 height 9
type input "f"
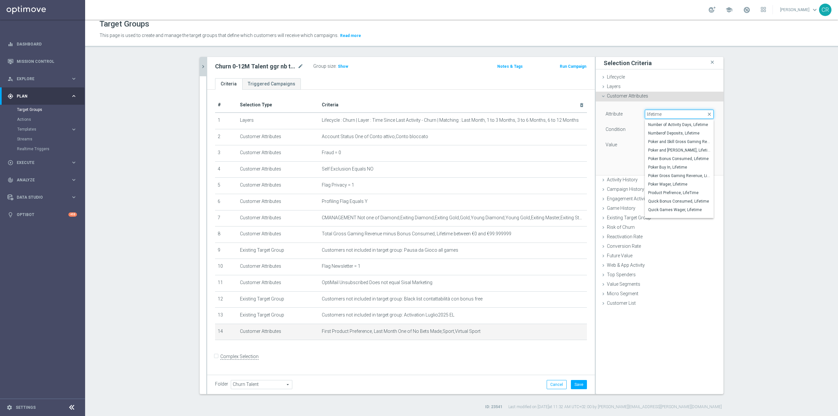
scroll to position [155, 0]
type input "l"
type input "product"
click at [681, 157] on span "Product Prefrence, LifeTime" at bounding box center [679, 156] width 62 height 5
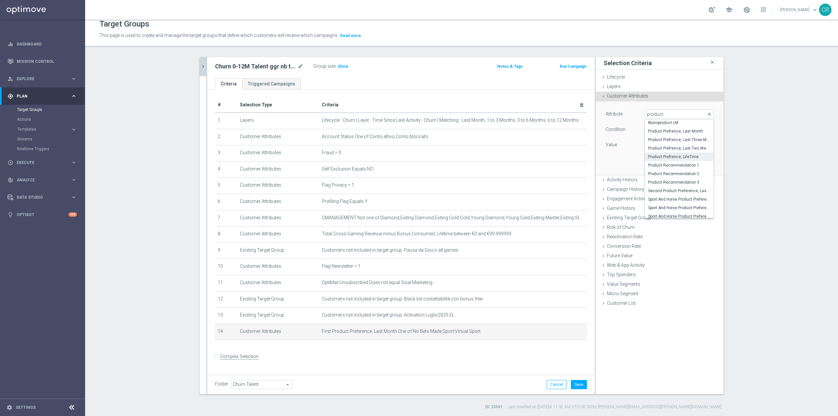
type input "Product Prefrence, LifeTime"
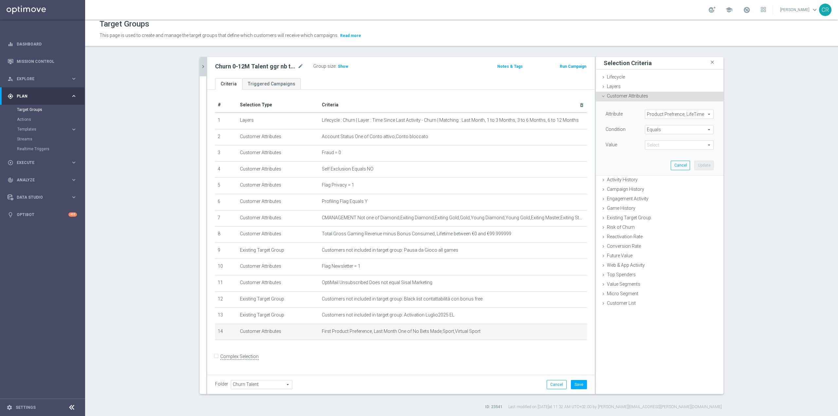
click at [682, 126] on span "Equals" at bounding box center [679, 129] width 68 height 9
click at [659, 215] on span "One of" at bounding box center [679, 215] width 62 height 5
type input "One of"
click at [670, 146] on span at bounding box center [679, 145] width 68 height 9
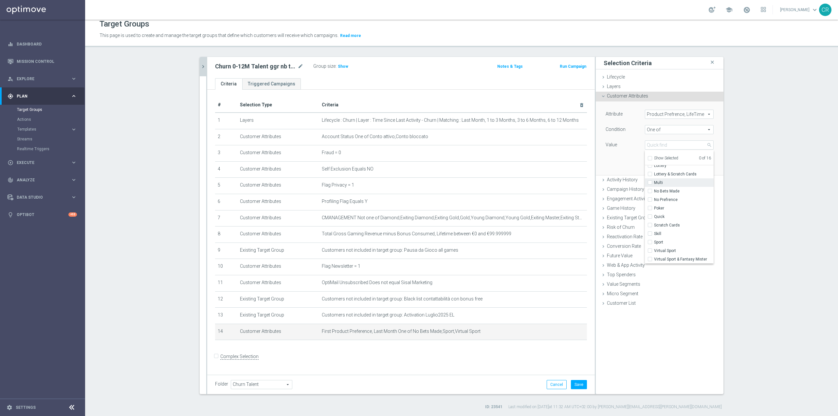
click at [654, 183] on label "Multi" at bounding box center [684, 182] width 60 height 9
click at [650, 183] on input "Multi" at bounding box center [652, 183] width 4 height 4
checkbox input "true"
type input "Multi"
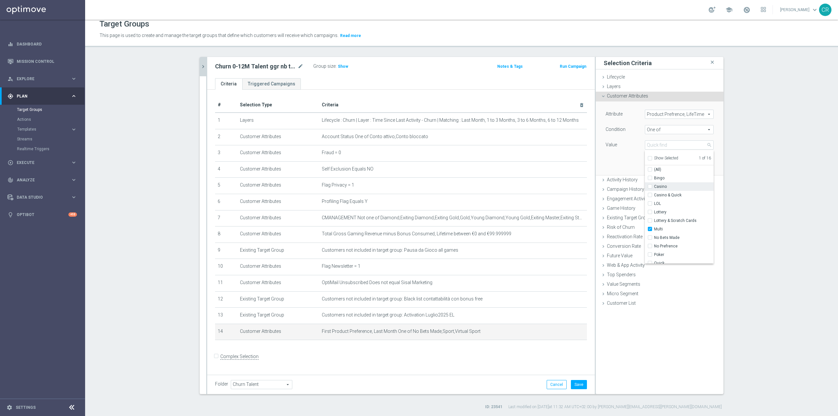
click at [650, 185] on input "Casino" at bounding box center [652, 187] width 4 height 4
checkbox input "true"
type input "Selected 2 of 16"
click at [650, 195] on input "Casino & Quick" at bounding box center [652, 195] width 4 height 4
checkbox input "true"
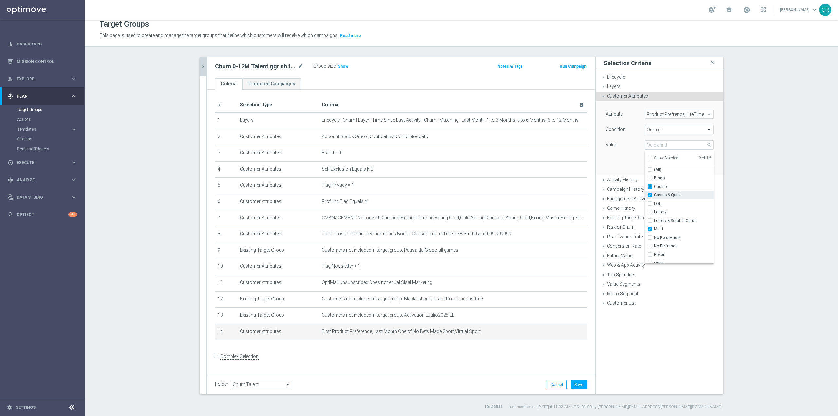
type input "Selected 3 of 16"
click at [650, 233] on input "Skill" at bounding box center [652, 234] width 4 height 4
checkbox input "true"
type input "Selected 4 of 16"
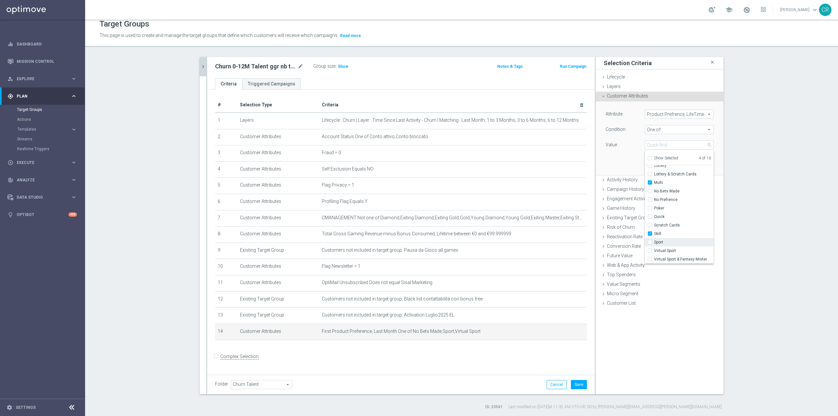
click at [650, 242] on input "Sport" at bounding box center [652, 242] width 4 height 4
checkbox input "true"
type input "Selected 5 of 16"
click at [650, 250] on input "Virtual Sport" at bounding box center [652, 251] width 4 height 4
checkbox input "true"
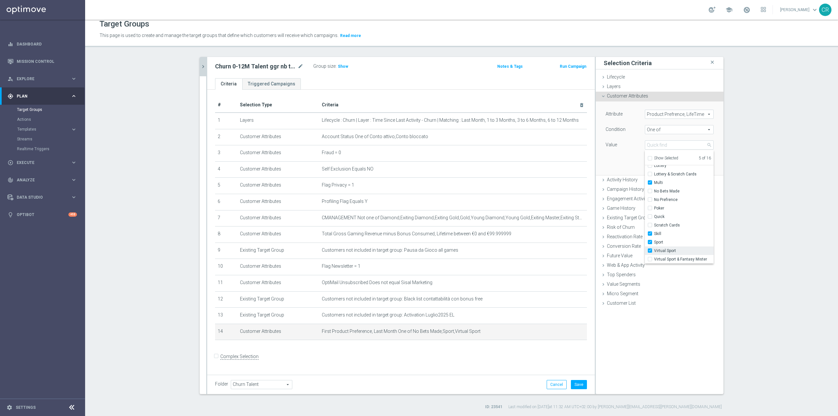
type input "Selected 6 of 16"
click at [650, 209] on input "Poker" at bounding box center [652, 208] width 4 height 4
checkbox input "true"
type input "Selected 7 of 16"
click at [650, 244] on input "Sport" at bounding box center [652, 242] width 4 height 4
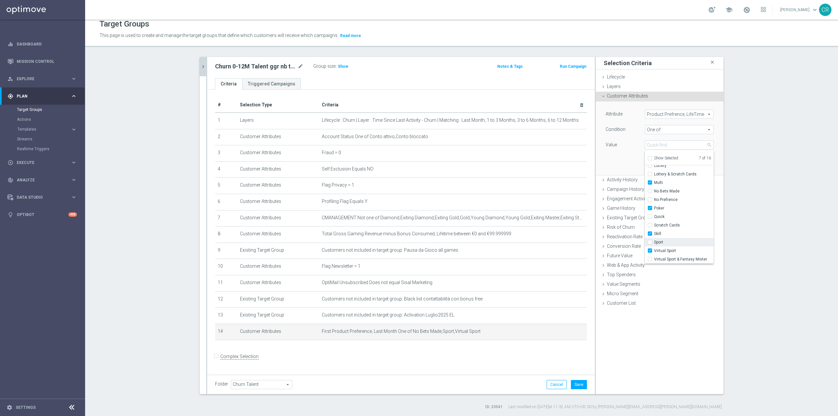
checkbox input "false"
type input "Selected 6 of 16"
click at [662, 249] on span "Virtual Sport" at bounding box center [684, 250] width 60 height 5
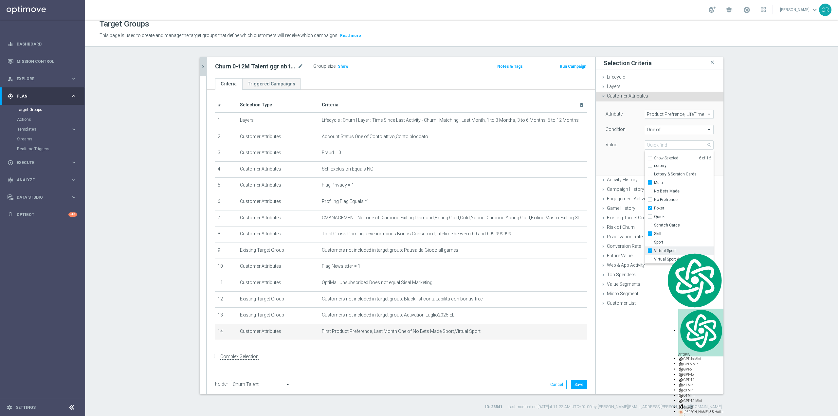
click at [654, 251] on label "Virtual Sport" at bounding box center [684, 250] width 60 height 9
click at [650, 251] on input "Virtual Sport" at bounding box center [652, 251] width 4 height 4
checkbox input "false"
type input "Selected 5 of 16"
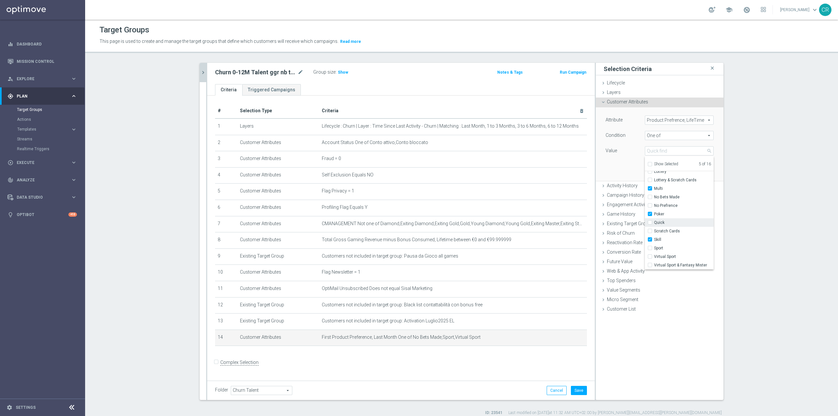
click at [650, 223] on input "Quick" at bounding box center [652, 223] width 4 height 4
checkbox input "true"
type input "Selected 6 of 16"
click at [618, 159] on div "Attribute Product Prefrence, LifeTime Product Prefrence, LifeTime arrow_drop_do…" at bounding box center [660, 143] width 118 height 73
click at [701, 173] on button "Update" at bounding box center [703, 171] width 19 height 9
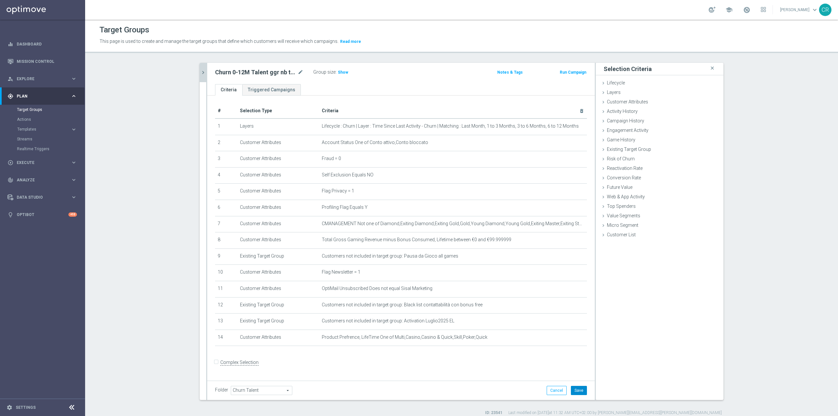
click at [578, 388] on button "Save" at bounding box center [579, 390] width 16 height 9
click at [340, 73] on span "Show" at bounding box center [343, 72] width 10 height 5
click at [297, 72] on icon "mode_edit" at bounding box center [300, 72] width 6 height 8
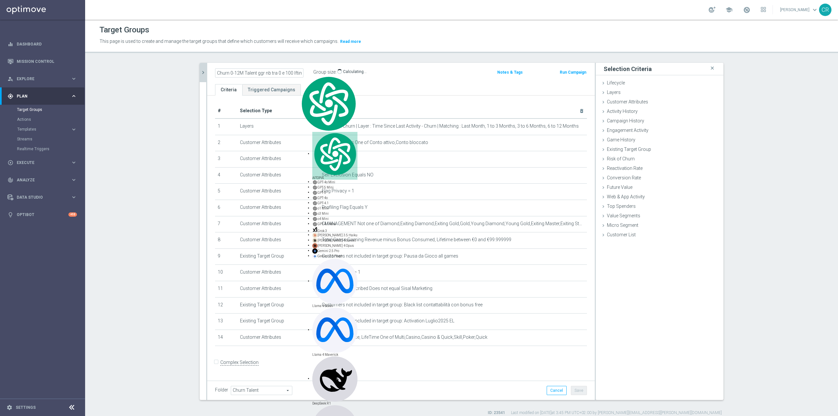
scroll to position [0, 26]
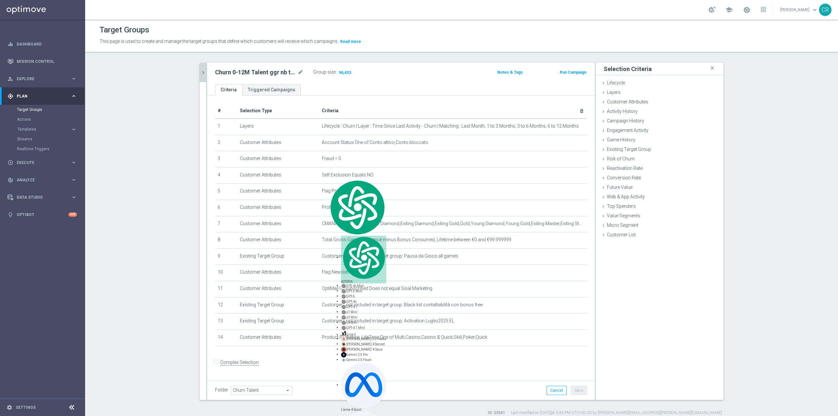
click at [203, 72] on icon "chevron_right" at bounding box center [203, 72] width 6 height 6
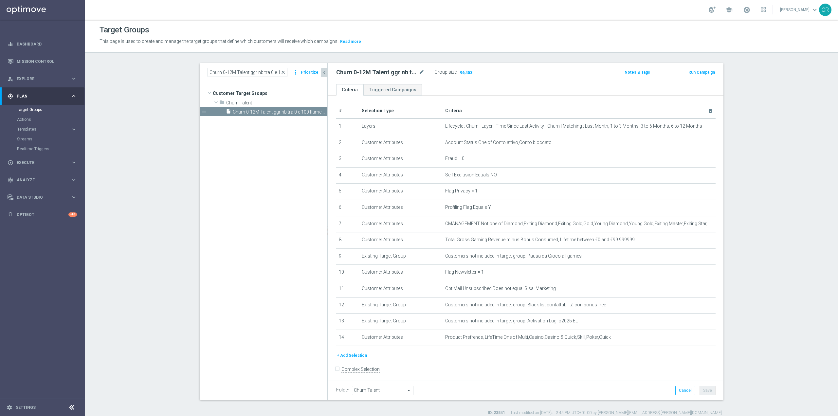
click at [282, 73] on span "close" at bounding box center [282, 72] width 5 height 5
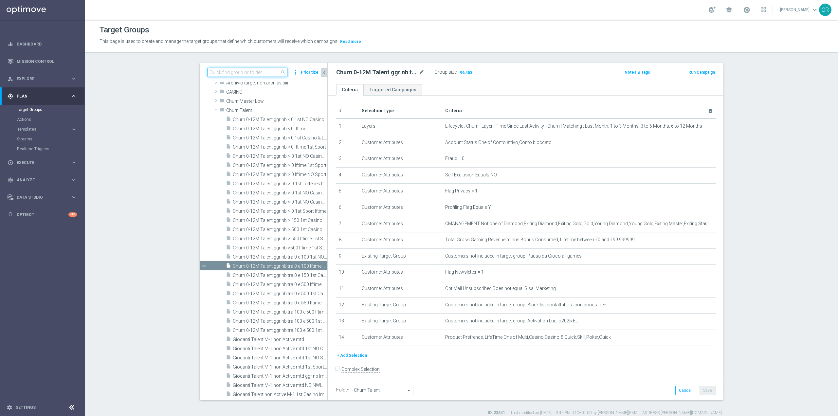
click at [237, 72] on input at bounding box center [247, 72] width 80 height 9
paste input "Churn 0-12M Talent ggr nb > 0 lftime NO Sport"
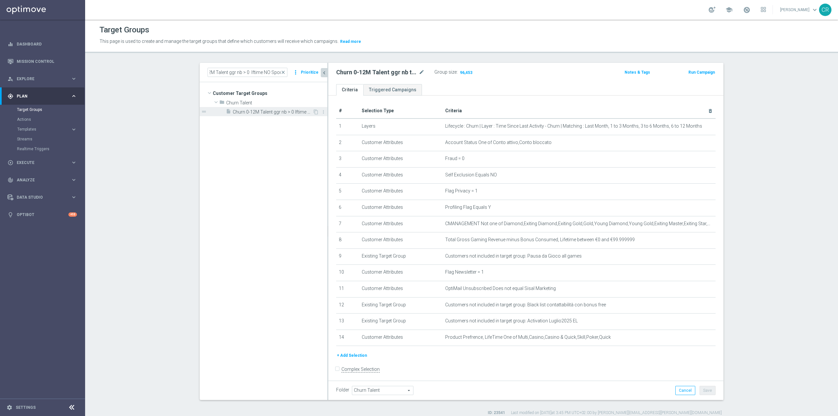
scroll to position [0, 0]
click at [282, 110] on span "Churn 0-12M Talent ggr nb > 0 lftime NO Sport" at bounding box center [273, 112] width 80 height 6
click at [272, 70] on input "Churn 0-12M Talent ggr nb > 0 lftime NO Sport" at bounding box center [247, 72] width 80 height 9
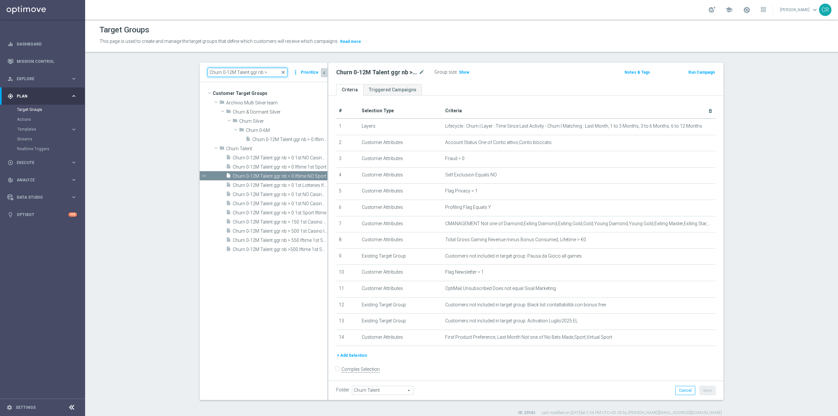
type input "Churn 0-12M Talent ggr nb >"
click at [281, 71] on span "close" at bounding box center [282, 72] width 5 height 5
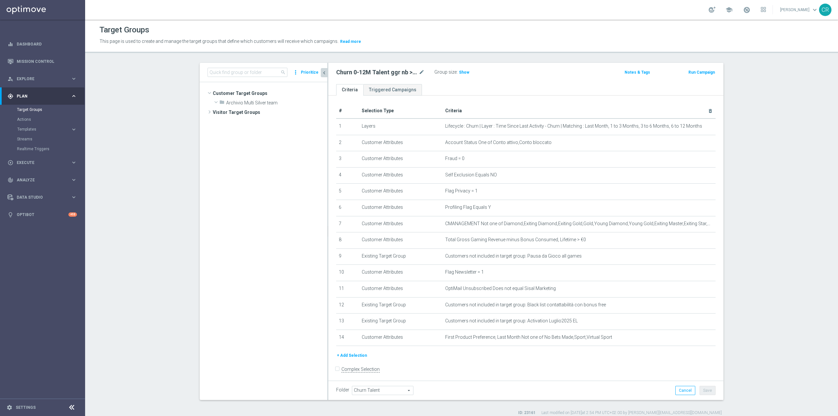
scroll to position [1679, 0]
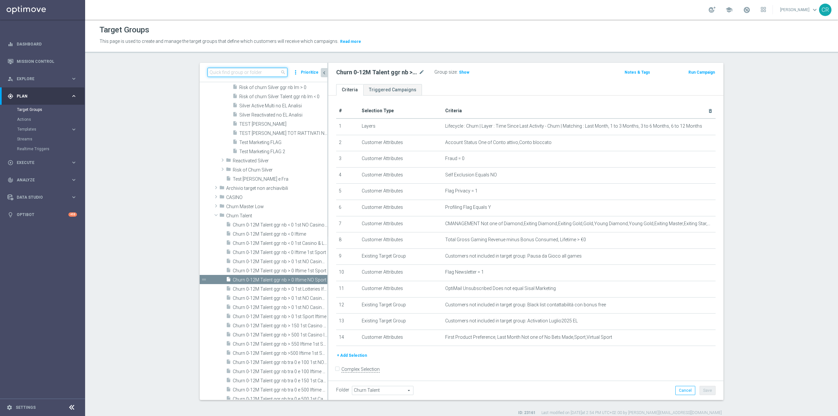
click at [279, 69] on input at bounding box center [247, 72] width 80 height 9
paste input "Churn 0-12M Talent ggr nb > 0 lftime NO Sport"
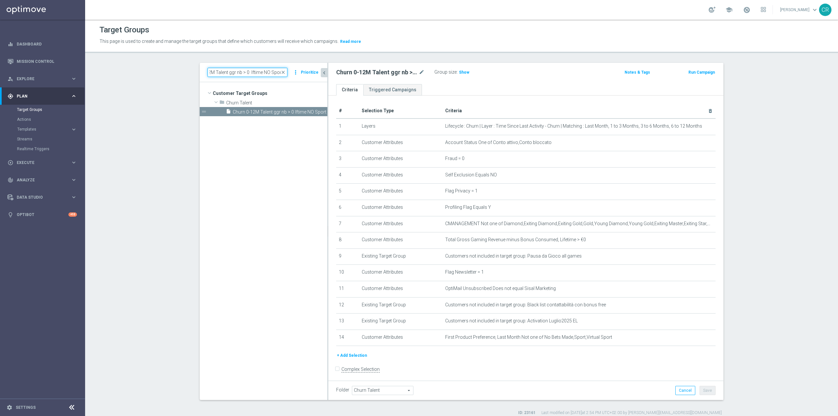
scroll to position [0, 0]
type input "Churn 0-12M Talent ggr nb > 0 lftime NO Sport"
click at [245, 110] on span "Churn 0-12M Talent ggr nb > 0 lftime NO Sport" at bounding box center [273, 112] width 80 height 6
click at [419, 71] on icon "mode_edit" at bounding box center [422, 72] width 6 height 8
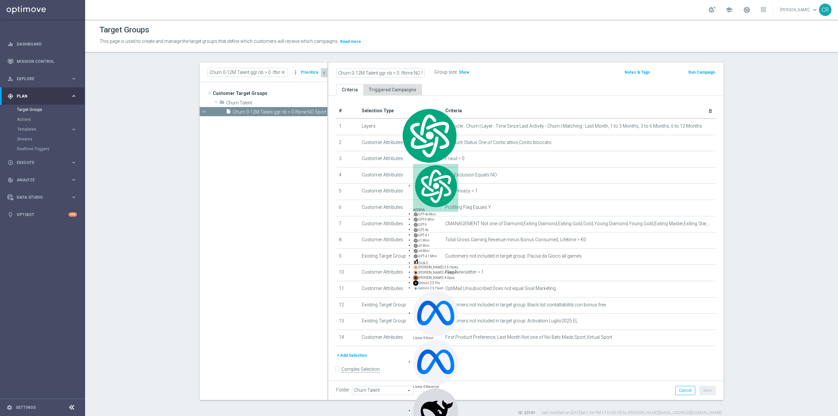
scroll to position [0, 9]
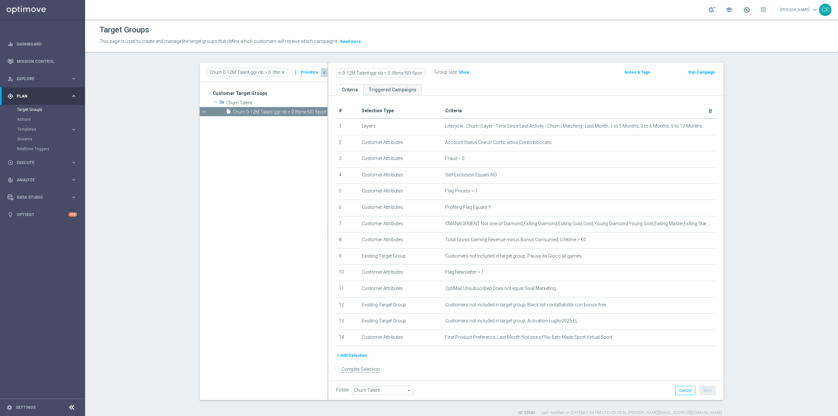
click at [413, 71] on input "Churn 0-12M Talent ggr nb > 0 lftime NO Sport" at bounding box center [380, 72] width 88 height 9
type input "Churn 0-12M Talent ggr nb > 0 lftime NO Casino"
click at [516, 81] on div "Churn 0-12M Talent ggr nb > 0 lftime NO Casino Group size : Show Notes & Tags R…" at bounding box center [525, 73] width 395 height 21
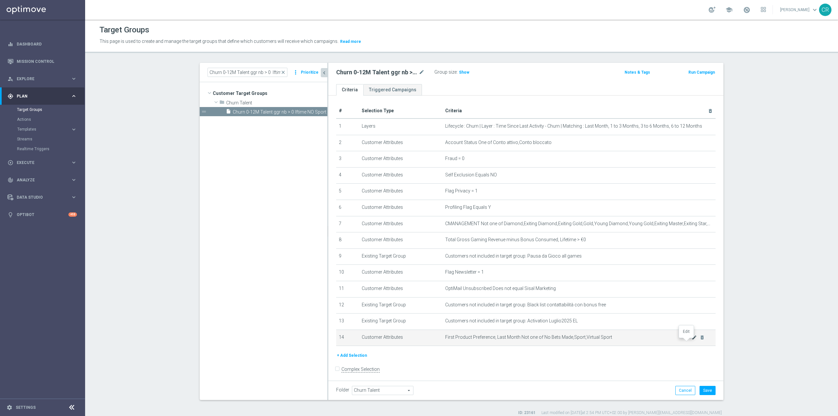
click at [692, 340] on icon "mode_edit" at bounding box center [694, 337] width 5 height 5
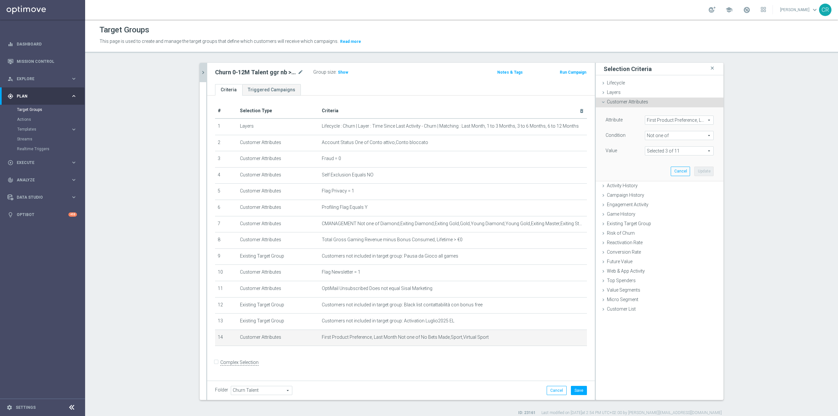
click at [697, 119] on span "First Product Preference, Last Month" at bounding box center [679, 120] width 68 height 9
click at [697, 119] on input "search" at bounding box center [679, 120] width 69 height 9
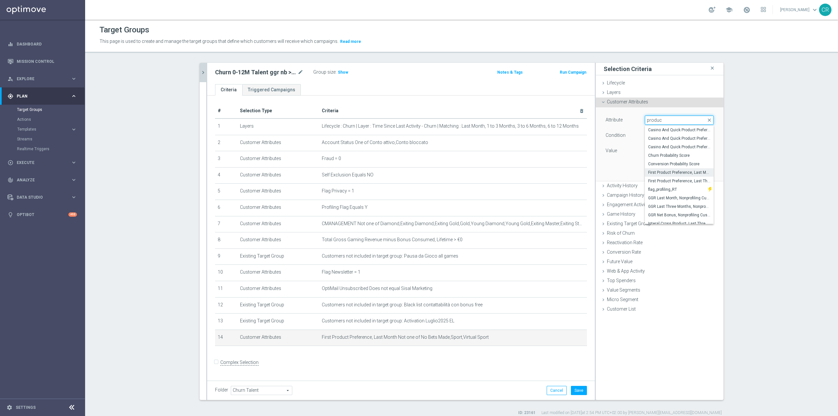
type input "product"
click at [688, 161] on span "Product Prefrence, LifeTime" at bounding box center [679, 159] width 62 height 5
type input "Product Prefrence, LifeTime"
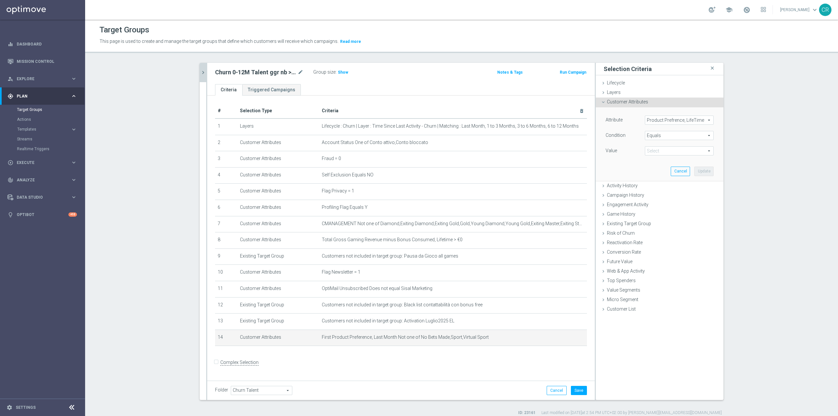
click at [687, 138] on span "Equals" at bounding box center [679, 135] width 68 height 9
click at [662, 220] on span "One of" at bounding box center [679, 221] width 62 height 5
click at [673, 152] on span at bounding box center [679, 151] width 68 height 9
click at [675, 133] on span "One of" at bounding box center [679, 135] width 68 height 9
click at [662, 215] on span "Not one of" at bounding box center [679, 213] width 62 height 5
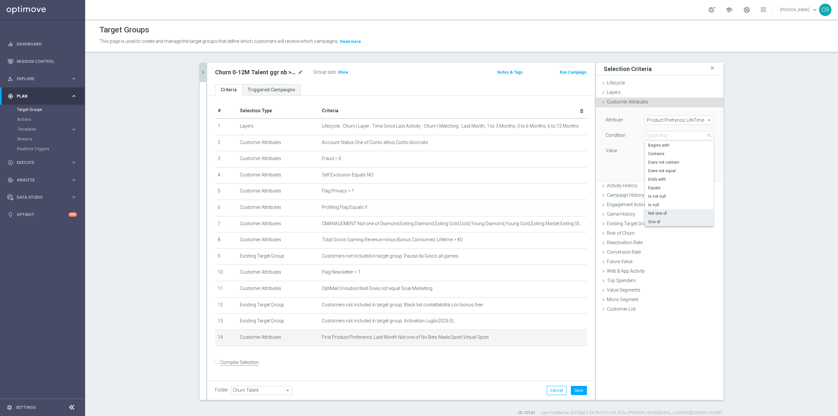
type input "Not one of"
click at [661, 150] on span at bounding box center [679, 151] width 68 height 9
click at [650, 174] on input "(All)" at bounding box center [652, 175] width 4 height 4
checkbox input "true"
type input "Selected 16 of 16"
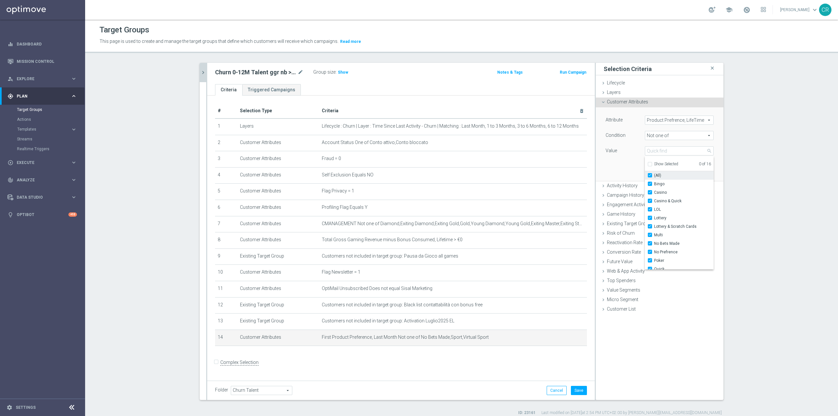
checkbox input "true"
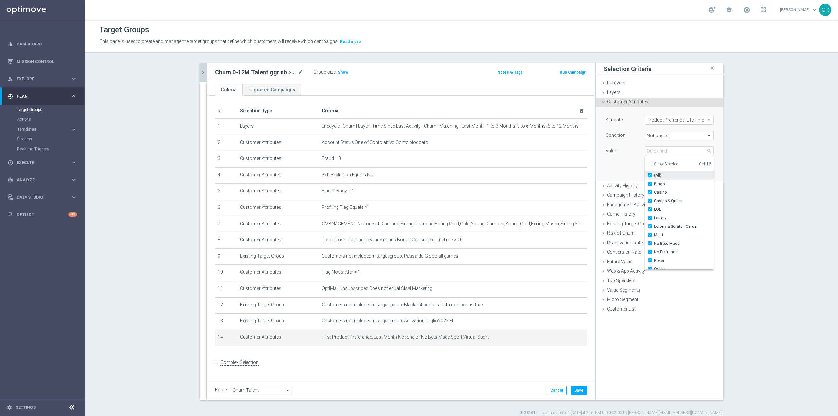
checkbox input "true"
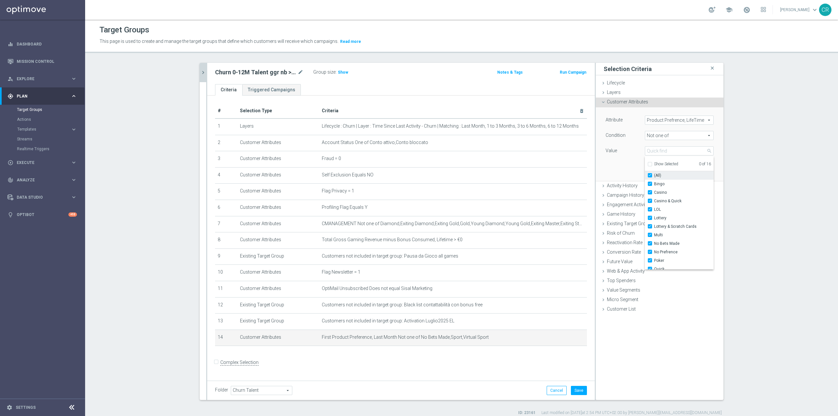
checkbox input "true"
click at [654, 239] on label "Skill" at bounding box center [684, 239] width 60 height 9
click at [650, 239] on input "Skill" at bounding box center [652, 240] width 4 height 4
checkbox input "false"
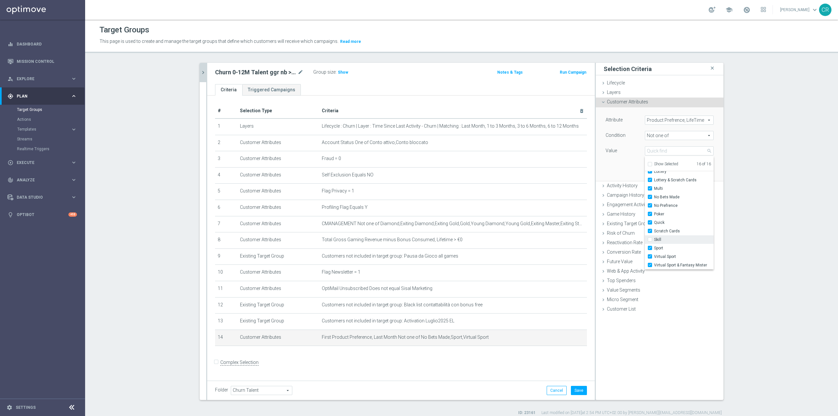
type input "Selected 15 of 16"
checkbox input "false"
click at [654, 222] on label "Quick" at bounding box center [684, 222] width 60 height 9
click at [650, 222] on input "Quick" at bounding box center [652, 223] width 4 height 4
checkbox input "false"
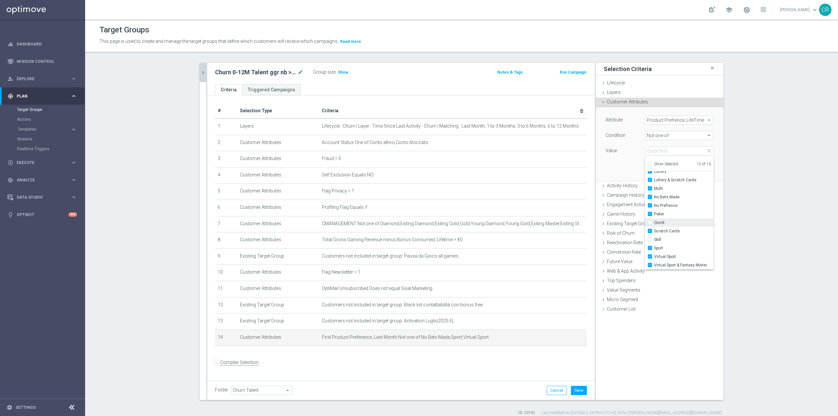
type input "Selected 14 of 16"
click at [650, 212] on input "Poker" at bounding box center [652, 214] width 4 height 4
checkbox input "false"
type input "Selected 13 of 16"
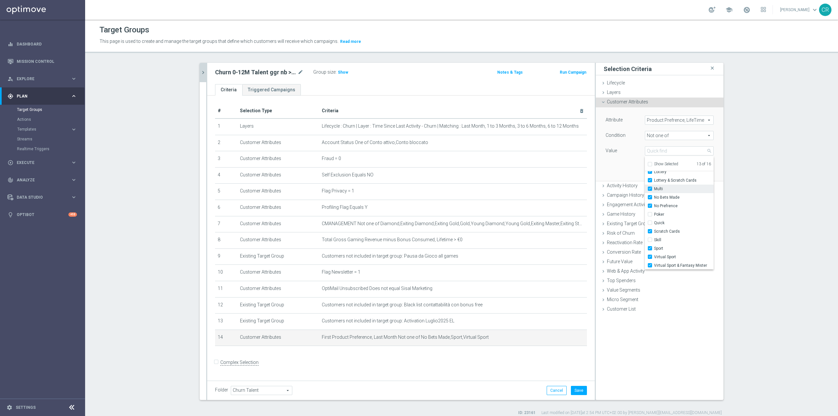
click at [654, 186] on label "Multi" at bounding box center [684, 189] width 60 height 9
click at [650, 187] on input "Multi" at bounding box center [652, 189] width 4 height 4
checkbox input "false"
type input "Selected 12 of 16"
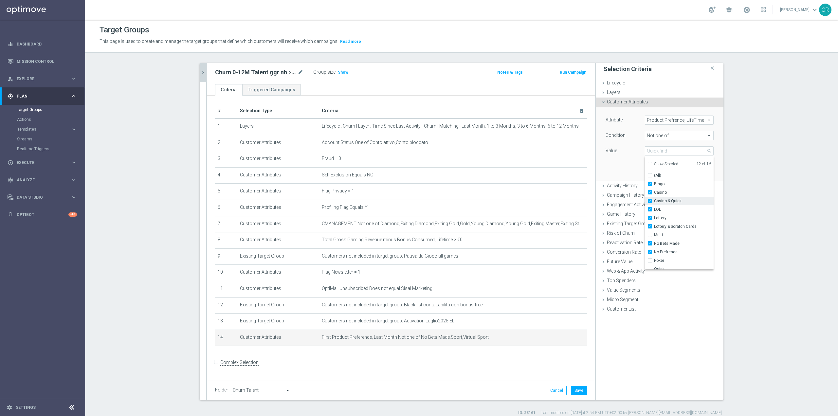
click at [654, 202] on label "Casino & Quick" at bounding box center [684, 201] width 60 height 9
click at [650, 202] on input "Casino & Quick" at bounding box center [652, 201] width 4 height 4
checkbox input "false"
type input "Selected 11 of 16"
click at [650, 191] on input "Casino" at bounding box center [652, 192] width 4 height 4
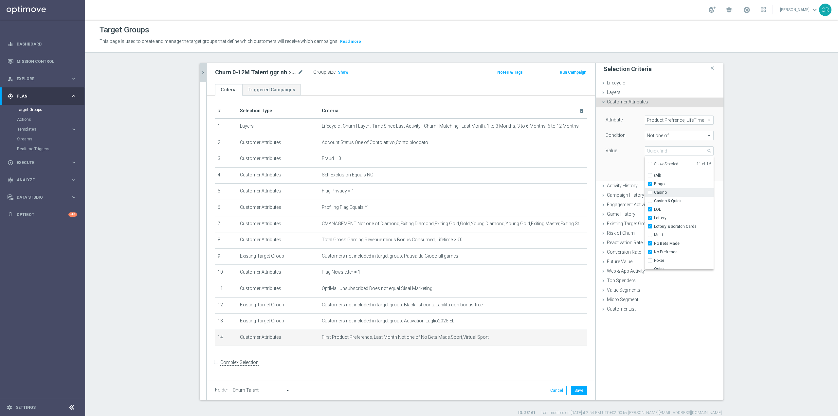
checkbox input "false"
type input "Selected 10 of 16"
click at [624, 174] on div "Attribute Product Prefrence, LifeTime Product Prefrence, LifeTime arrow_drop_do…" at bounding box center [660, 143] width 118 height 73
click at [708, 166] on div "Attribute Product Prefrence, LifeTime Product Prefrence, LifeTime arrow_drop_do…" at bounding box center [660, 143] width 118 height 73
click at [708, 167] on button "Update" at bounding box center [703, 171] width 19 height 9
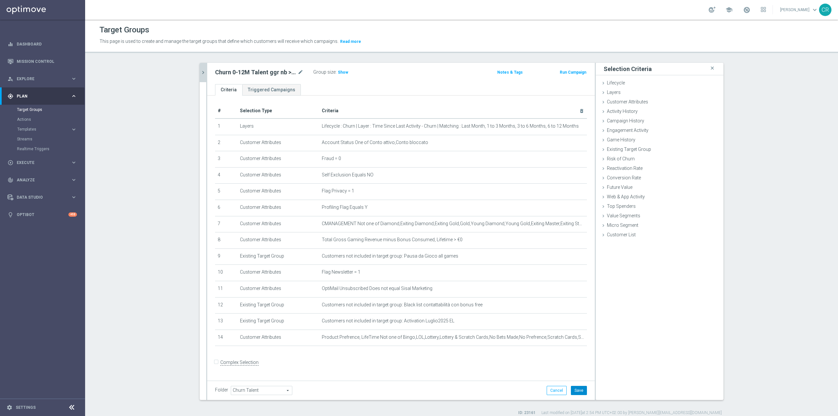
click at [576, 391] on button "Save" at bounding box center [579, 390] width 16 height 9
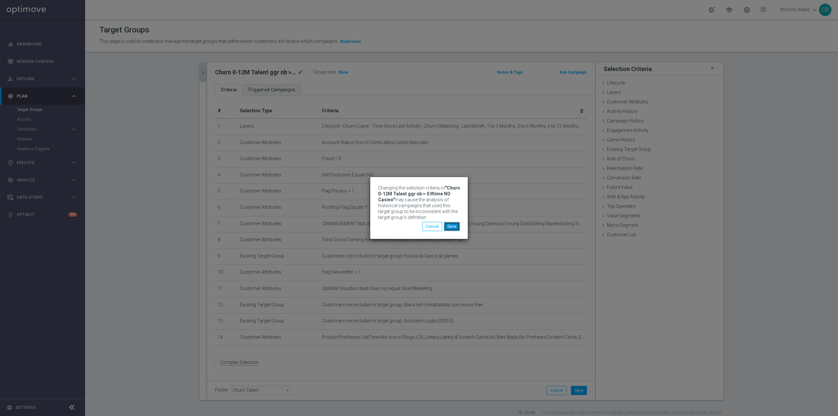
click at [456, 228] on button "Save" at bounding box center [452, 226] width 16 height 9
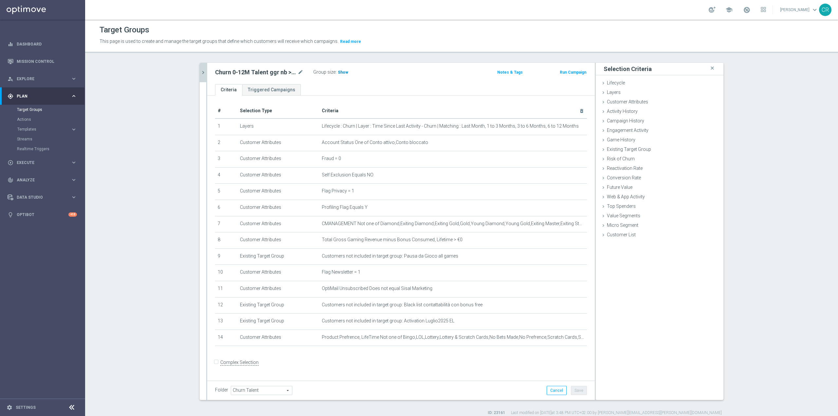
click at [338, 73] on span "Show" at bounding box center [343, 72] width 10 height 5
click at [297, 73] on icon "mode_edit" at bounding box center [300, 72] width 6 height 8
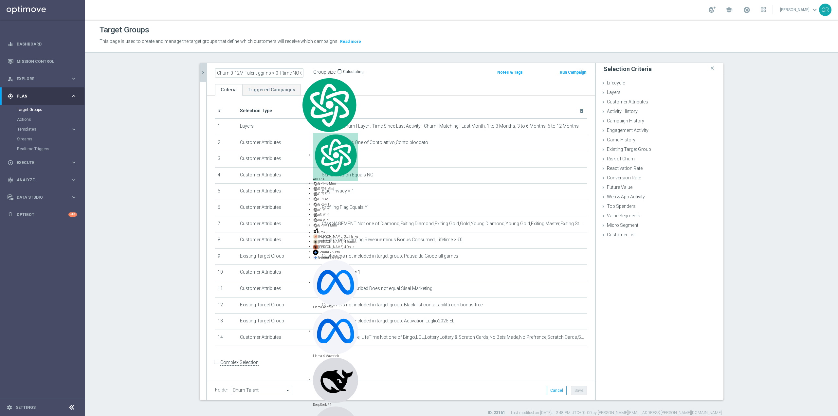
scroll to position [0, 12]
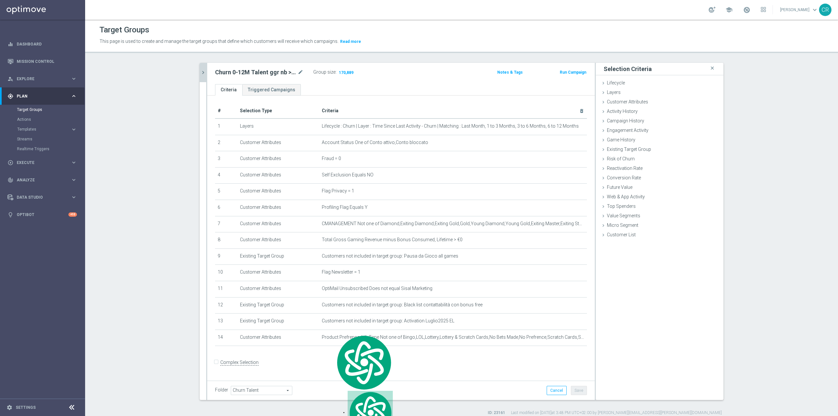
click at [200, 73] on icon "chevron_right" at bounding box center [203, 72] width 6 height 6
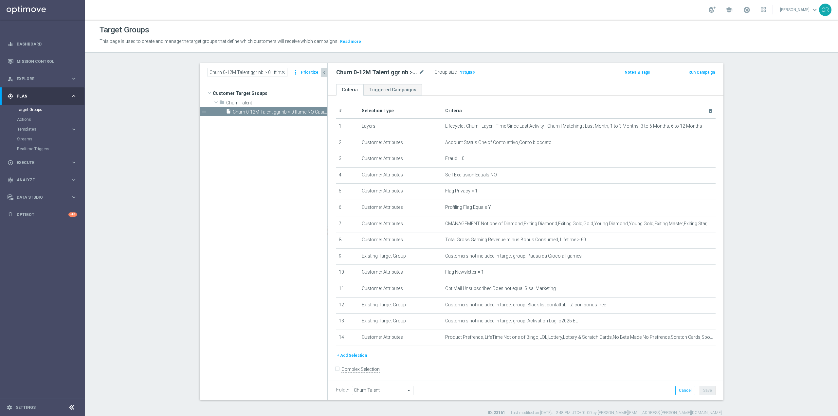
click at [281, 74] on span "close" at bounding box center [282, 72] width 5 height 5
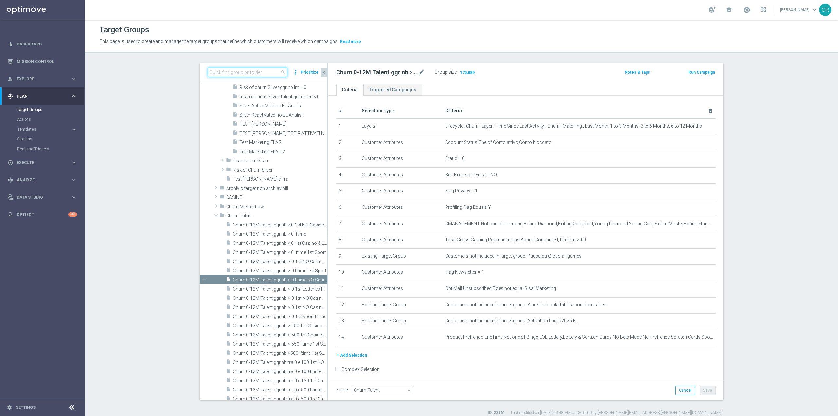
click at [265, 73] on input at bounding box center [247, 72] width 80 height 9
paste input "Churn 0-12M Talent ggr nb > 500 1st Casino lftime"
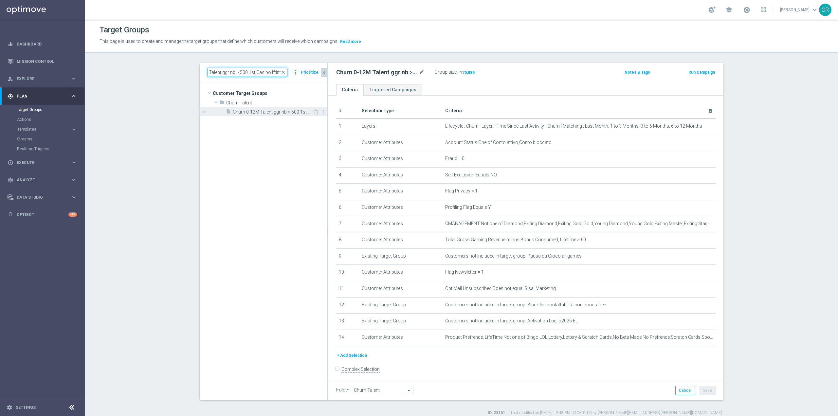
type input "Churn 0-12M Talent ggr nb > 500 1st Casino lftime"
click at [275, 110] on span "Churn 0-12M Talent ggr nb > 500 1st Casino lftime" at bounding box center [273, 112] width 80 height 6
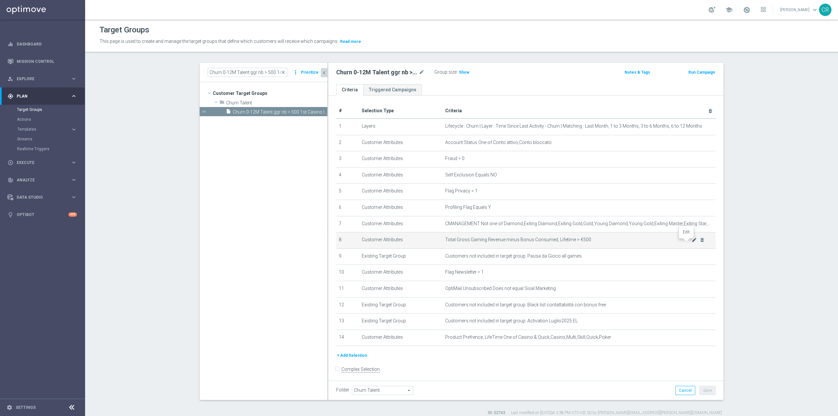
click at [692, 243] on icon "mode_edit" at bounding box center [694, 239] width 5 height 5
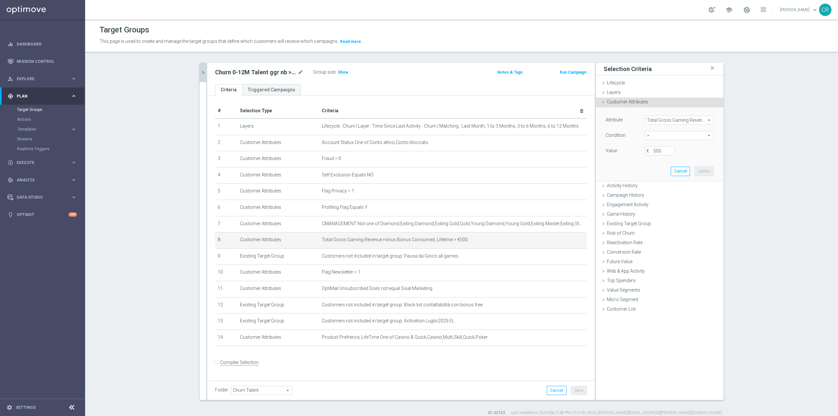
click at [692, 135] on span ">" at bounding box center [679, 135] width 68 height 9
click at [663, 185] on span ">=" at bounding box center [679, 187] width 62 height 5
type input ">="
click at [653, 151] on input "€" at bounding box center [659, 150] width 29 height 9
type input "500"
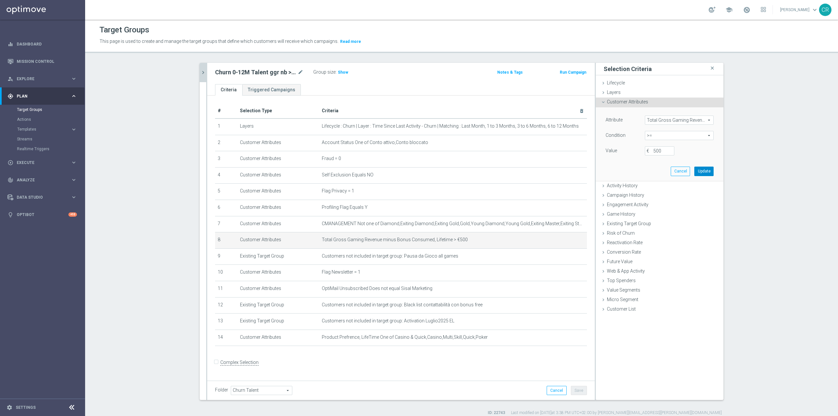
click at [700, 168] on button "Update" at bounding box center [703, 171] width 19 height 9
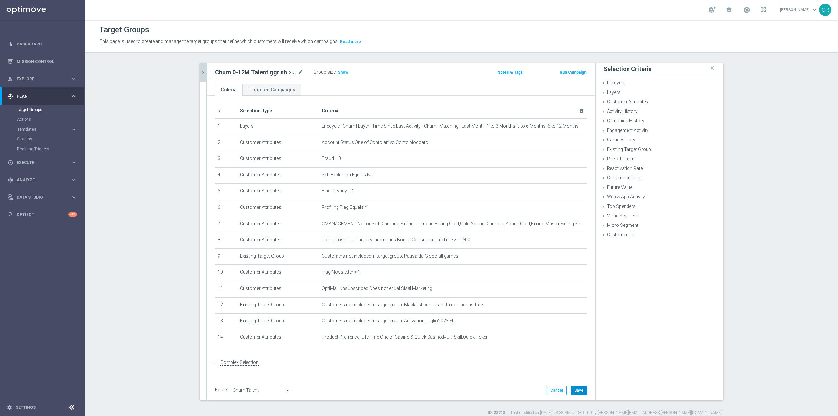
click at [578, 387] on button "Save" at bounding box center [579, 390] width 16 height 9
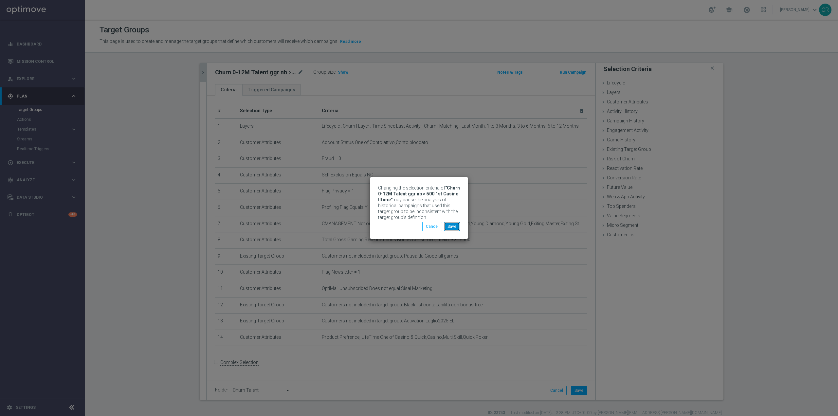
click at [454, 230] on button "Save" at bounding box center [452, 226] width 16 height 9
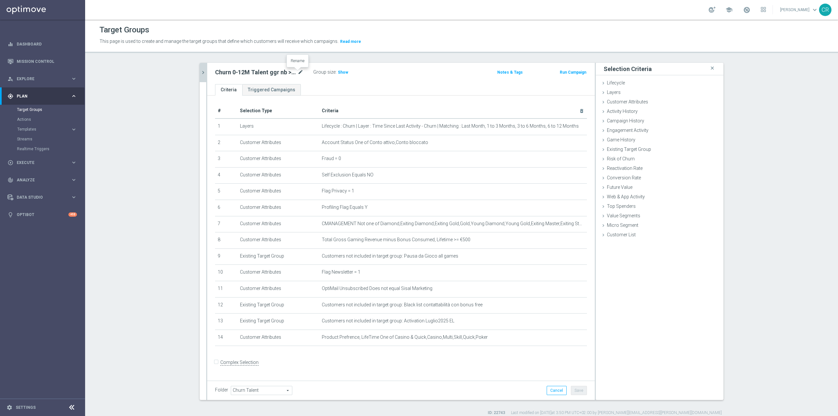
click at [299, 73] on icon "mode_edit" at bounding box center [300, 72] width 6 height 8
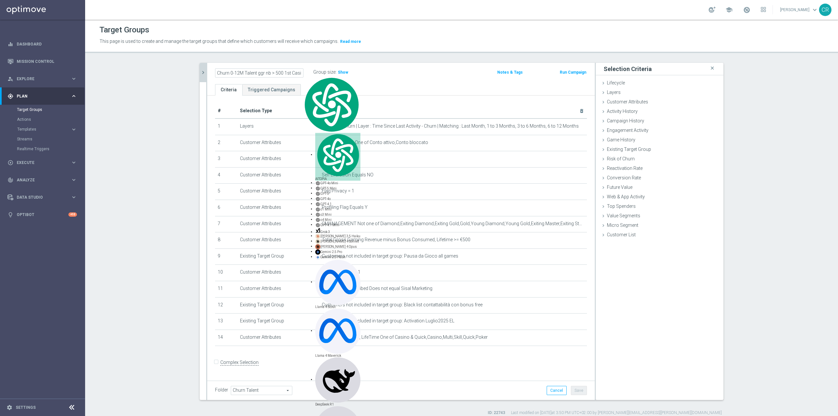
scroll to position [0, 16]
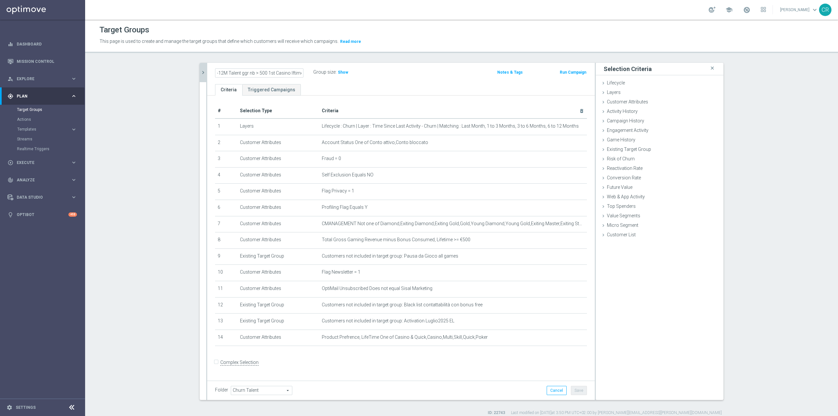
click at [255, 74] on input "Churn 0-12M Talent ggr nb > 500 1st Casino lftime" at bounding box center [259, 72] width 88 height 9
type input "Churn 0-12M Talent ggr nb >= 500 1st Casino lftime"
click at [435, 82] on div "Churn 0-12M Talent ggr nb >= 500 1st Casino lftime Group size : Show Notes & Ta…" at bounding box center [400, 73] width 387 height 21
click at [297, 71] on icon "mode_edit" at bounding box center [300, 72] width 6 height 8
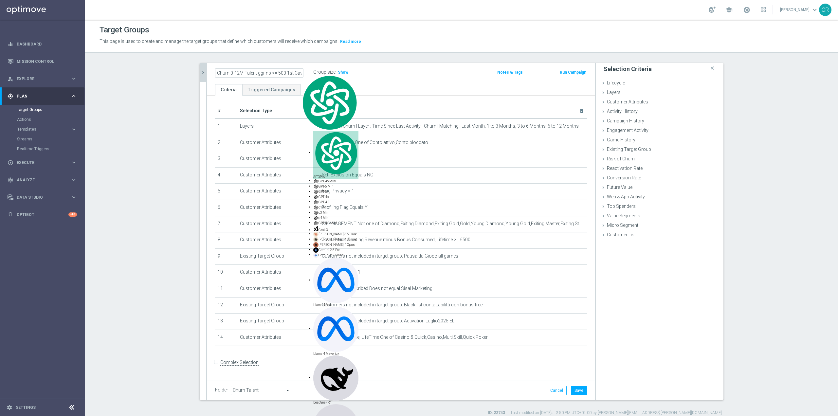
scroll to position [0, 19]
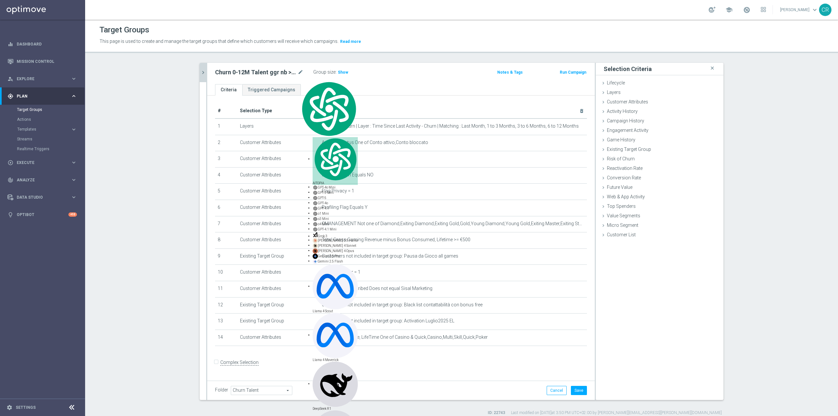
click at [200, 69] on button "chevron_right" at bounding box center [203, 72] width 7 height 19
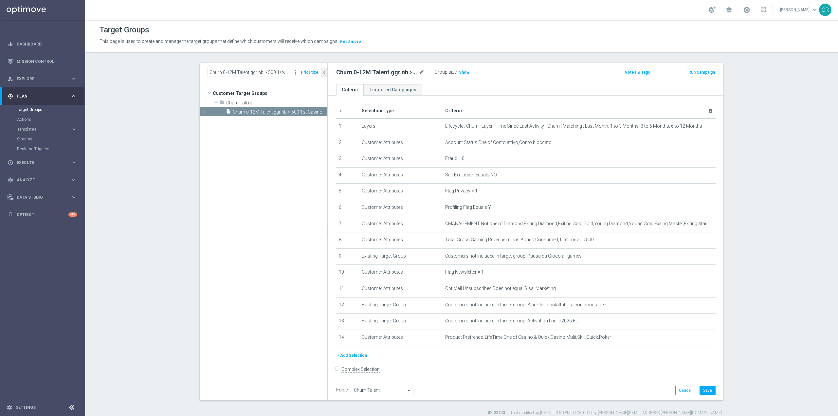
click at [283, 73] on span "close" at bounding box center [282, 72] width 5 height 5
click at [258, 73] on input at bounding box center [247, 72] width 80 height 9
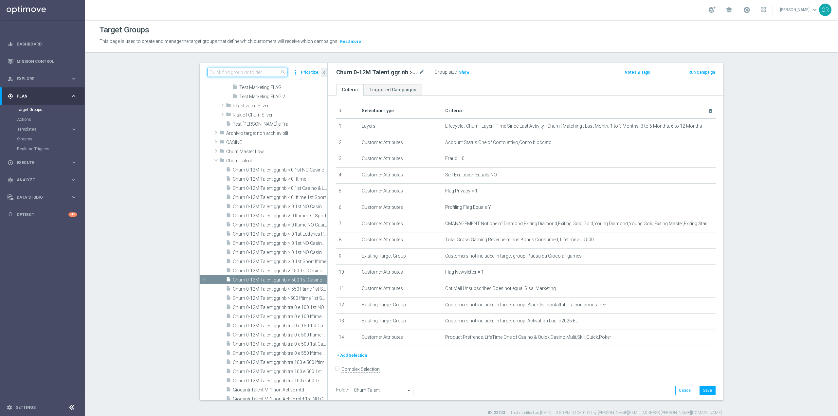
paste input "Giocanti Talent W-2 non Active lw"
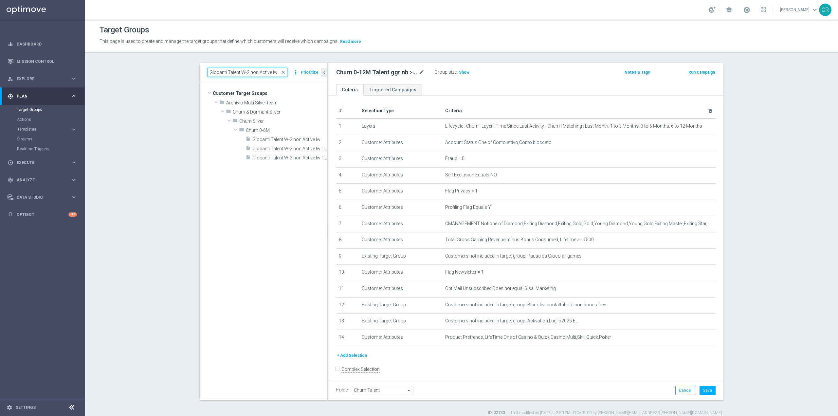
scroll to position [0, 0]
type input "Giocanti Talent W-2 non Active lw"
click at [313, 139] on icon "content_copy" at bounding box center [315, 139] width 5 height 5
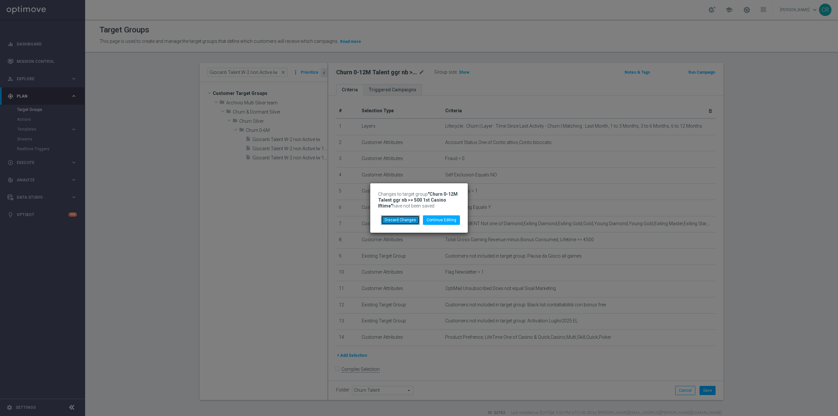
click at [404, 221] on button "Discard Changes" at bounding box center [400, 219] width 39 height 9
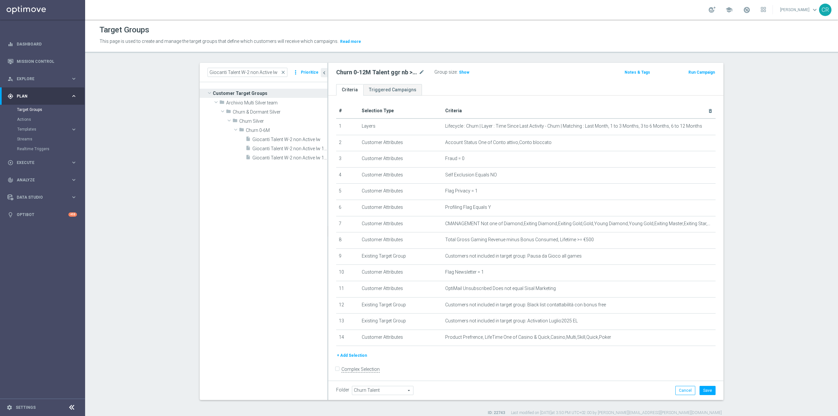
type input "Churn 0-6M"
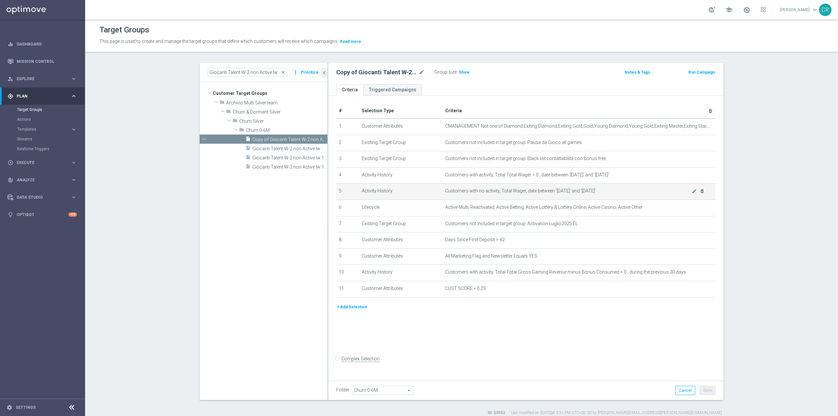
scroll to position [6, 0]
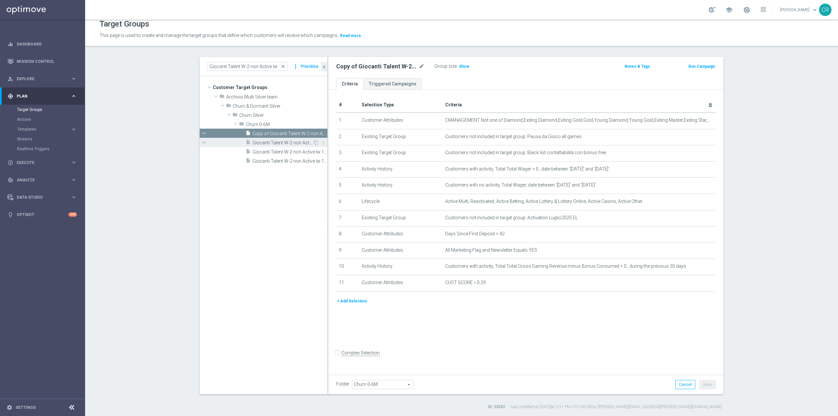
click at [273, 142] on span "Giocanti Talent W-2 non Active lw" at bounding box center [282, 143] width 60 height 6
click at [255, 148] on div "insert_drive_file Giocanti Talent W-2 non Active lw 1st Casino lm ggr nb lm > 0" at bounding box center [278, 151] width 67 height 9
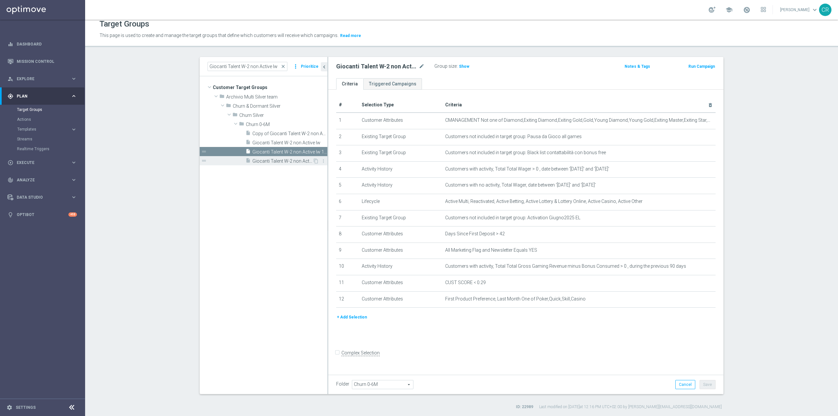
click at [257, 159] on span "Giocanti Talent W-2 non Active lw 1st NO Casino lm" at bounding box center [282, 161] width 60 height 6
click at [265, 151] on span "Giocanti Talent W-2 non Active lw 1st Casino lm ggr nb lm > 0" at bounding box center [282, 152] width 60 height 6
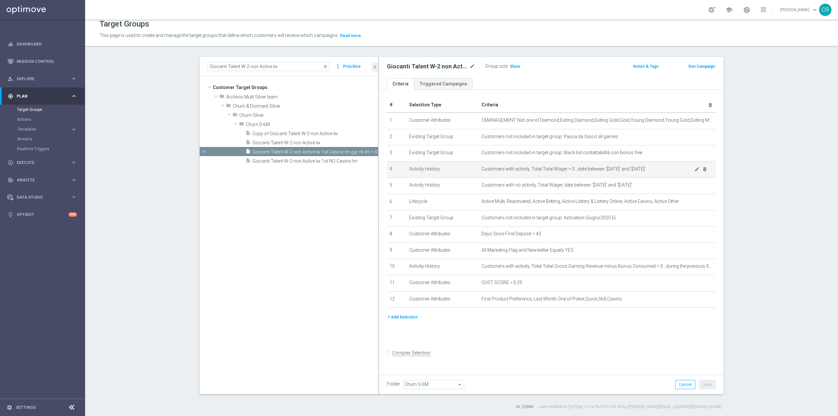
drag, startPoint x: 325, startPoint y: 153, endPoint x: 424, endPoint y: 175, distance: 101.6
click at [424, 175] on as-split "Giocanti Talent W-2 non Active lw close more_vert Prioritize Customer Target Gr…" at bounding box center [462, 225] width 524 height 337
click at [370, 132] on icon "more_vert" at bounding box center [372, 133] width 5 height 5
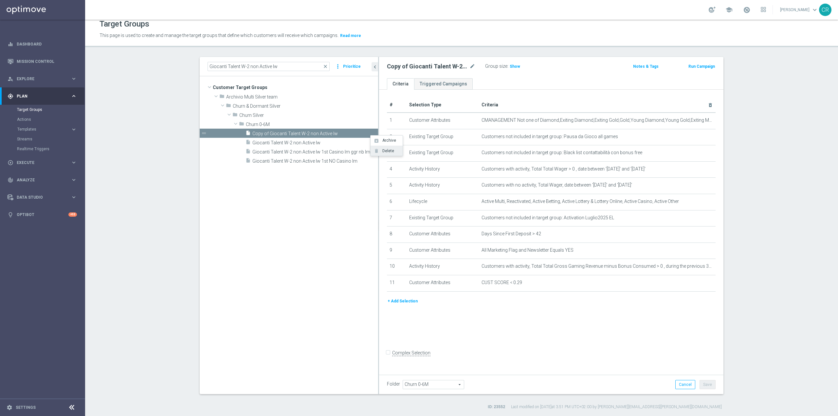
click at [379, 150] on li "delete Delete" at bounding box center [386, 151] width 32 height 10
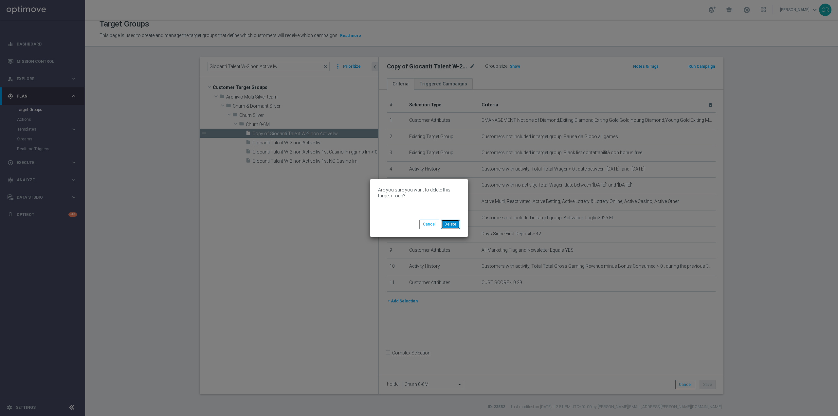
click at [456, 225] on button "Delete" at bounding box center [450, 224] width 19 height 9
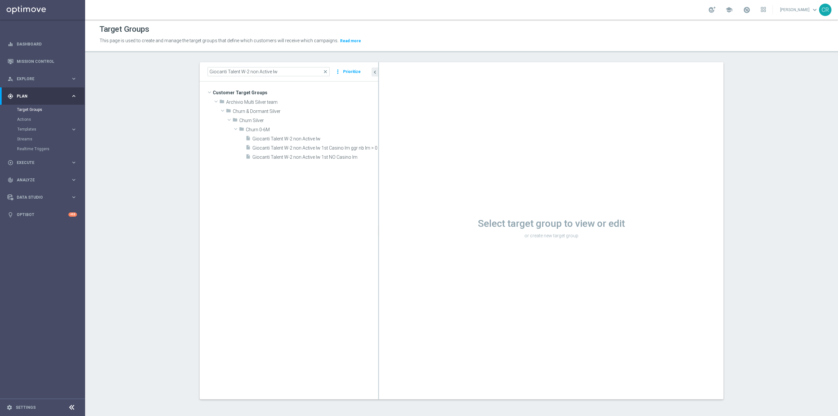
scroll to position [1, 0]
click at [332, 146] on span "Giocanti Talent W-2 non Active lw 1st Casino lm ggr nb lm > 0" at bounding box center [307, 148] width 111 height 6
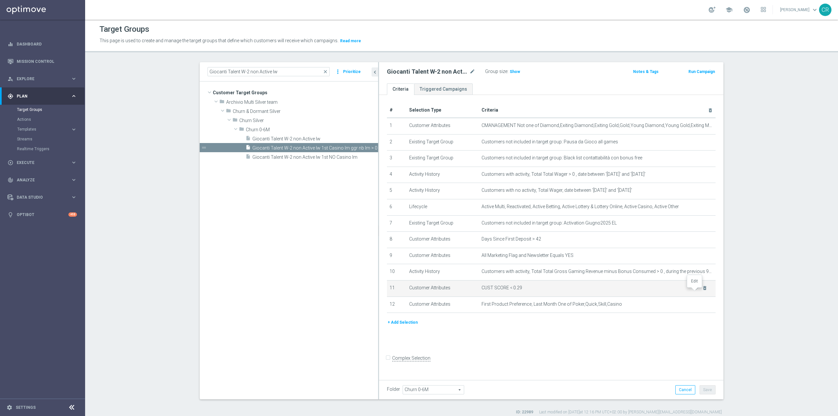
click at [694, 291] on icon "mode_edit" at bounding box center [696, 287] width 5 height 5
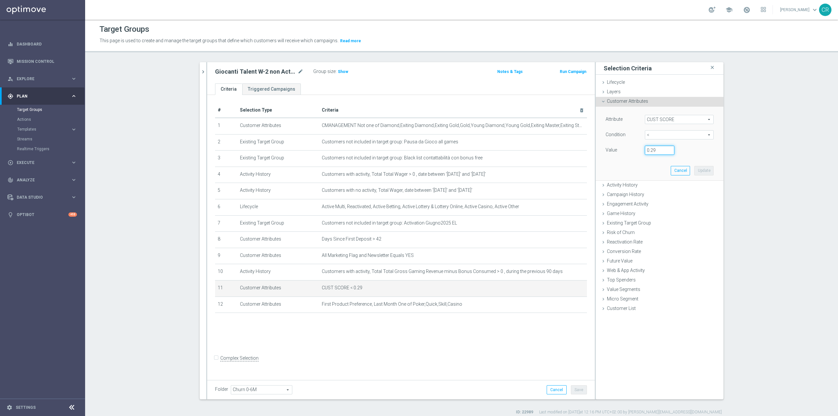
click at [658, 149] on input "0.29" at bounding box center [659, 150] width 29 height 9
type input "0.14"
click at [698, 168] on button "Update" at bounding box center [703, 170] width 19 height 9
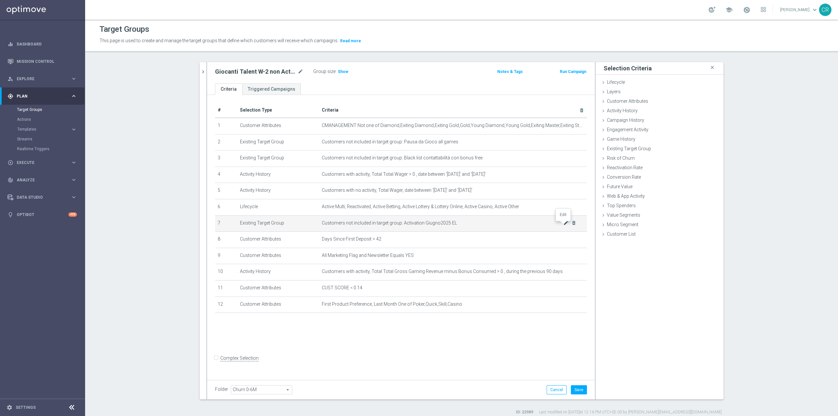
click at [563, 225] on icon "mode_edit" at bounding box center [565, 222] width 5 height 5
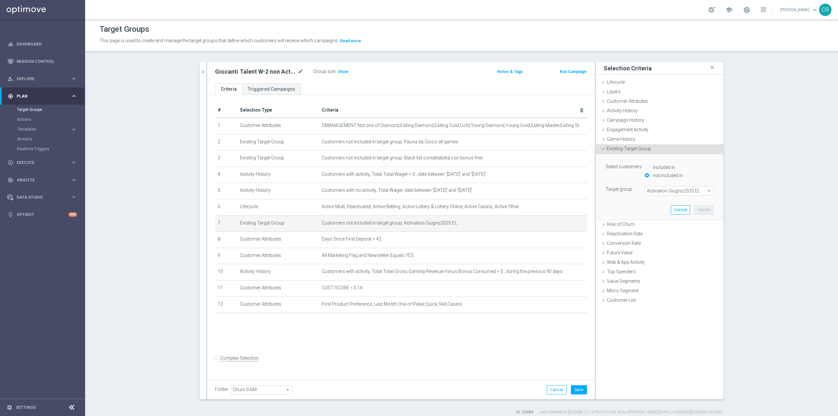
click at [706, 191] on span "Activation Giugno2025 EL" at bounding box center [679, 191] width 68 height 9
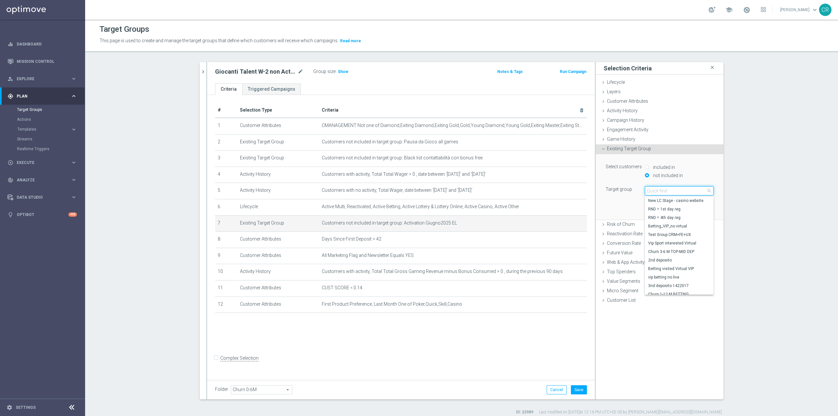
click at [688, 191] on input "search" at bounding box center [679, 190] width 69 height 9
type input "l"
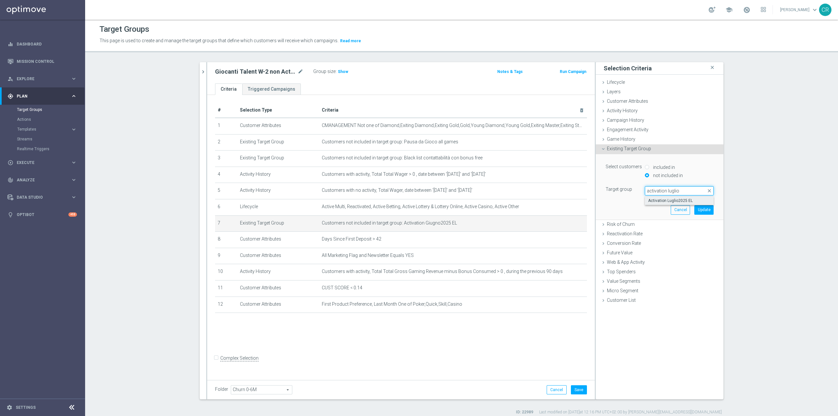
type input "activation luglio"
click at [686, 200] on span "Activation Luglio2025 EL" at bounding box center [679, 200] width 62 height 5
type input "Activation Luglio2025 EL"
click at [706, 210] on button "Update" at bounding box center [703, 209] width 19 height 9
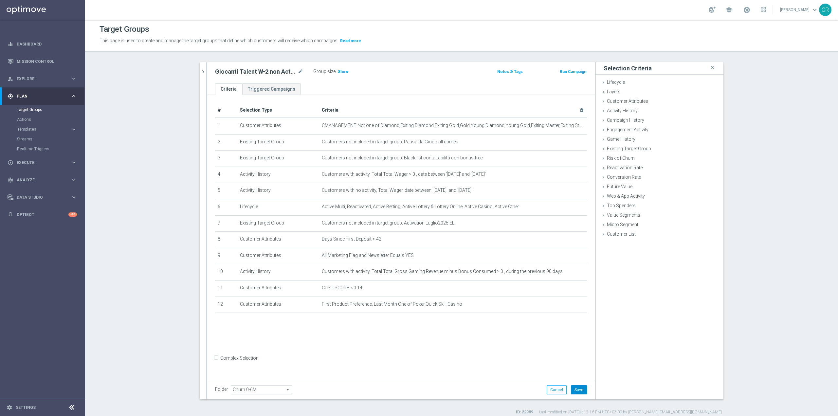
click at [579, 392] on button "Save" at bounding box center [579, 389] width 16 height 9
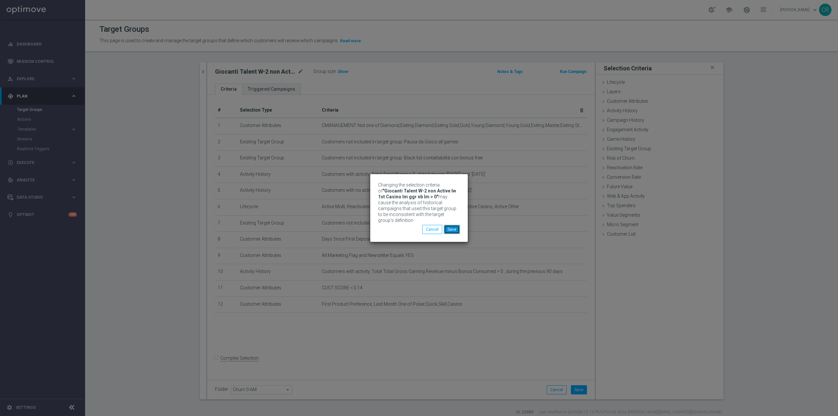
click at [450, 225] on button "Save" at bounding box center [452, 229] width 16 height 9
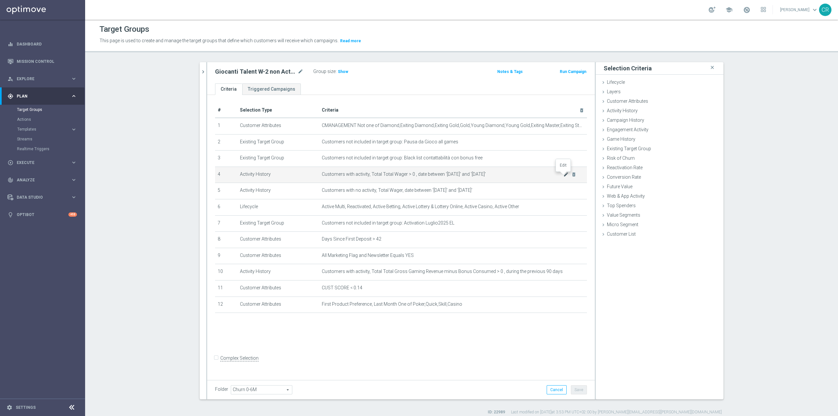
click at [563, 176] on icon "mode_edit" at bounding box center [565, 174] width 5 height 5
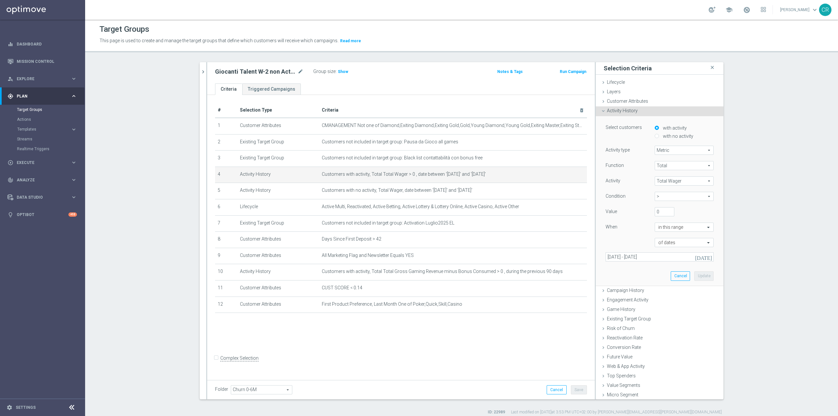
click at [701, 257] on icon "[DATE]" at bounding box center [704, 257] width 18 height 6
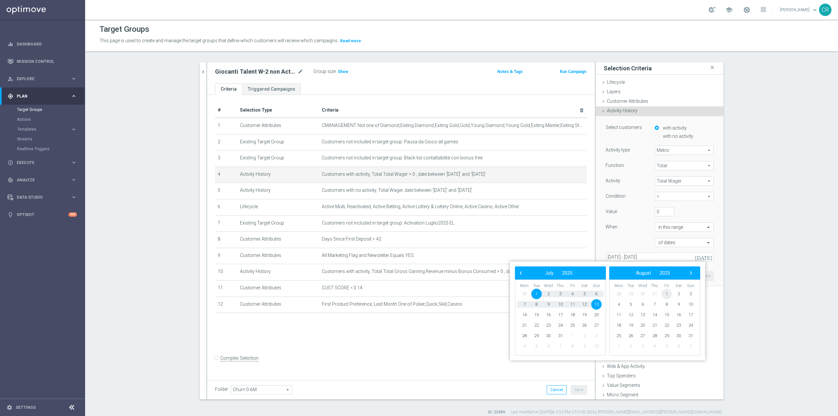
click at [667, 292] on span "1" at bounding box center [666, 294] width 10 height 10
click at [598, 313] on span "17" at bounding box center [596, 315] width 10 height 10
type input "01 Aug 2025 - 17 Aug 2025"
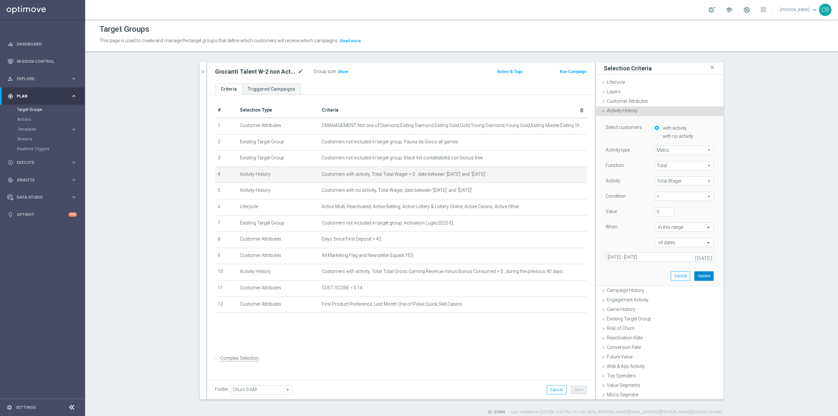
click at [702, 275] on button "Update" at bounding box center [703, 275] width 19 height 9
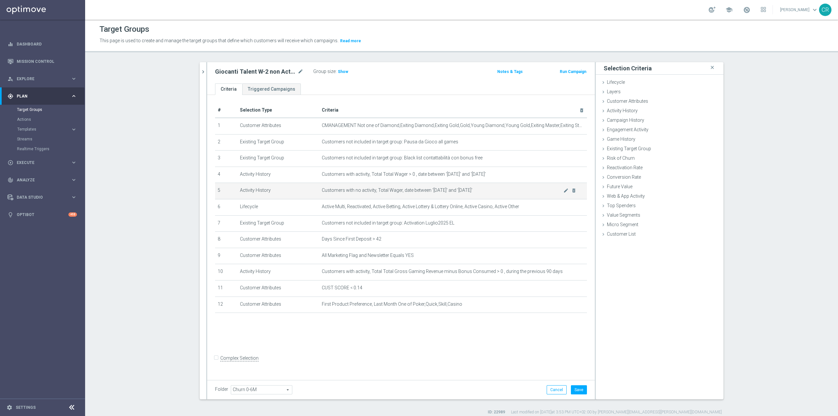
click at [535, 193] on span "Customers with no activity, Total Wager, date between '2025-07-14' and '2025-07…" at bounding box center [443, 191] width 242 height 6
click at [563, 193] on icon "mode_edit" at bounding box center [565, 190] width 5 height 5
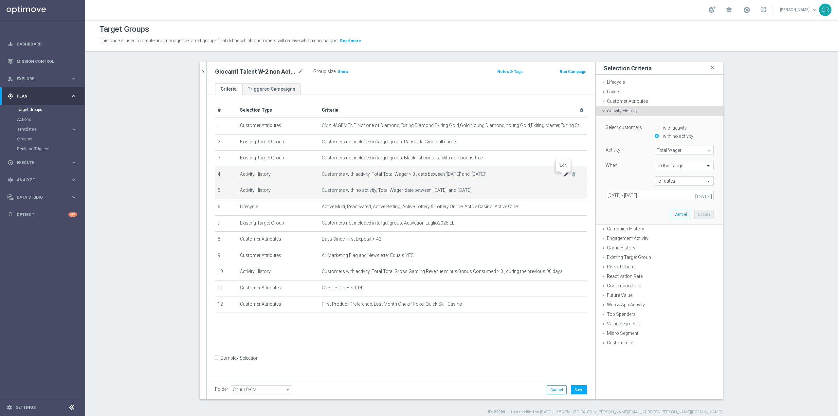
click at [564, 174] on icon "mode_edit" at bounding box center [565, 174] width 5 height 5
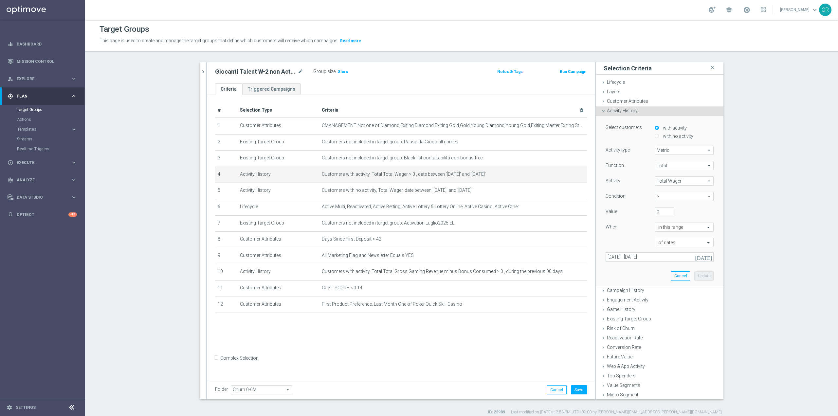
click at [699, 257] on icon "[DATE]" at bounding box center [704, 257] width 18 height 6
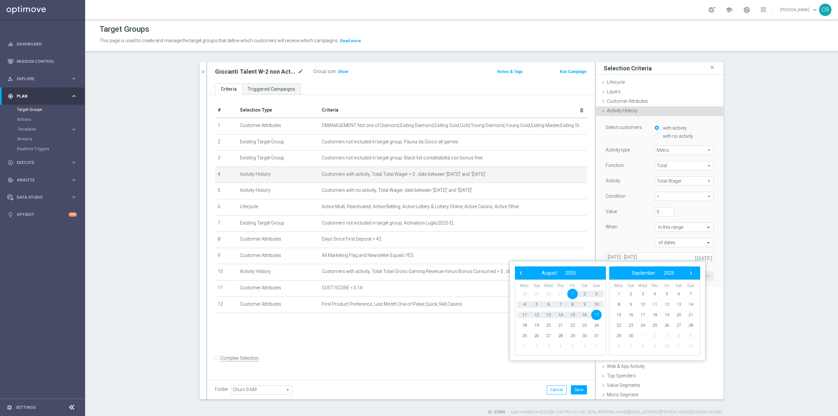
click at [569, 292] on span "1" at bounding box center [572, 294] width 10 height 10
click at [596, 304] on span "10" at bounding box center [596, 304] width 10 height 10
type input "01 Aug 2025 - 10 Aug 2025"
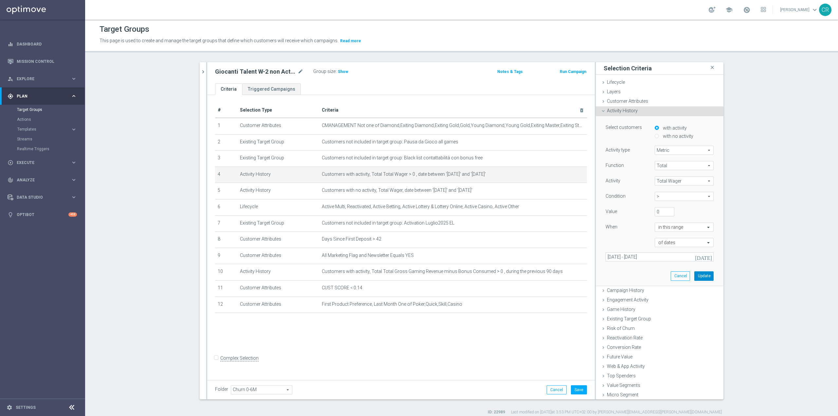
click at [698, 279] on button "Update" at bounding box center [703, 275] width 19 height 9
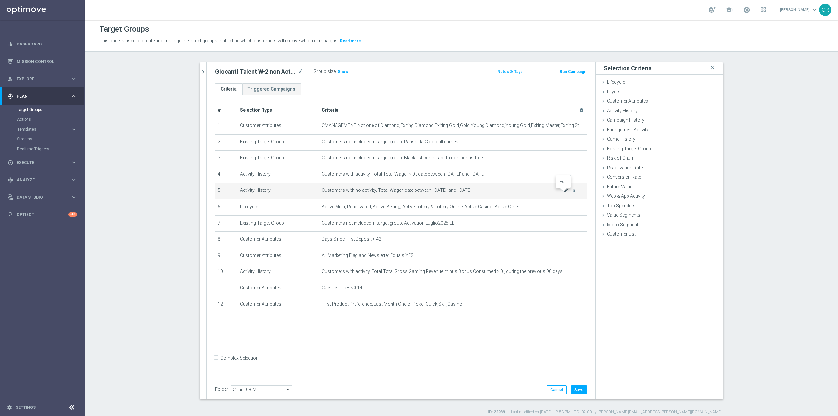
click at [563, 191] on icon "mode_edit" at bounding box center [565, 190] width 5 height 5
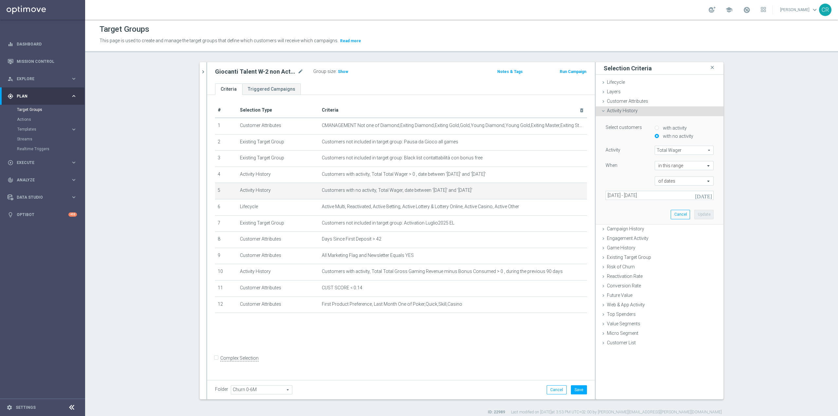
click at [707, 195] on icon "[DATE]" at bounding box center [704, 195] width 18 height 6
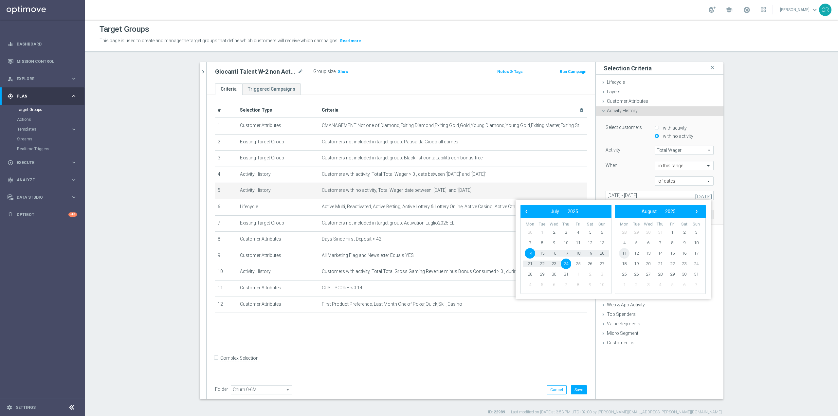
click at [626, 253] on span "11" at bounding box center [624, 253] width 10 height 10
click at [649, 230] on span "3" at bounding box center [648, 232] width 10 height 10
type input "11 Aug 2025 - 03 Sep 2025"
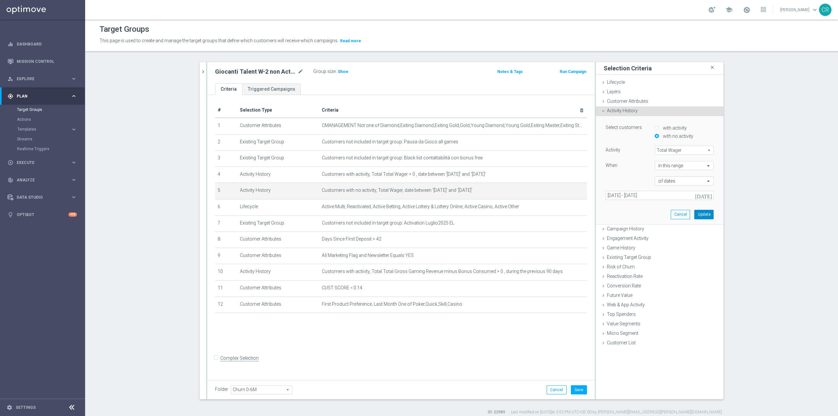
click at [698, 214] on button "Update" at bounding box center [703, 214] width 19 height 9
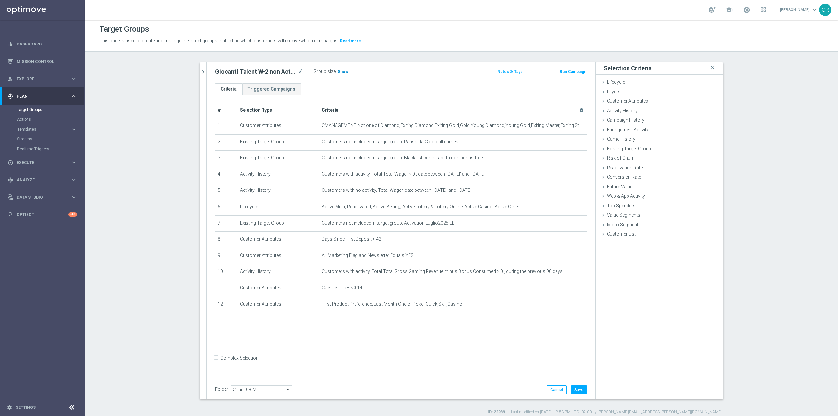
click at [341, 71] on span "Show" at bounding box center [343, 71] width 10 height 5
click at [571, 307] on icon "delete_forever" at bounding box center [573, 303] width 5 height 5
click at [582, 387] on button "Save" at bounding box center [579, 389] width 16 height 9
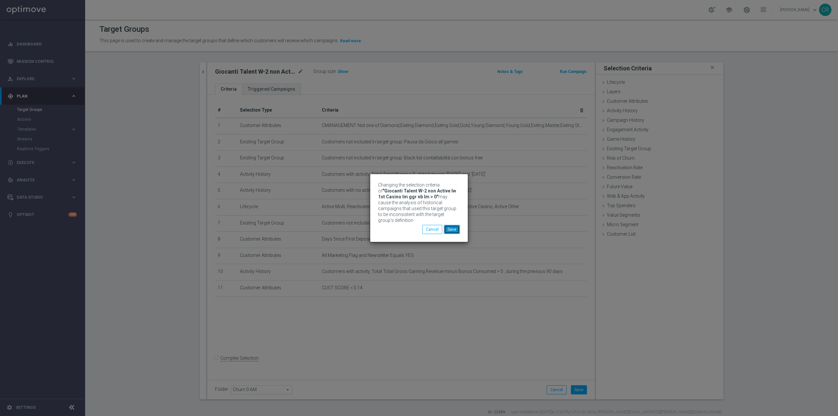
click at [455, 226] on button "Save" at bounding box center [452, 229] width 16 height 9
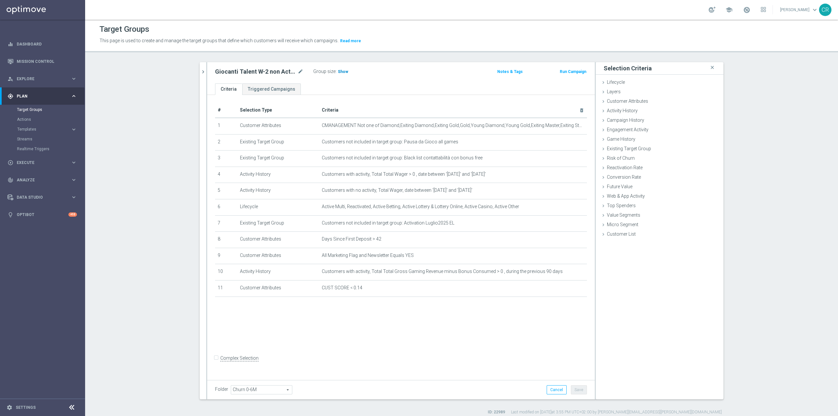
click at [342, 73] on span "Show" at bounding box center [343, 71] width 10 height 5
click at [297, 70] on icon "mode_edit" at bounding box center [300, 72] width 6 height 8
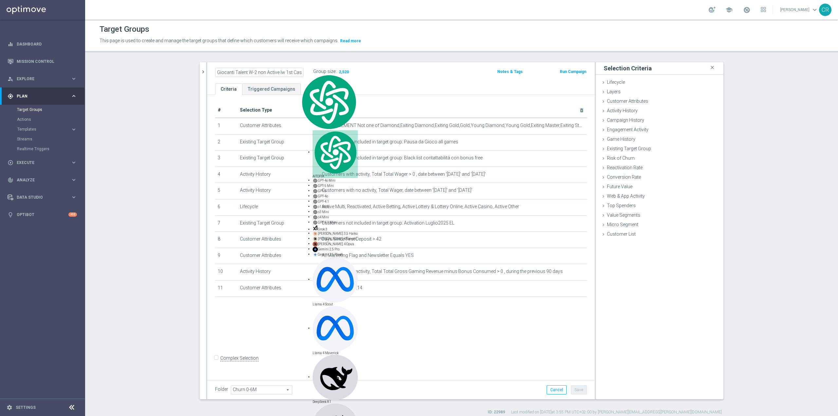
scroll to position [0, 38]
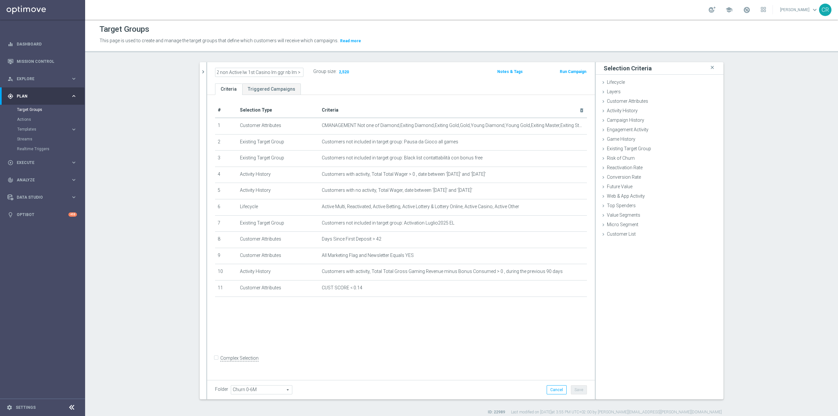
click at [264, 69] on input "Giocanti Talent W-2 non Active lw 1st Casino lm ggr nb lm > 0" at bounding box center [259, 72] width 88 height 9
click at [266, 74] on input "Giocanti Talent W-2 non Active lw 1st Casino lm ggr nb lm > 0" at bounding box center [259, 72] width 88 height 9
type input "Giocanti Talent W-2 non Active lw lm ggr nb lm > 0"
click at [404, 100] on div "# Selection Type Criteria delete_forever 1 Customer Attributes CMANAGEMENT Not …" at bounding box center [400, 236] width 387 height 282
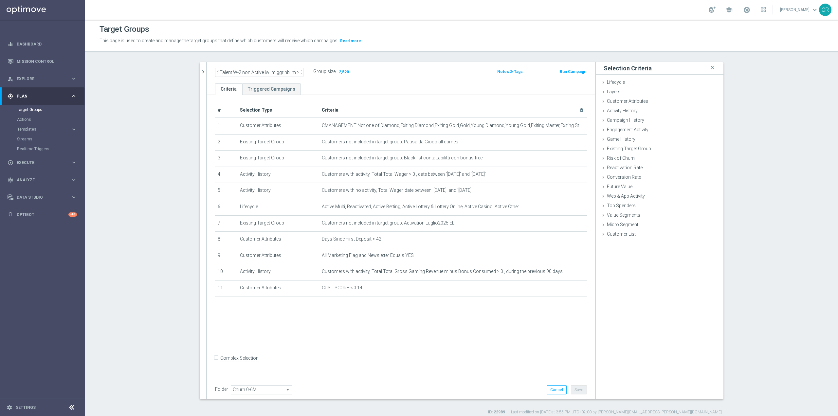
scroll to position [0, 0]
click at [577, 394] on button "Save" at bounding box center [579, 389] width 16 height 9
click at [298, 68] on icon "mode_edit" at bounding box center [300, 72] width 6 height 8
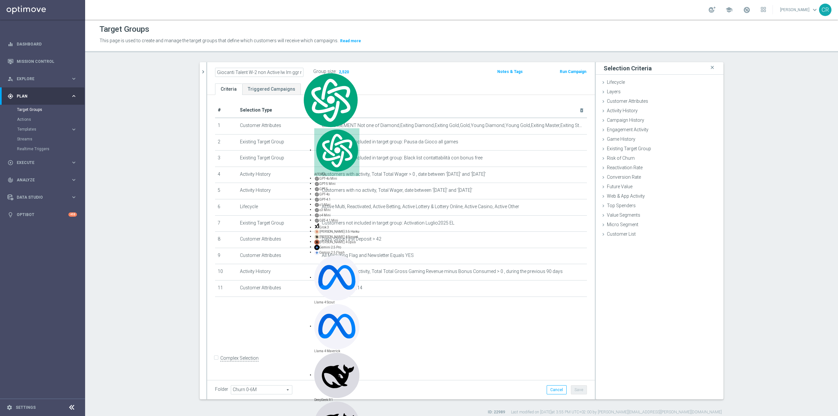
scroll to position [0, 16]
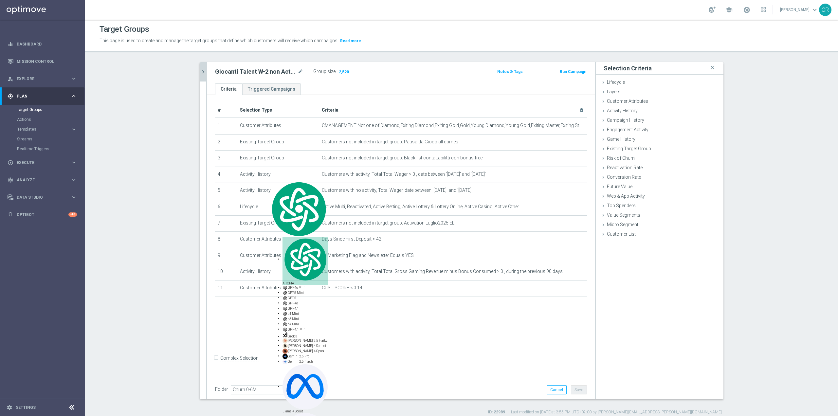
click at [200, 70] on icon "chevron_right" at bounding box center [203, 72] width 6 height 6
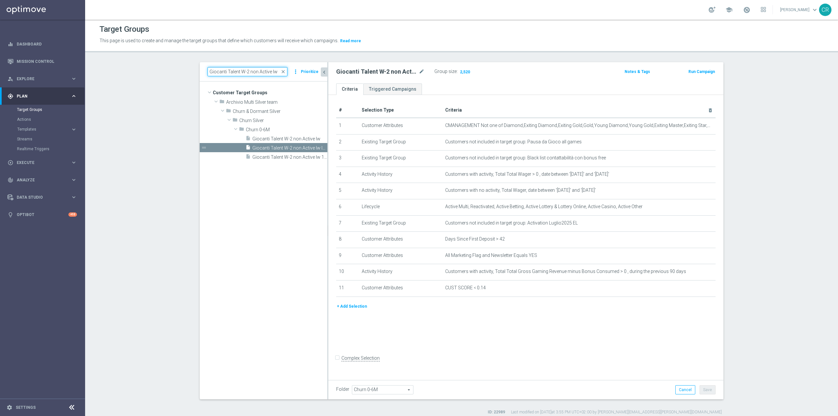
click at [275, 73] on input "Giocanti Talent W-2 non Active lw" at bounding box center [247, 71] width 80 height 9
click at [285, 68] on input "Giocanti Talent W-2 non Active lw" at bounding box center [247, 71] width 80 height 9
click at [282, 68] on input "Giocanti Talent W-2 non Active lw" at bounding box center [247, 71] width 80 height 9
click at [282, 70] on span "close" at bounding box center [282, 71] width 5 height 5
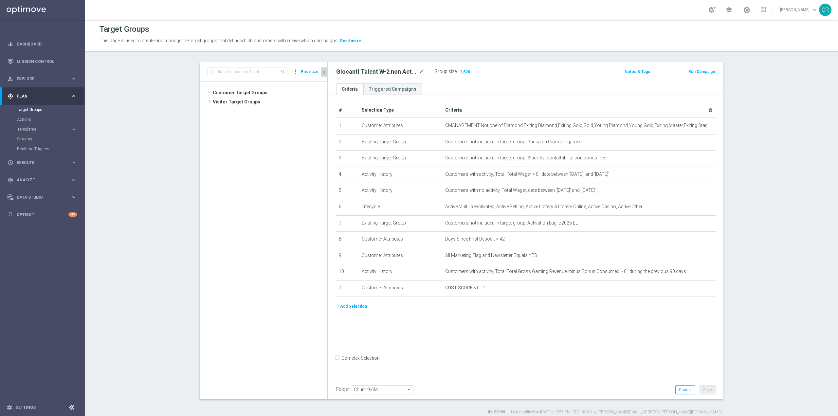
scroll to position [947, 0]
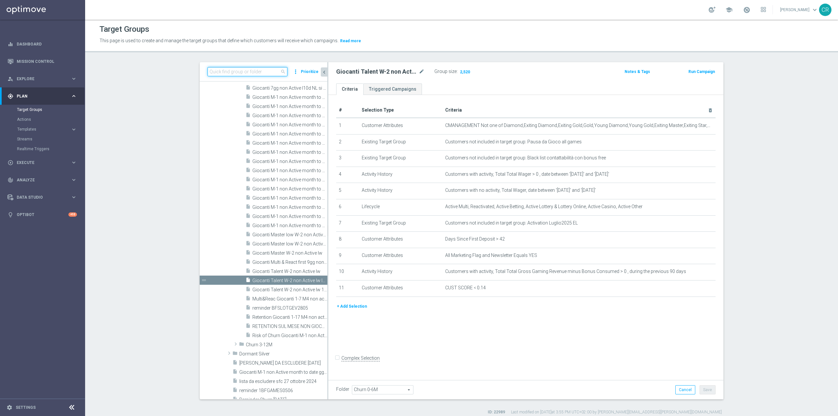
click at [263, 71] on input at bounding box center [247, 71] width 80 height 9
paste input "Giocanti Master W-2 non Active lw"
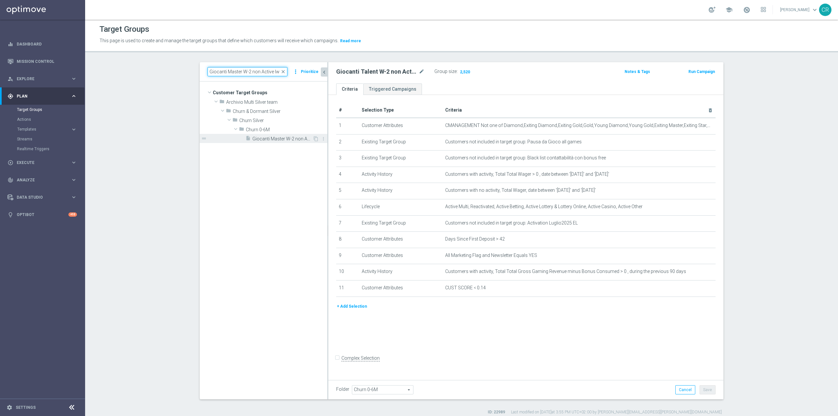
scroll to position [0, 0]
type input "Giocanti Master W-2 non Active lw"
click at [313, 138] on icon "content_copy" at bounding box center [315, 138] width 5 height 5
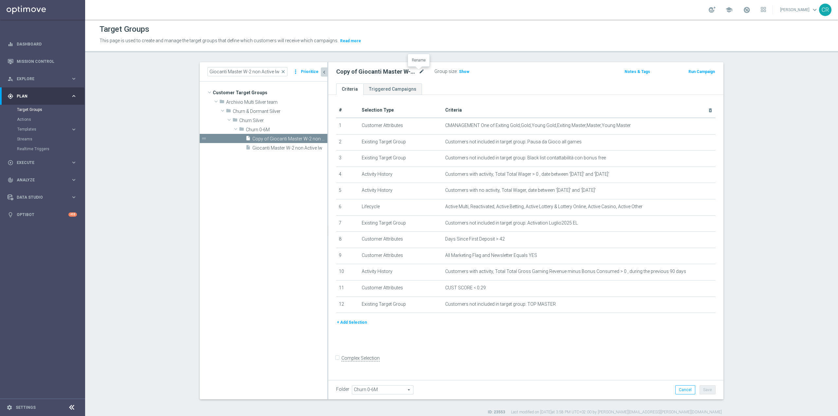
click at [419, 72] on icon "mode_edit" at bounding box center [422, 72] width 6 height 8
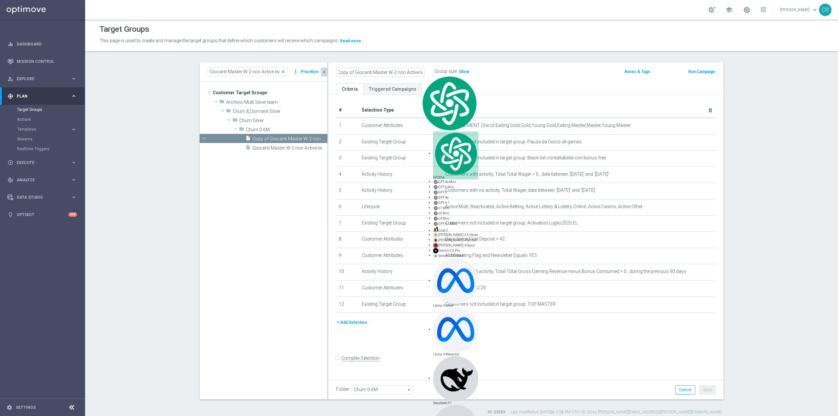
click at [353, 71] on input "Copy of Giocanti Master W-2 non Active lw" at bounding box center [380, 72] width 88 height 9
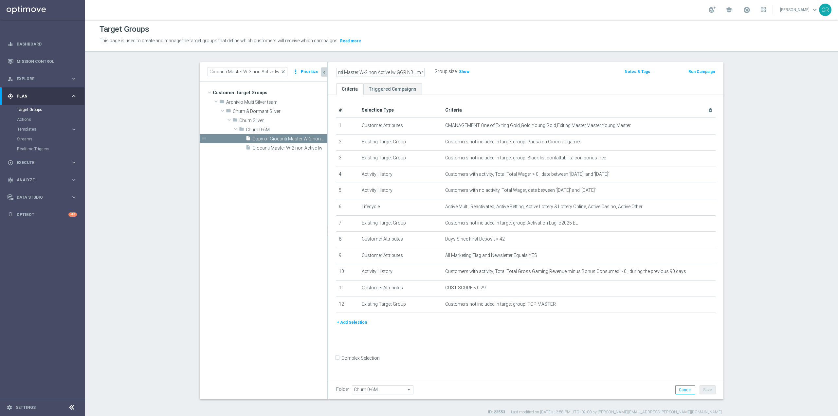
scroll to position [0, 15]
type input "Giocanti Master W-2 non Active lw GGR NB Lm >0"
click at [485, 89] on ul "Criteria Triggered Campaigns" at bounding box center [525, 88] width 395 height 11
click at [409, 70] on h2 "Giocanti Master W-2 non Active lw GGR NB Lm >0" at bounding box center [376, 72] width 81 height 8
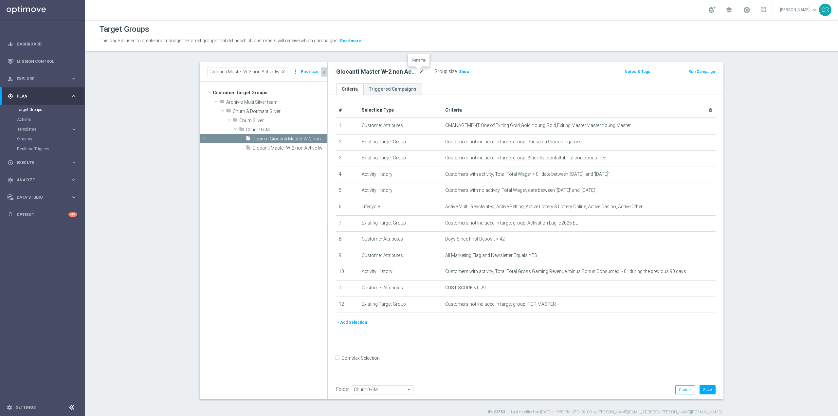
click at [419, 72] on icon "mode_edit" at bounding box center [422, 72] width 6 height 8
click at [416, 69] on input "Giocanti Master W-2 non Active lw GGR NB Lm >0" at bounding box center [380, 72] width 88 height 9
click at [417, 70] on input "Giocanti Master W-2 non Active lw GGR NB Lm >0" at bounding box center [380, 72] width 88 height 9
click at [409, 76] on input "Giocanti Master W-2 non Active lw GGR NB Lm > 0" at bounding box center [380, 72] width 88 height 9
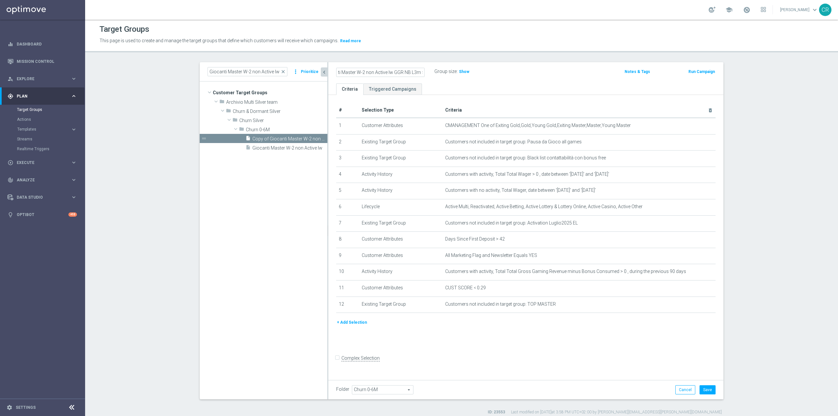
scroll to position [0, 19]
type input "Giocanti Master W-2 non Active lw GGR NB L3m > 0"
click at [533, 79] on div "Giocanti Master W-2 non Active lw GGR NB L3m > 0 Group size : Show Notes & Tags…" at bounding box center [525, 72] width 395 height 21
click at [692, 290] on icon "mode_edit" at bounding box center [694, 287] width 5 height 5
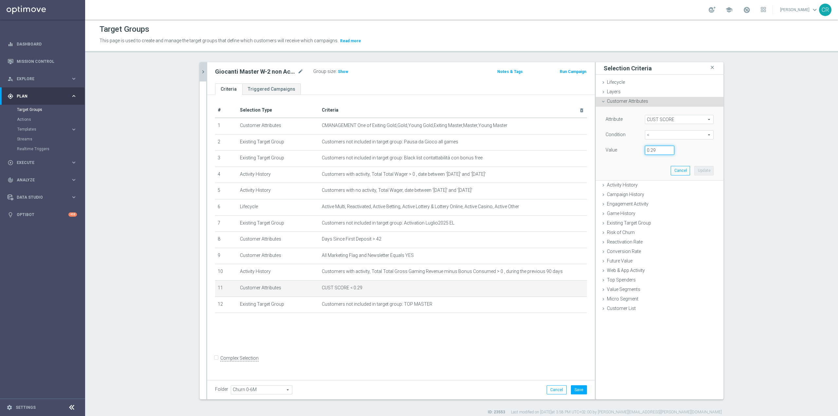
click at [662, 149] on input "0.29" at bounding box center [659, 150] width 29 height 9
type input "0.14"
click at [700, 172] on button "Update" at bounding box center [703, 170] width 19 height 9
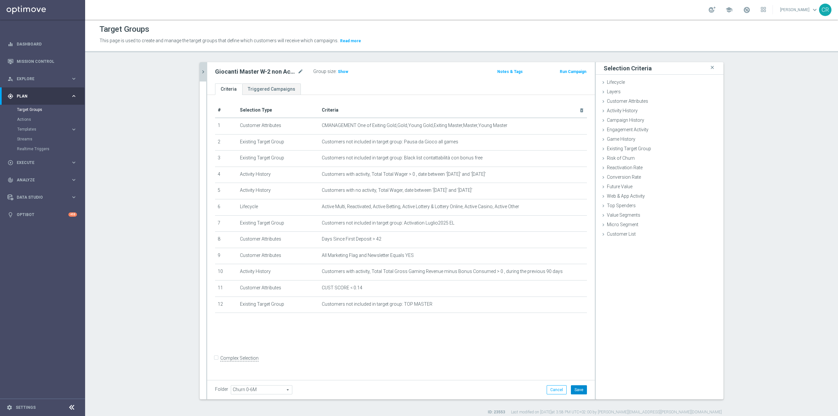
click at [572, 391] on button "Save" at bounding box center [579, 389] width 16 height 9
click at [564, 175] on icon "mode_edit" at bounding box center [565, 174] width 5 height 5
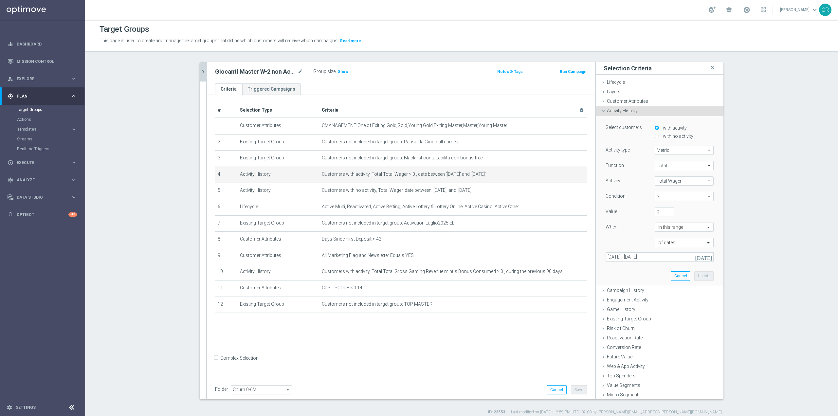
click at [701, 258] on icon "[DATE]" at bounding box center [704, 257] width 18 height 6
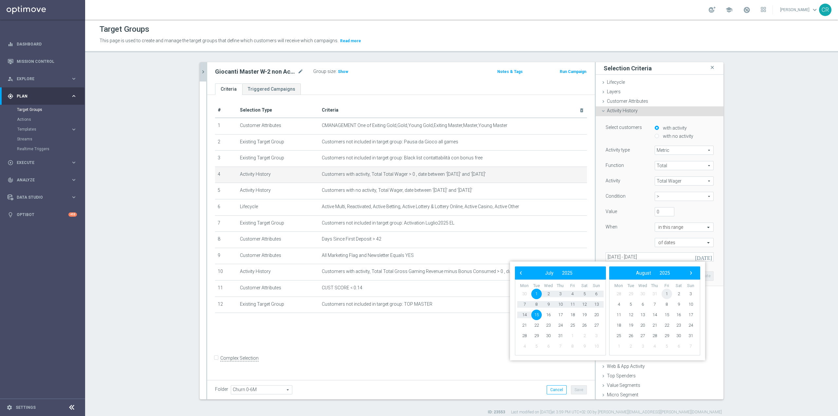
click at [665, 293] on span "1" at bounding box center [666, 294] width 10 height 10
click at [596, 307] on span "10" at bounding box center [596, 304] width 10 height 10
type input "01 Aug 2025 - 10 Aug 2025"
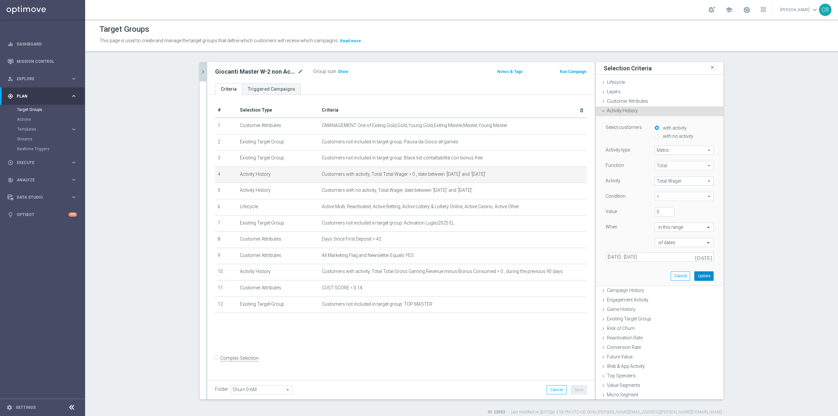
click at [694, 278] on button "Update" at bounding box center [703, 275] width 19 height 9
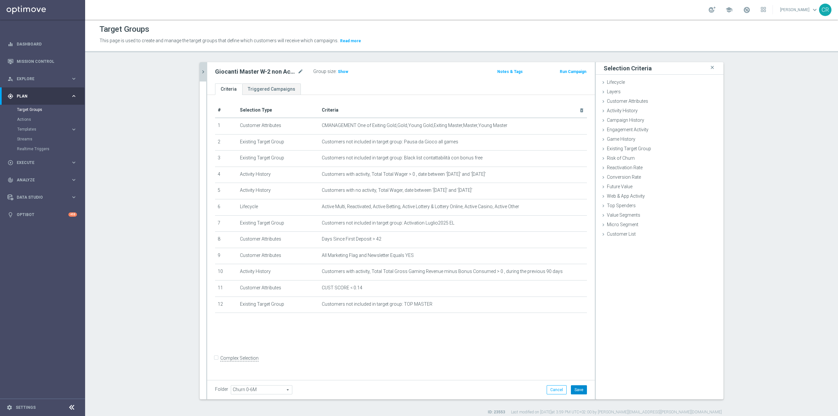
click at [574, 388] on button "Save" at bounding box center [579, 389] width 16 height 9
click at [564, 190] on icon "mode_edit" at bounding box center [565, 190] width 5 height 5
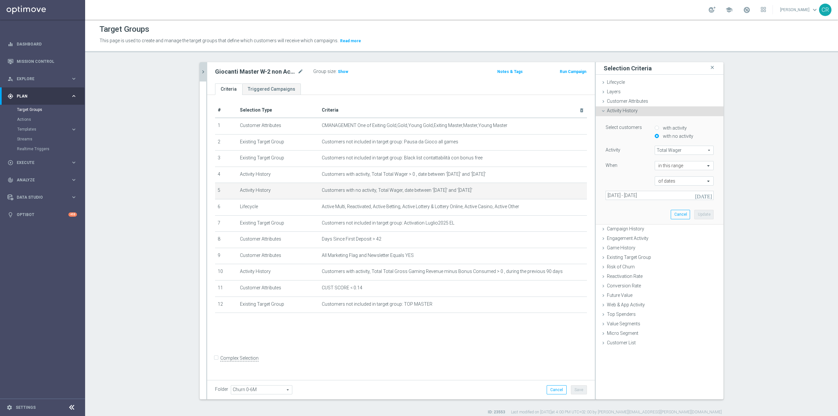
click at [709, 195] on icon "[DATE]" at bounding box center [704, 195] width 18 height 6
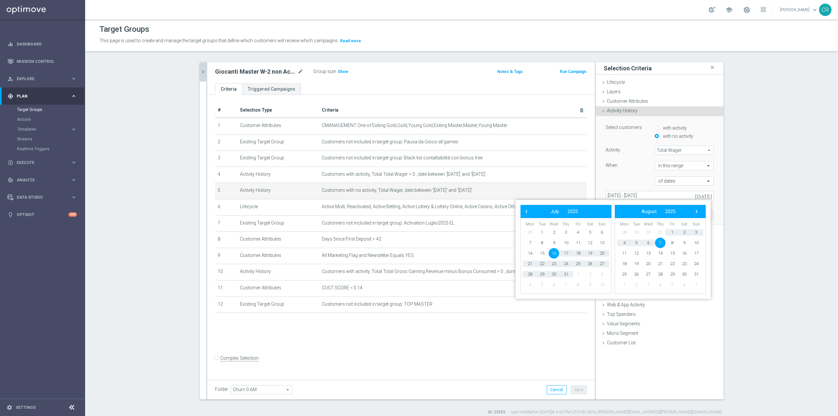
click at [619, 255] on td "11" at bounding box center [624, 253] width 12 height 10
click at [621, 255] on span "11" at bounding box center [624, 253] width 10 height 10
click at [648, 232] on span "3" at bounding box center [648, 232] width 10 height 10
type input "11 Aug 2025 - 03 Sep 2025"
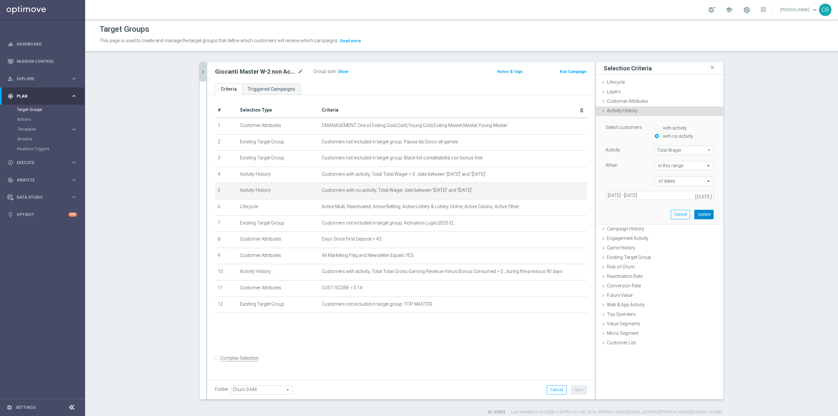
click at [696, 215] on button "Update" at bounding box center [703, 214] width 19 height 9
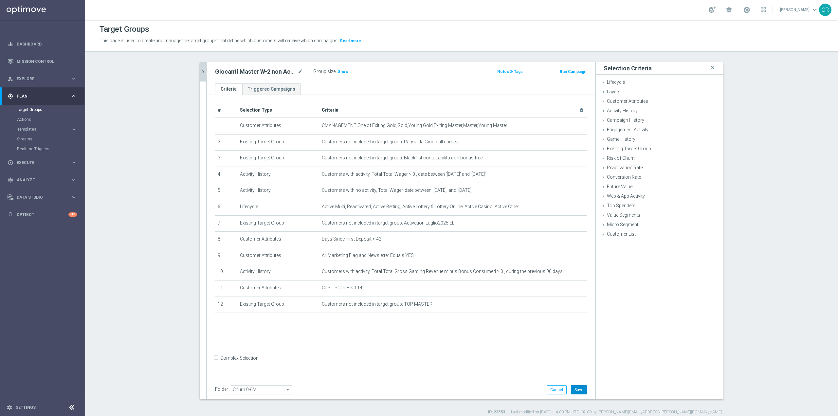
click at [583, 386] on button "Save" at bounding box center [579, 389] width 16 height 9
click at [341, 71] on span "Show" at bounding box center [343, 71] width 10 height 5
click at [297, 71] on icon "mode_edit" at bounding box center [300, 72] width 6 height 8
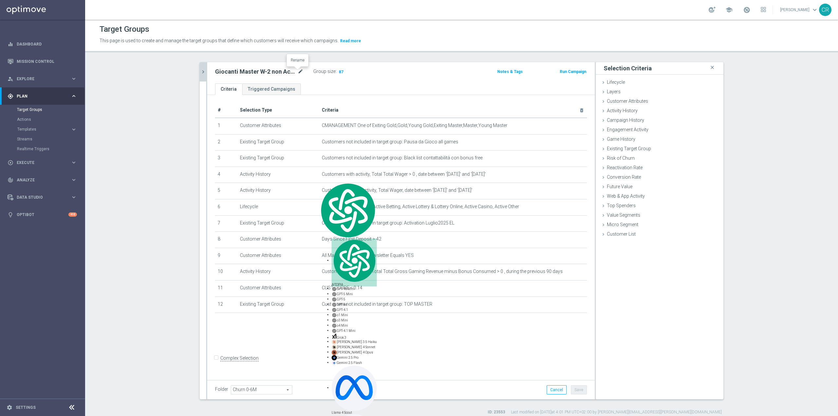
click at [297, 70] on icon "mode_edit" at bounding box center [300, 72] width 6 height 8
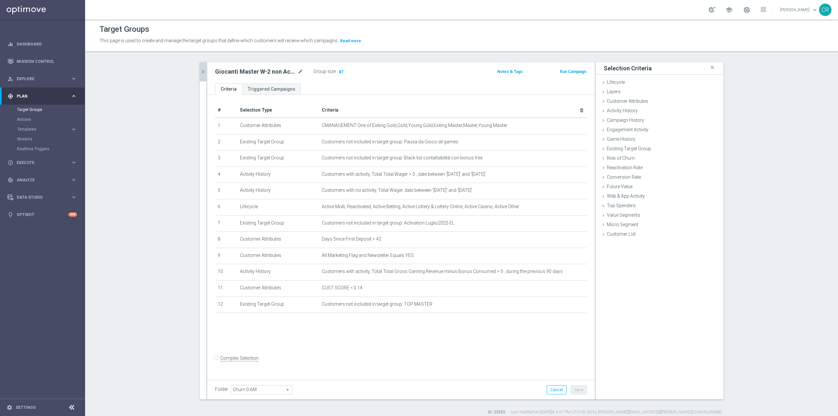
click at [200, 71] on icon "chevron_right" at bounding box center [203, 72] width 6 height 6
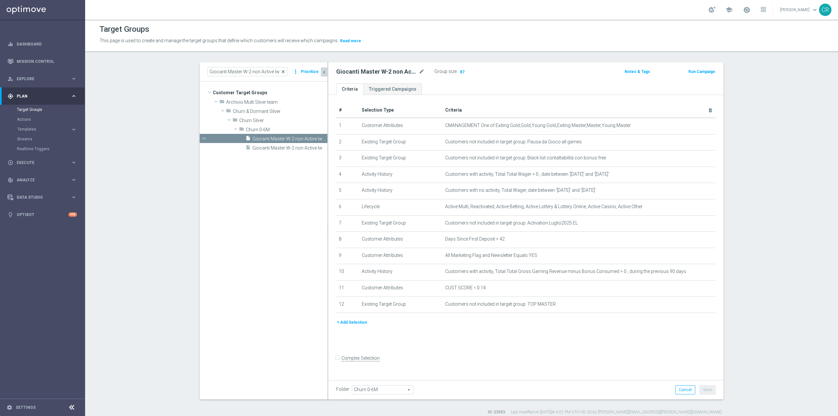
click at [281, 72] on span "close" at bounding box center [282, 71] width 5 height 5
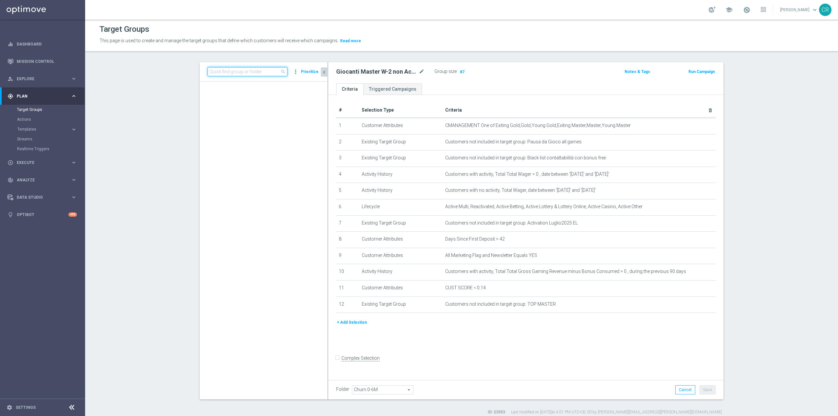
click at [262, 73] on input at bounding box center [247, 71] width 80 height 9
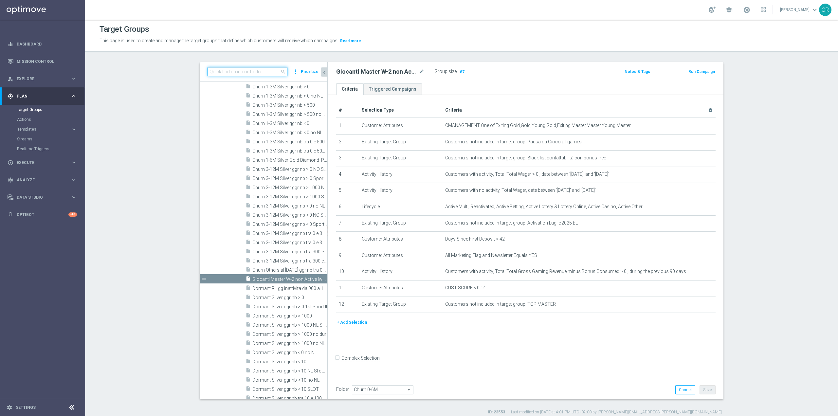
paste input "Giocanti Talent W-2 non Active lw lm ggr nb lm > 0"
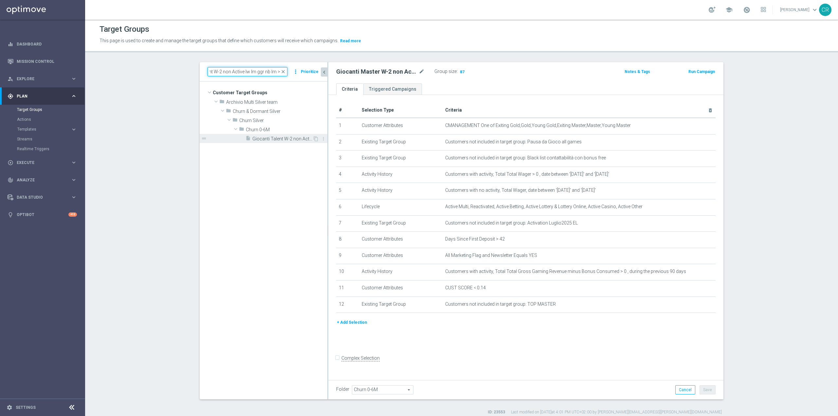
type input "Giocanti Talent W-2 non Active lw lm ggr nb lm > 0"
click at [279, 139] on span "Giocanti Talent W-2 non Active lw lm ggr nb lm > 0" at bounding box center [282, 139] width 60 height 6
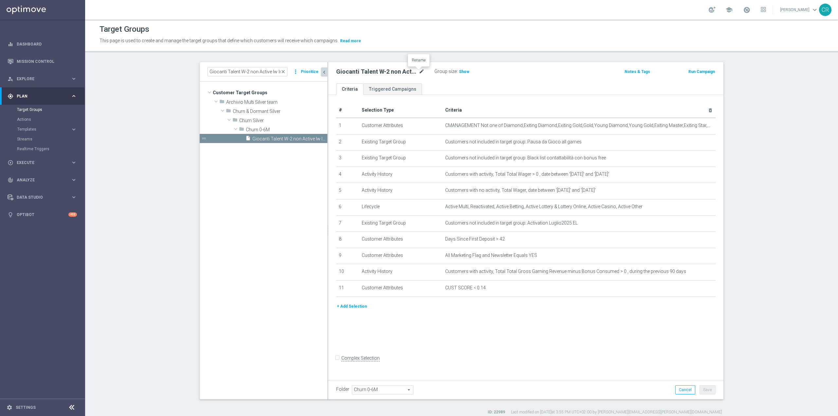
click at [420, 70] on icon "mode_edit" at bounding box center [422, 72] width 6 height 8
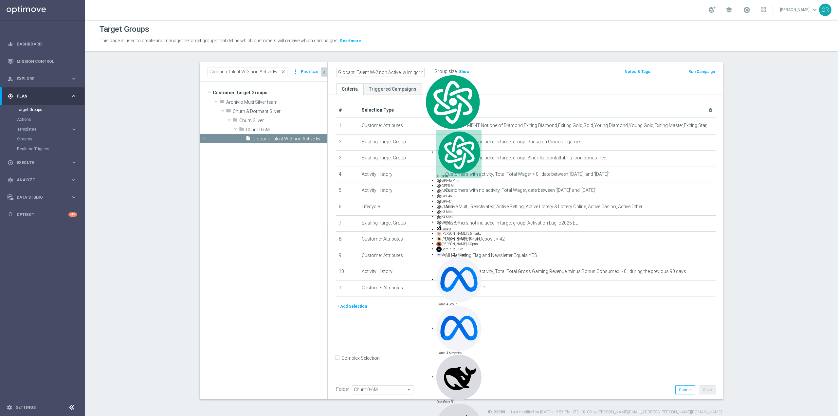
scroll to position [0, 16]
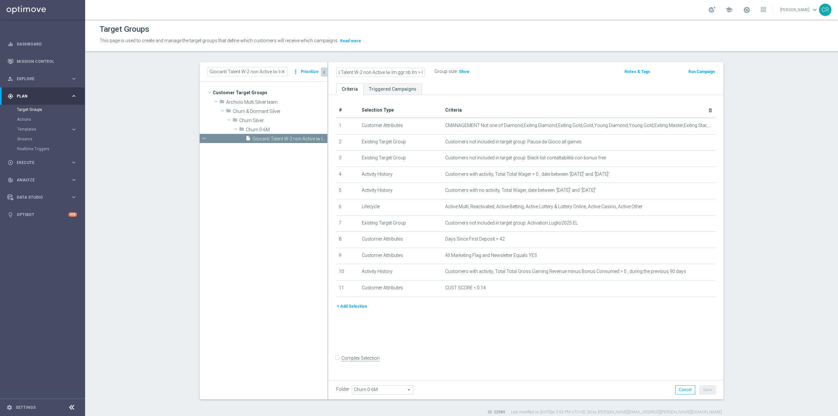
click at [409, 73] on input "Giocanti Talent W-2 non Active lw lm ggr nb lm > 0" at bounding box center [380, 72] width 88 height 9
type input "Giocanti Talent W-2 non Active lw lm ggr nb l3m > 0"
click at [478, 91] on ul "Criteria Triggered Campaigns" at bounding box center [525, 88] width 395 height 11
click at [703, 390] on button "Save" at bounding box center [707, 389] width 16 height 9
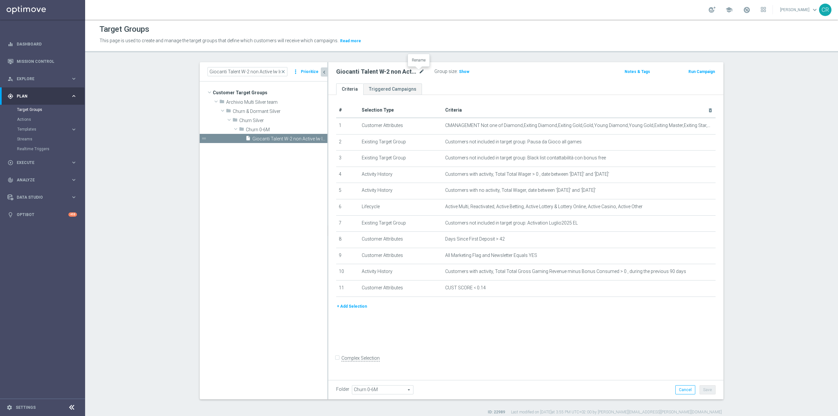
click at [419, 71] on icon "mode_edit" at bounding box center [422, 72] width 6 height 8
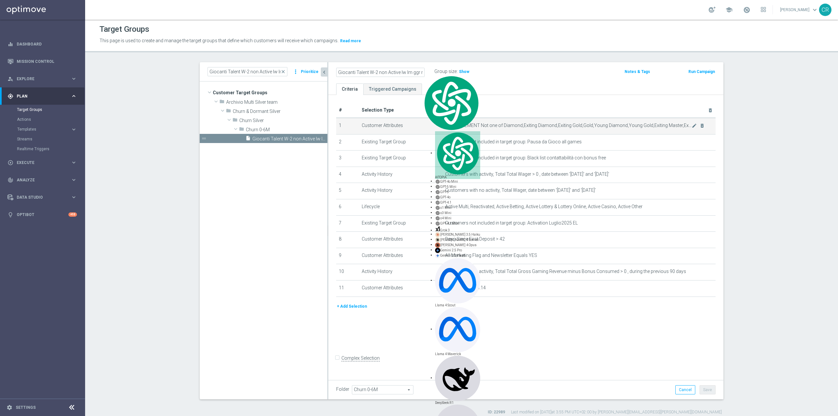
scroll to position [0, 18]
